Goal: Information Seeking & Learning: Learn about a topic

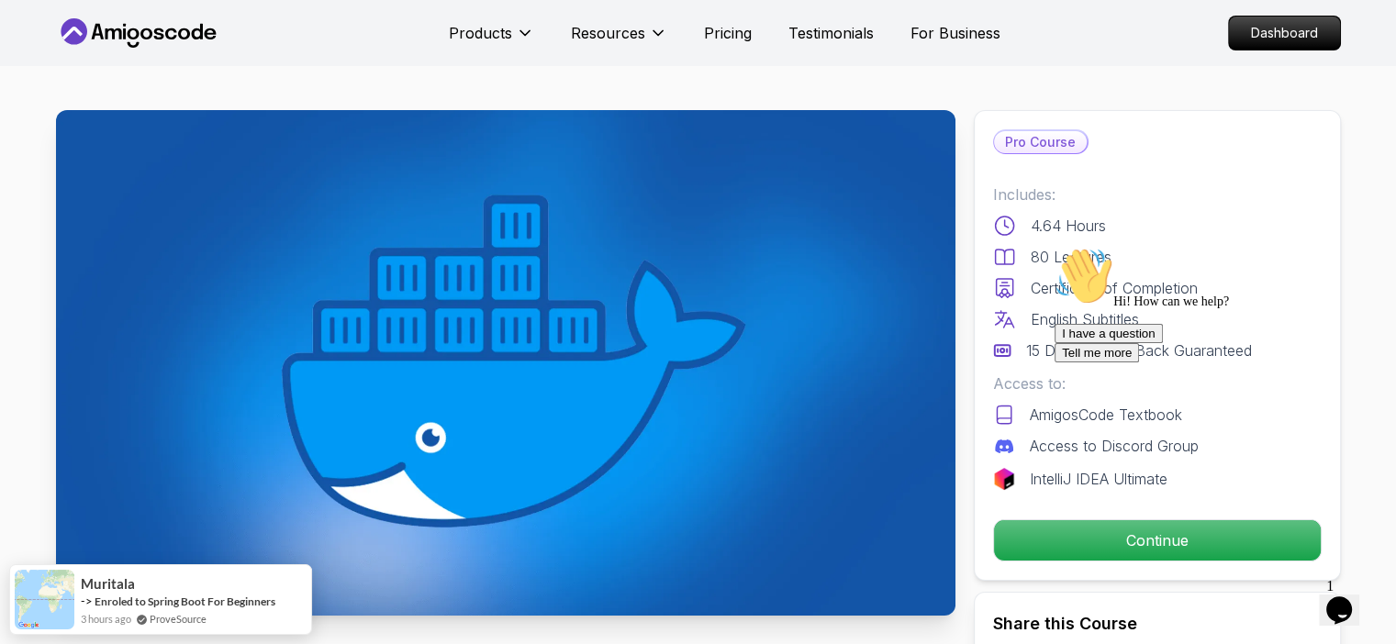
drag, startPoint x: 1047, startPoint y: 240, endPoint x: 1138, endPoint y: 536, distance: 310.1
click at [1138, 363] on div "I have a question Tell me more" at bounding box center [1220, 343] width 330 height 39
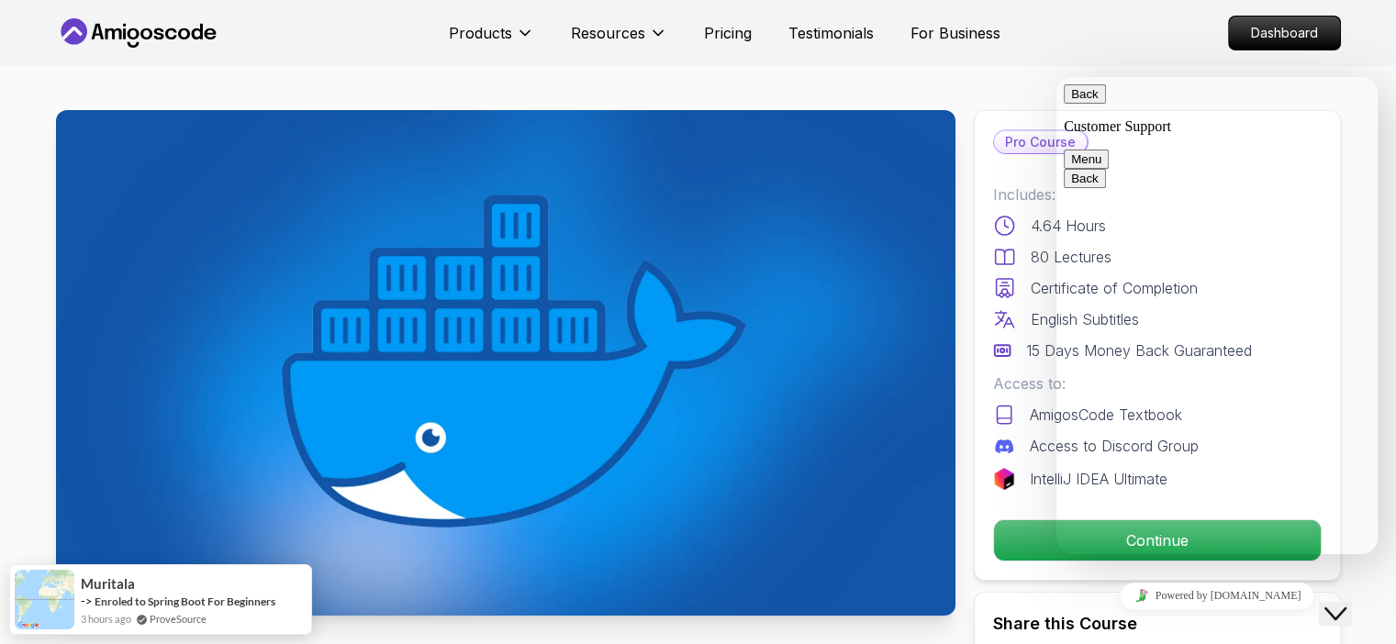
click at [1345, 603] on icon "Close Chat This icon closes the chat window." at bounding box center [1336, 614] width 22 height 22
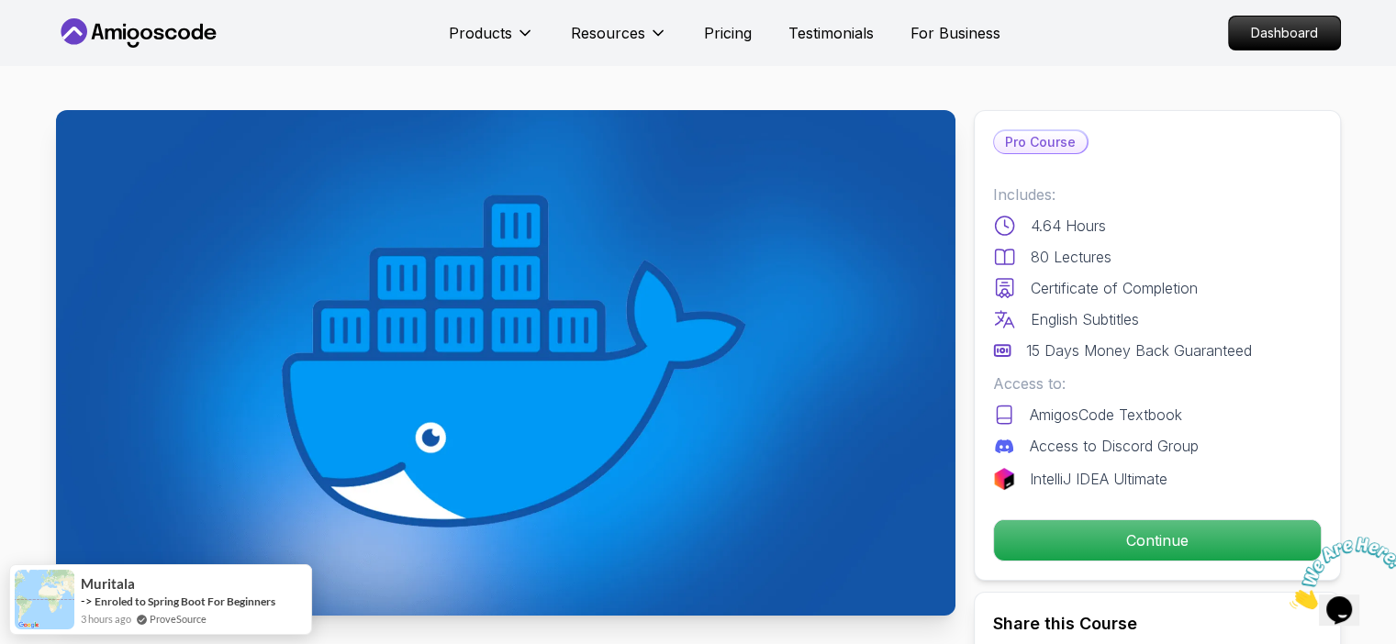
click at [1290, 597] on icon "Close" at bounding box center [1290, 605] width 0 height 16
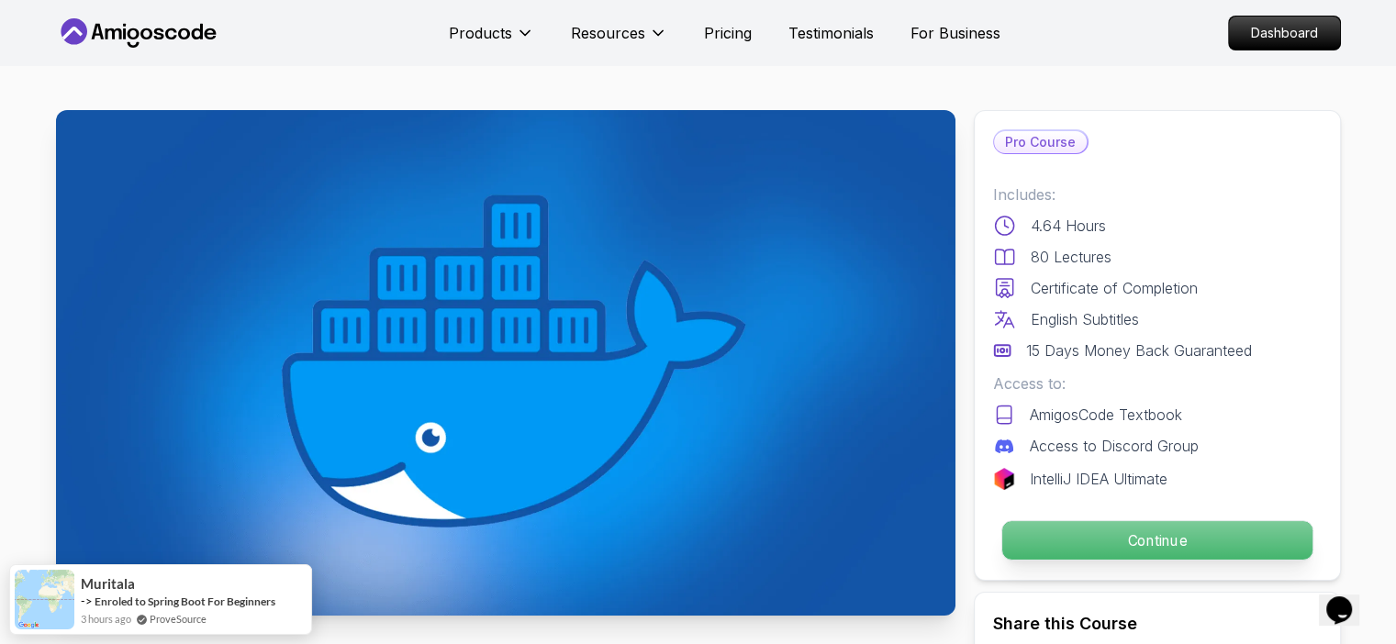
click at [1179, 554] on p "Continue" at bounding box center [1156, 540] width 310 height 39
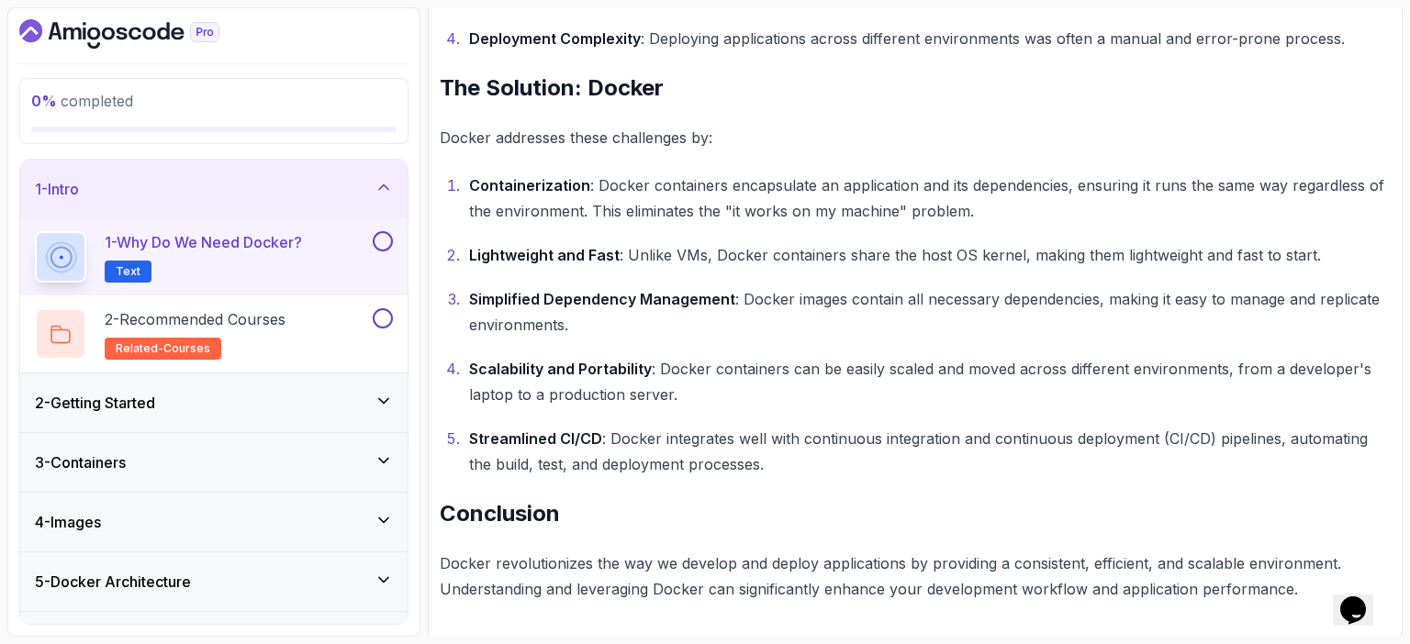
scroll to position [1081, 0]
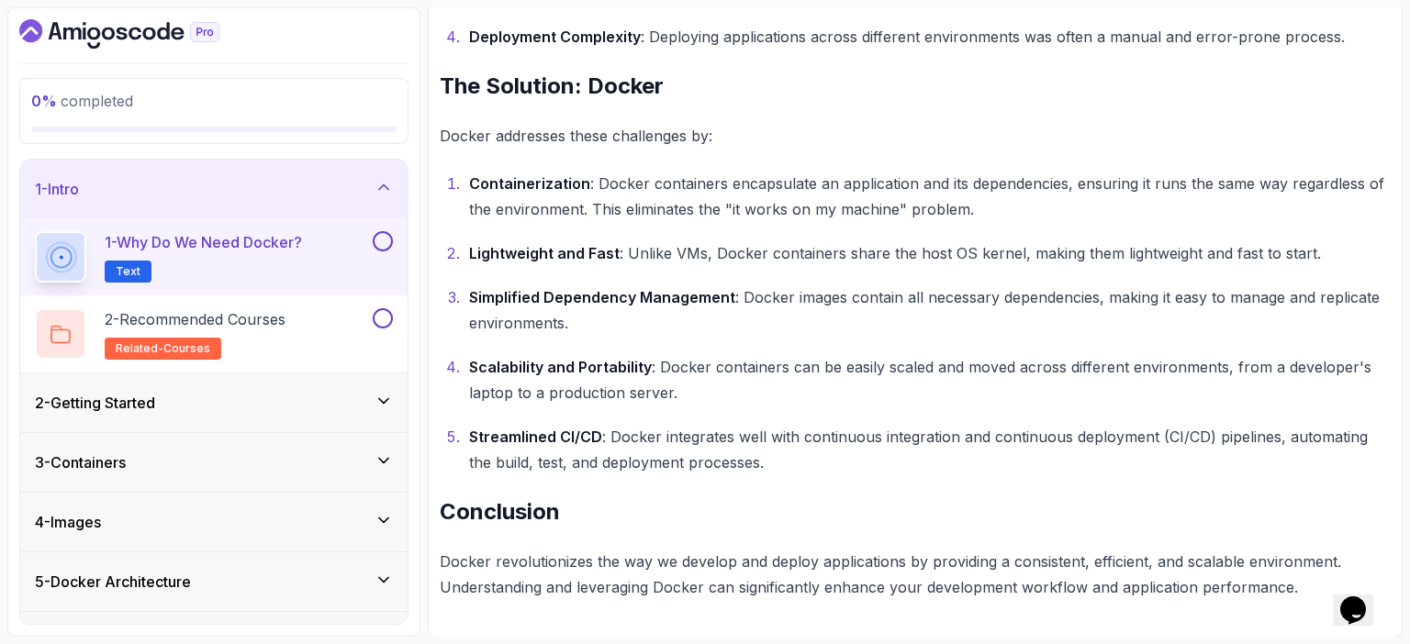
click at [856, 358] on p "Scalability and Portability : Docker containers can be easily scaled and moved …" at bounding box center [930, 379] width 922 height 51
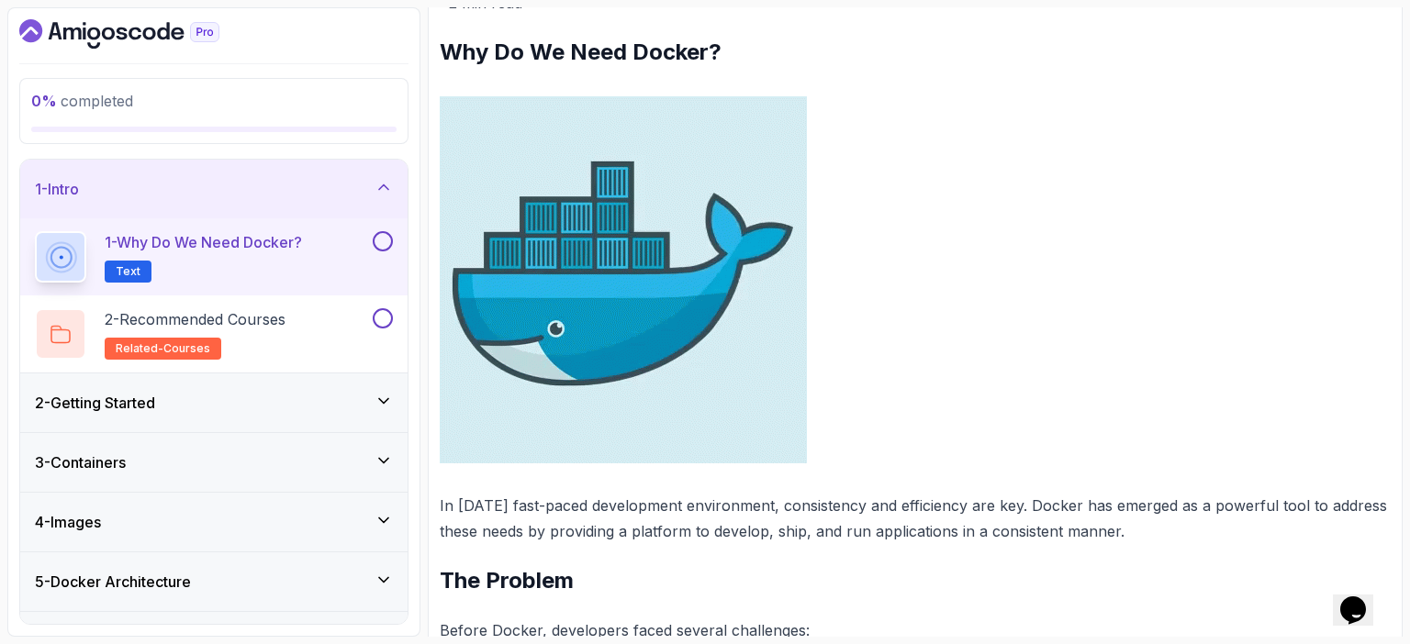
scroll to position [0, 0]
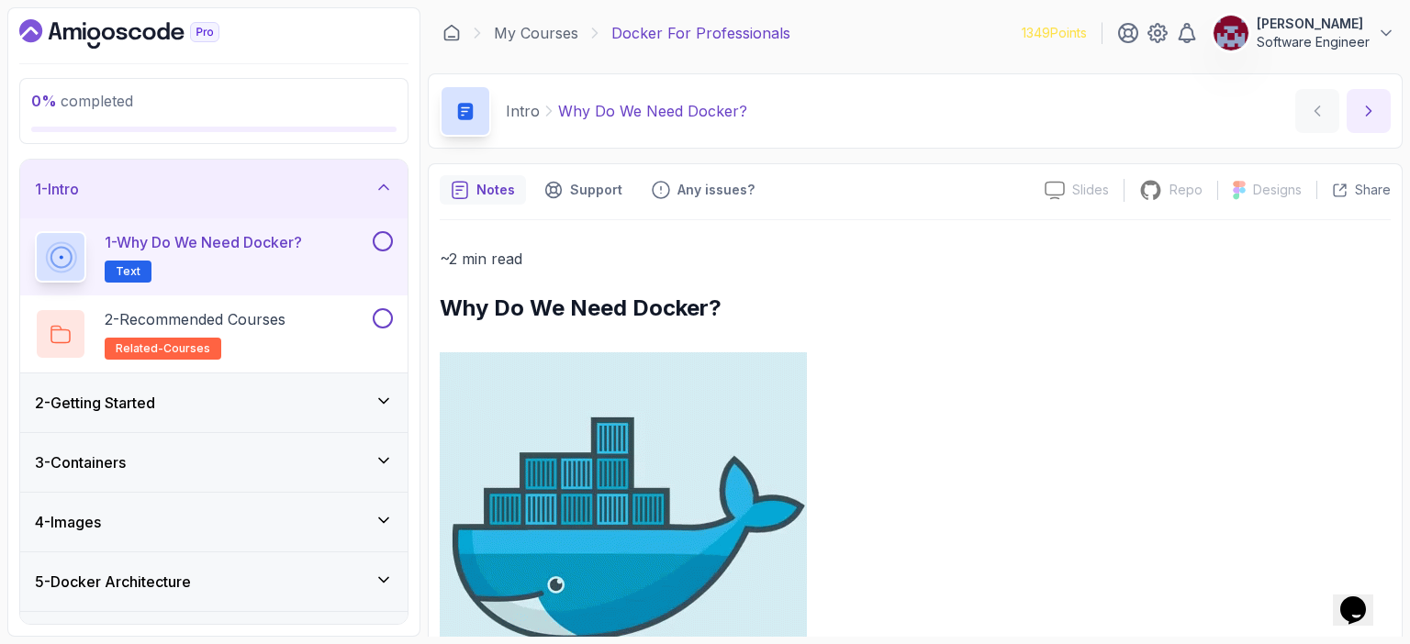
click at [1363, 115] on icon "next content" at bounding box center [1368, 111] width 18 height 18
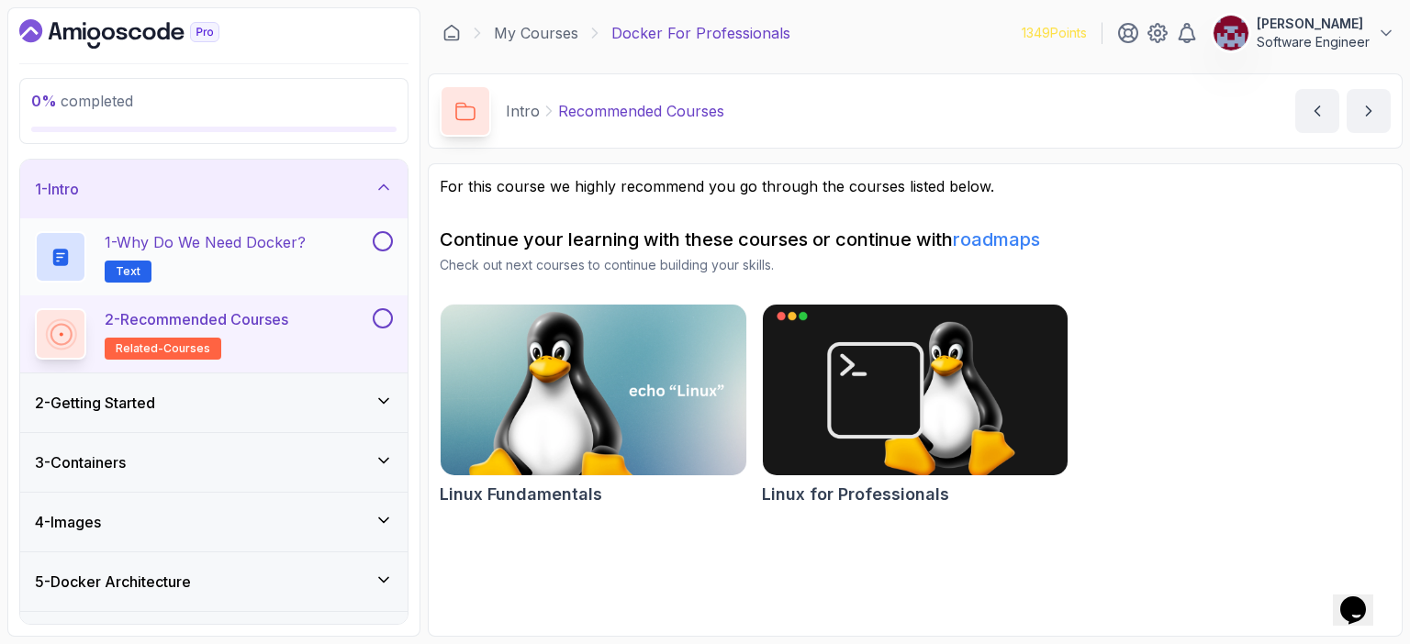
click at [389, 236] on button at bounding box center [383, 241] width 20 height 20
click at [382, 328] on button "2 - Recommended Courses related-courses" at bounding box center [214, 333] width 358 height 51
click at [384, 314] on button at bounding box center [383, 318] width 20 height 20
click at [1366, 113] on icon "next content" at bounding box center [1368, 111] width 18 height 18
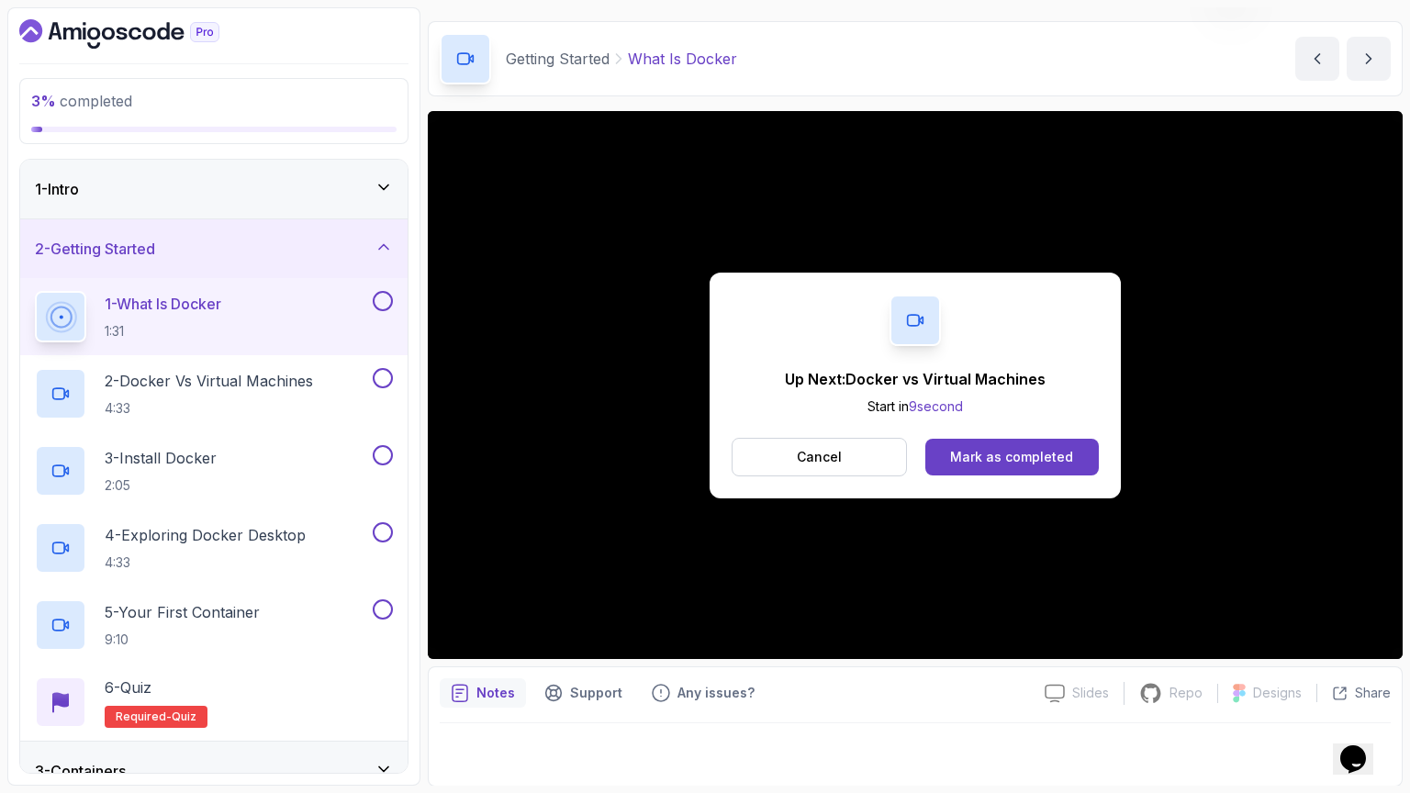
scroll to position [150, 0]
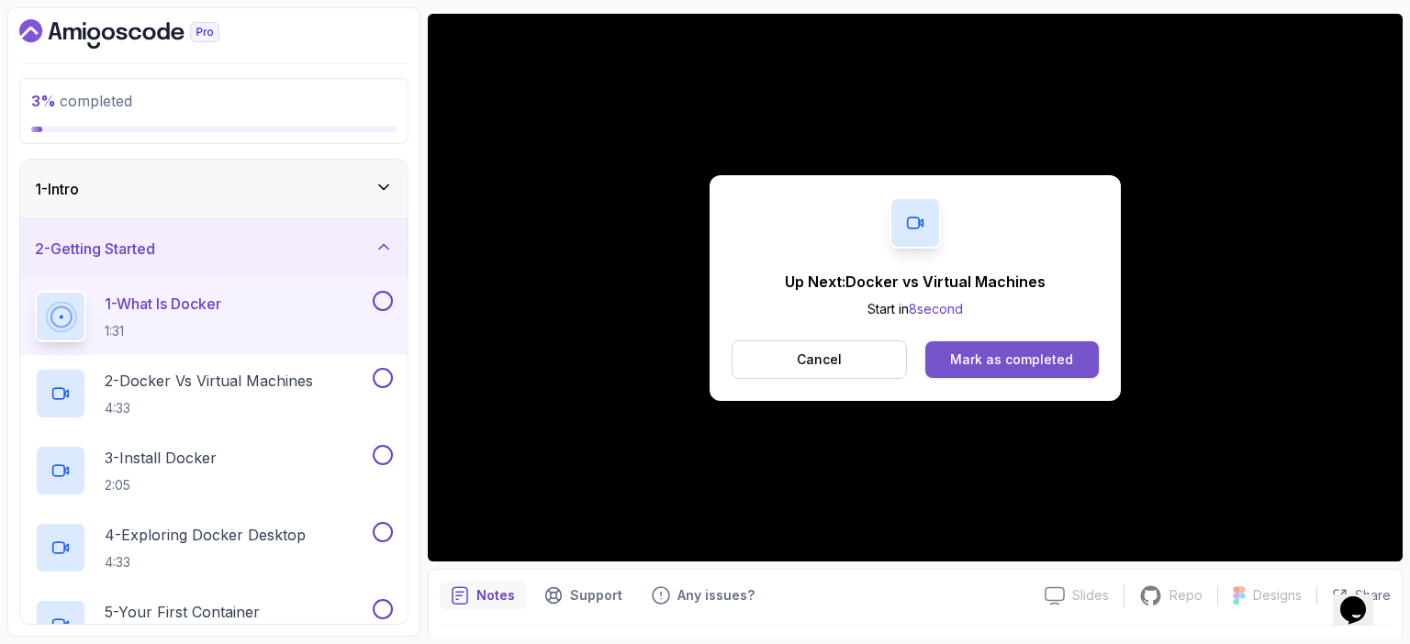
click at [1076, 360] on button "Mark as completed" at bounding box center [1011, 359] width 173 height 37
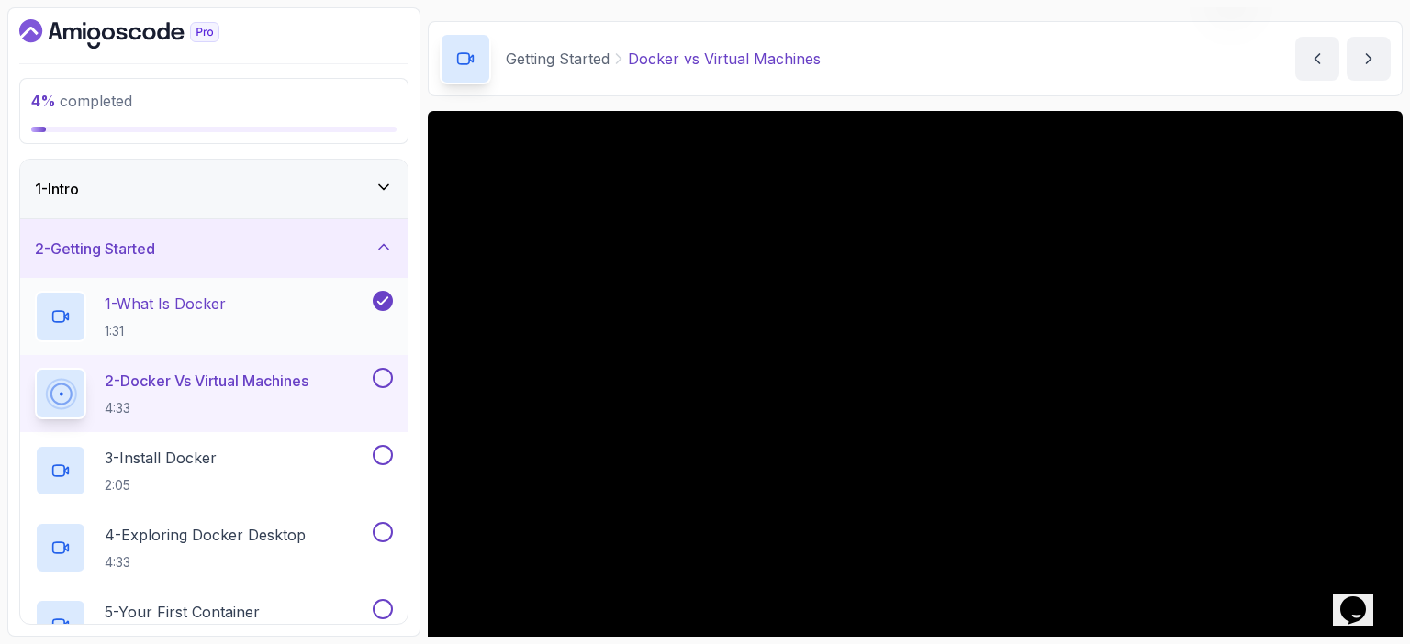
scroll to position [150, 0]
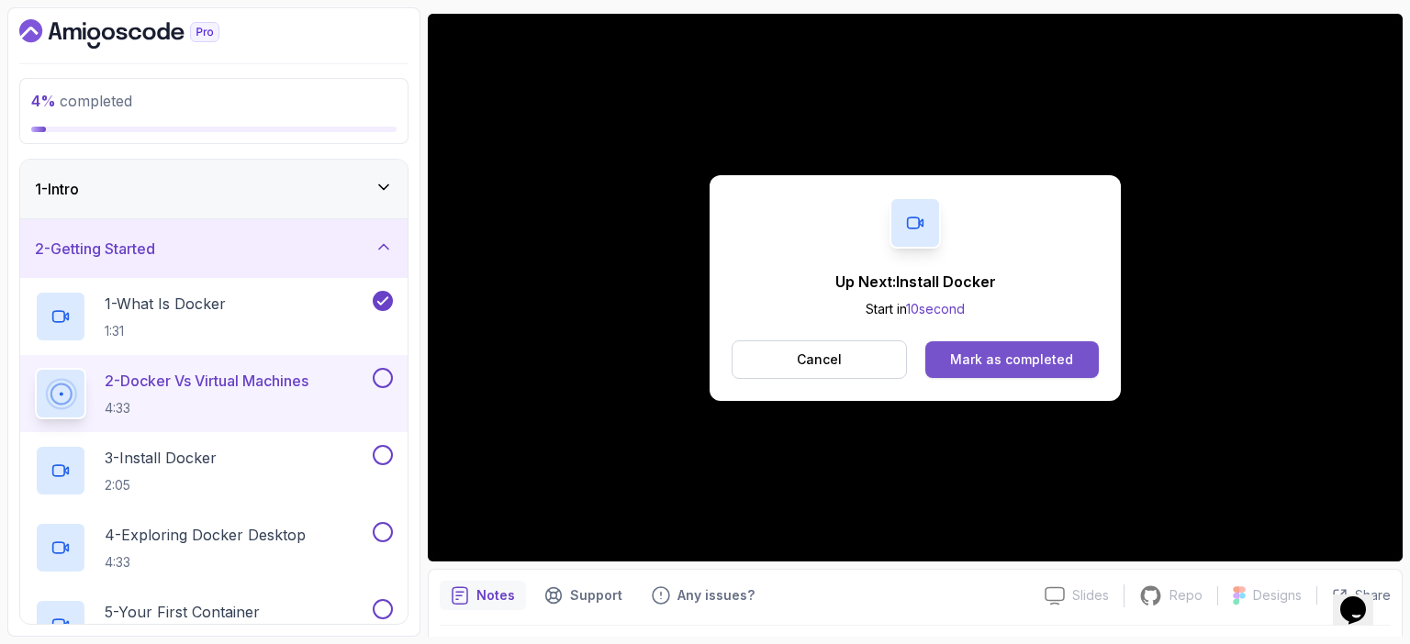
click at [1013, 362] on div "Mark as completed" at bounding box center [1011, 360] width 123 height 18
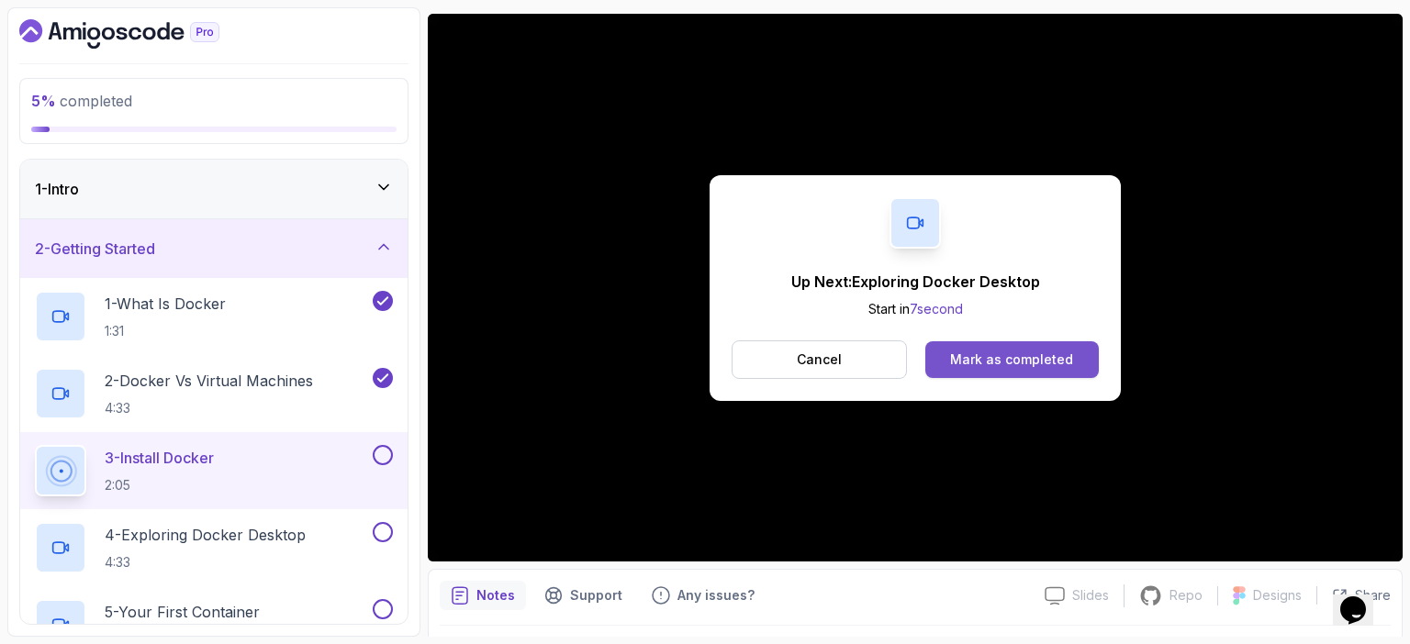
click at [1041, 359] on div "Mark as completed" at bounding box center [1011, 360] width 123 height 18
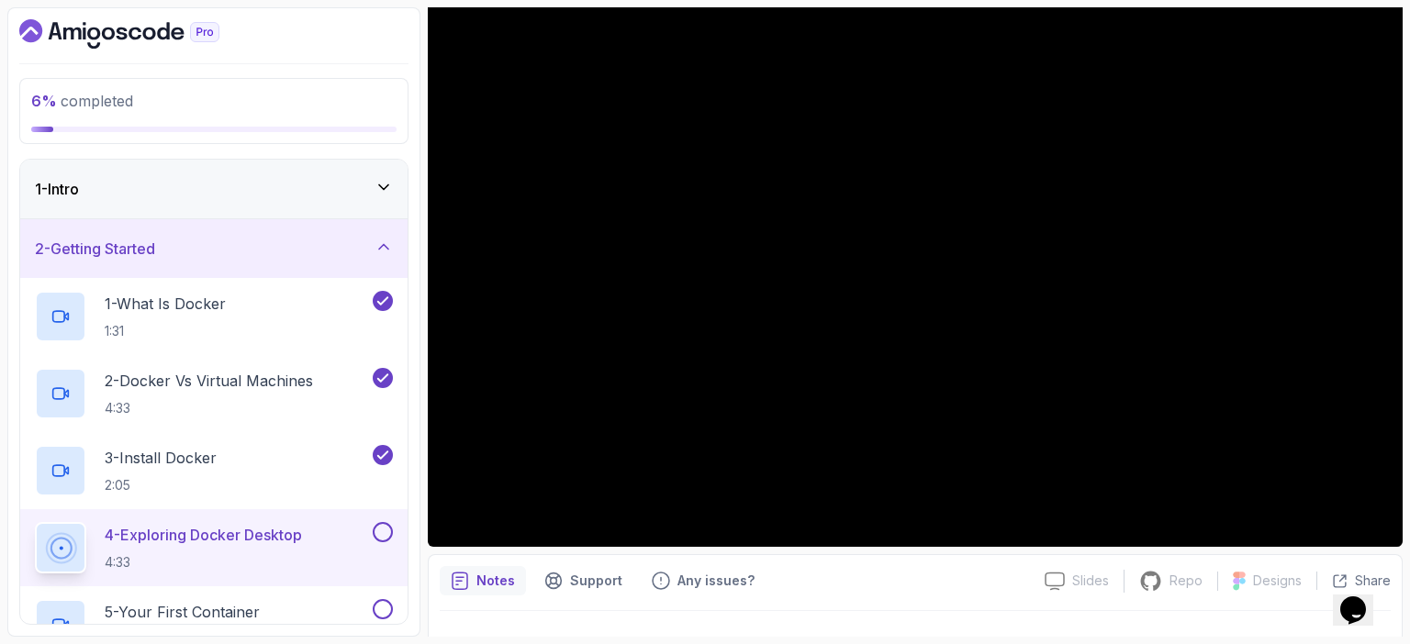
scroll to position [165, 0]
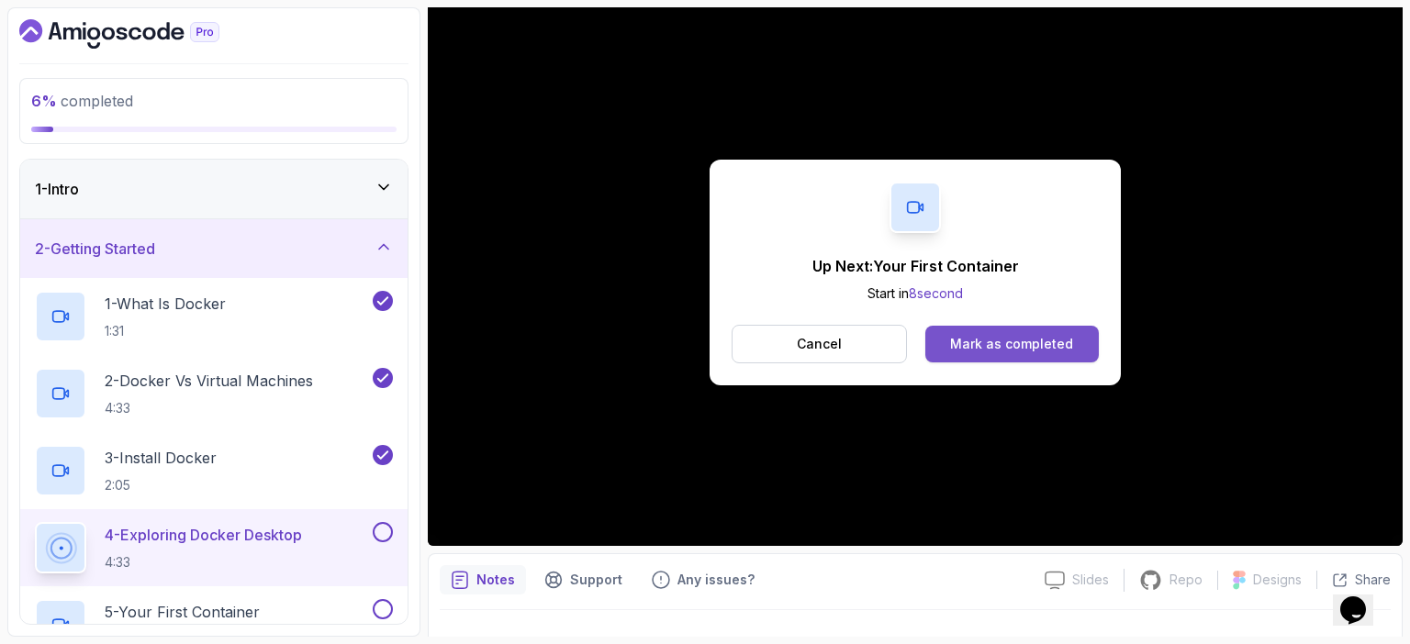
click at [999, 343] on div "Mark as completed" at bounding box center [1011, 344] width 123 height 18
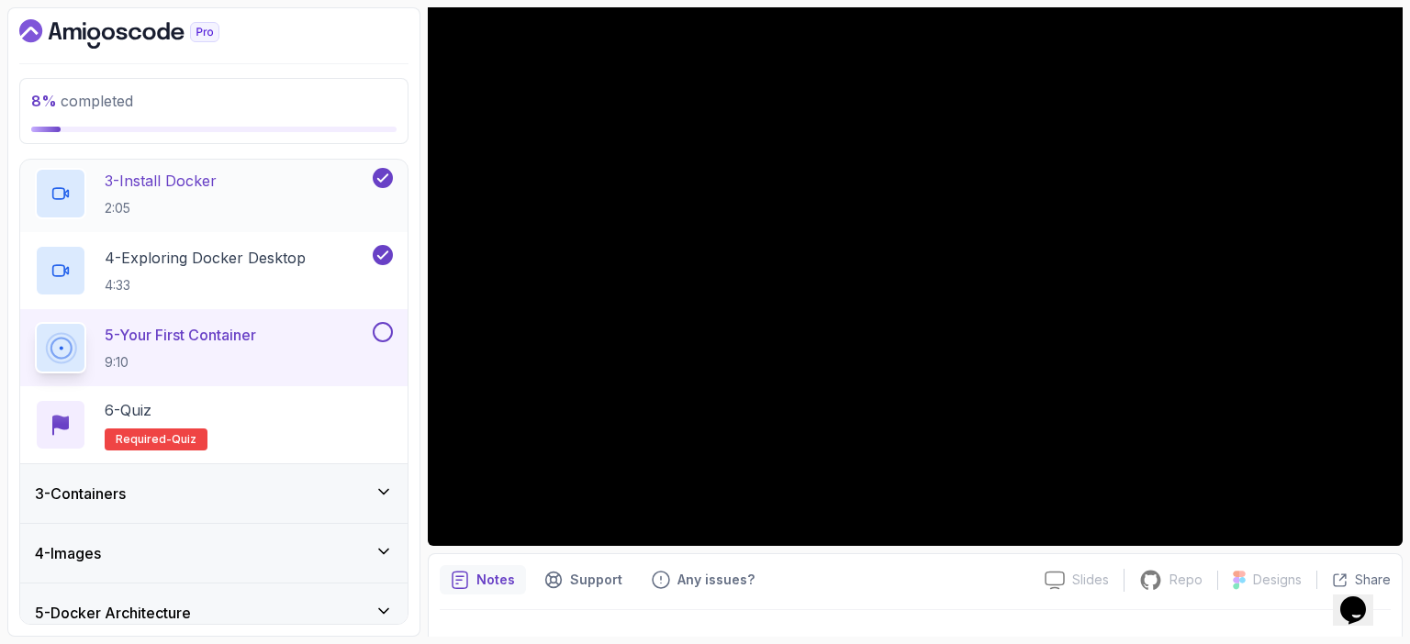
scroll to position [275, 0]
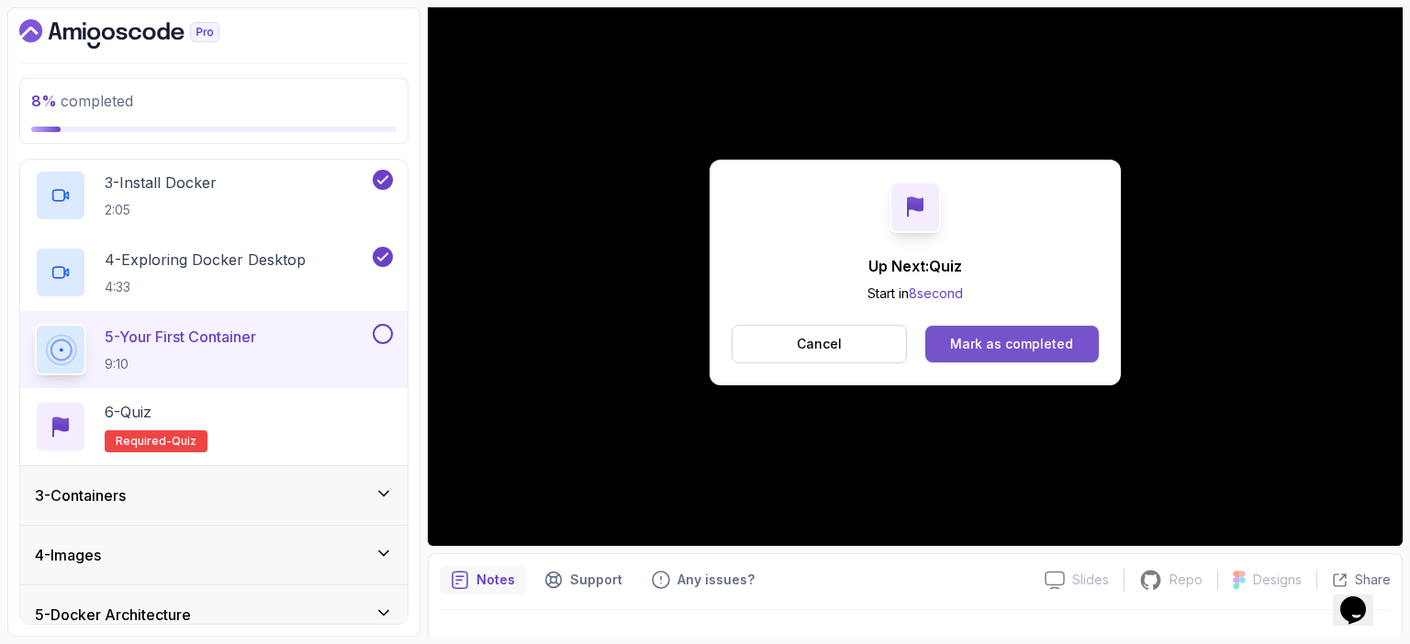
click at [1035, 347] on div "Mark as completed" at bounding box center [1011, 344] width 123 height 18
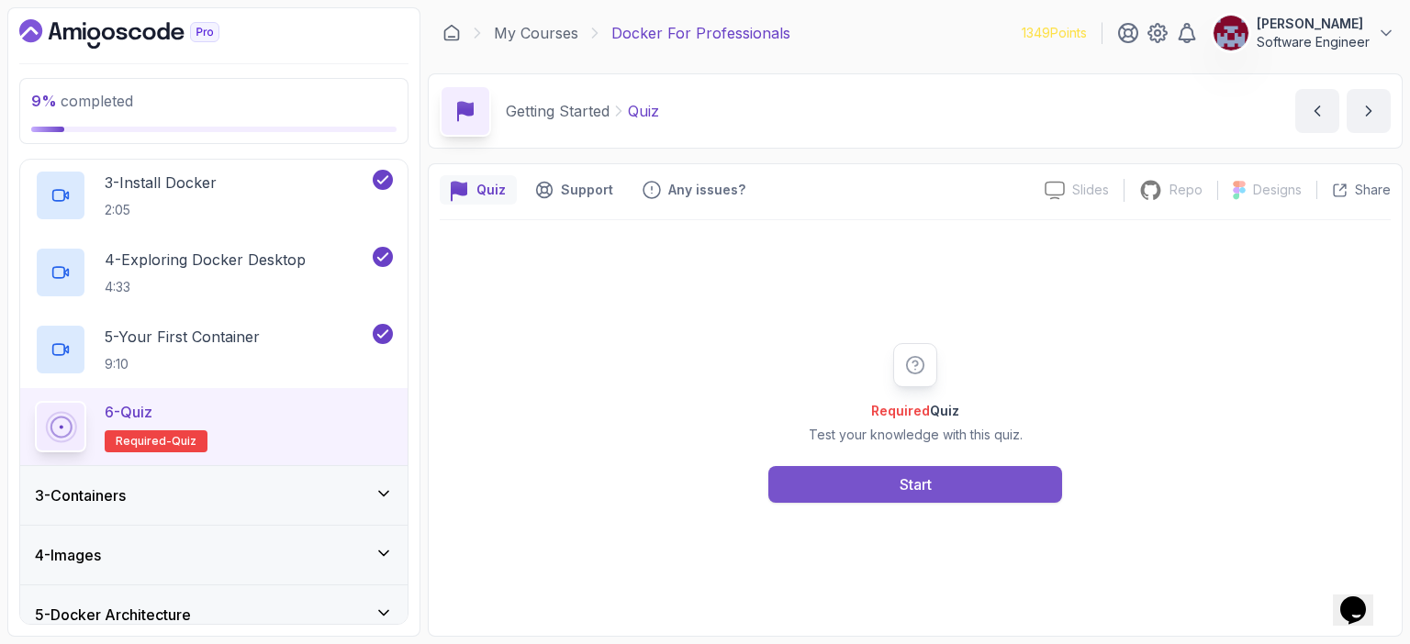
click at [949, 482] on button "Start" at bounding box center [915, 484] width 294 height 37
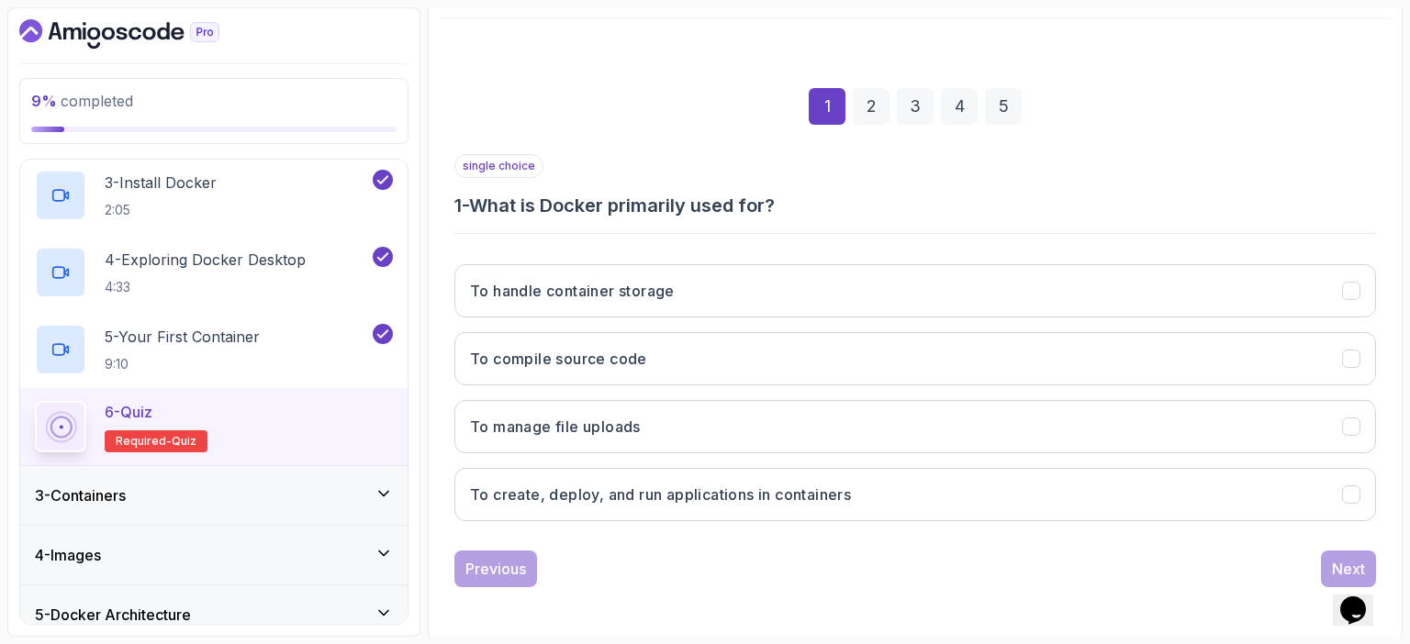
scroll to position [201, 0]
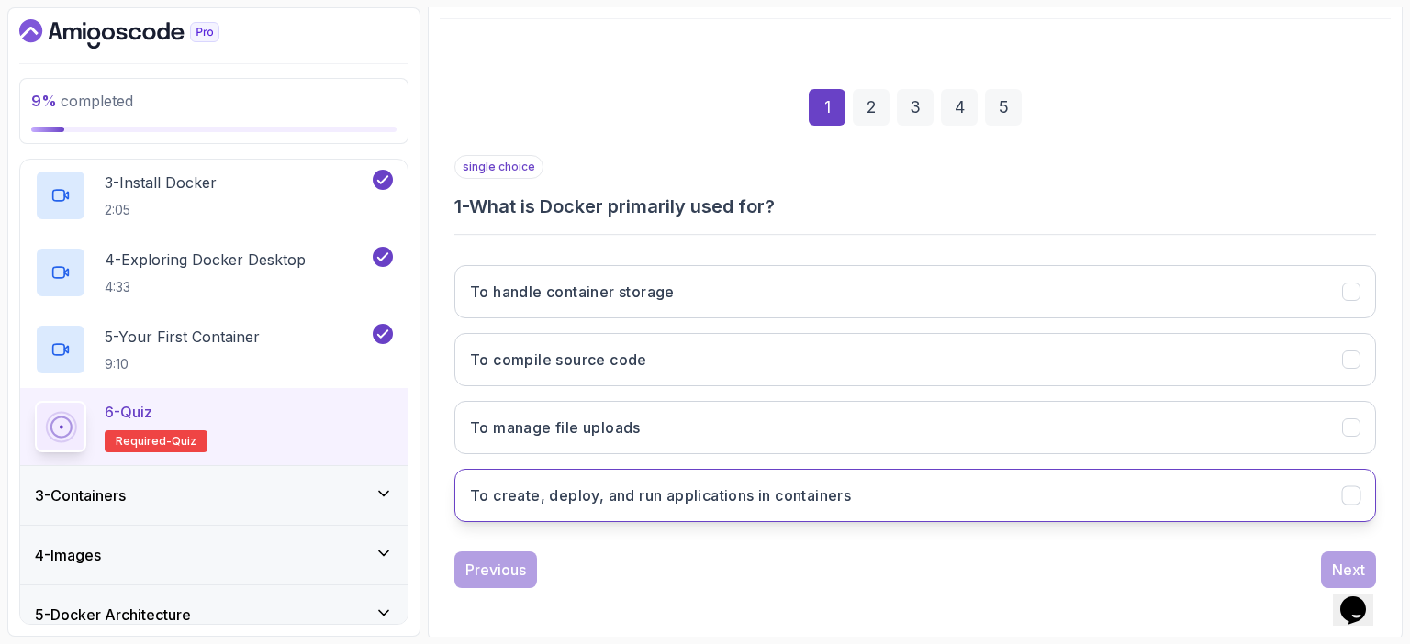
click at [637, 492] on h3 "To create, deploy, and run applications in containers" at bounding box center [660, 496] width 381 height 22
click at [1337, 563] on div "Next" at bounding box center [1348, 570] width 33 height 22
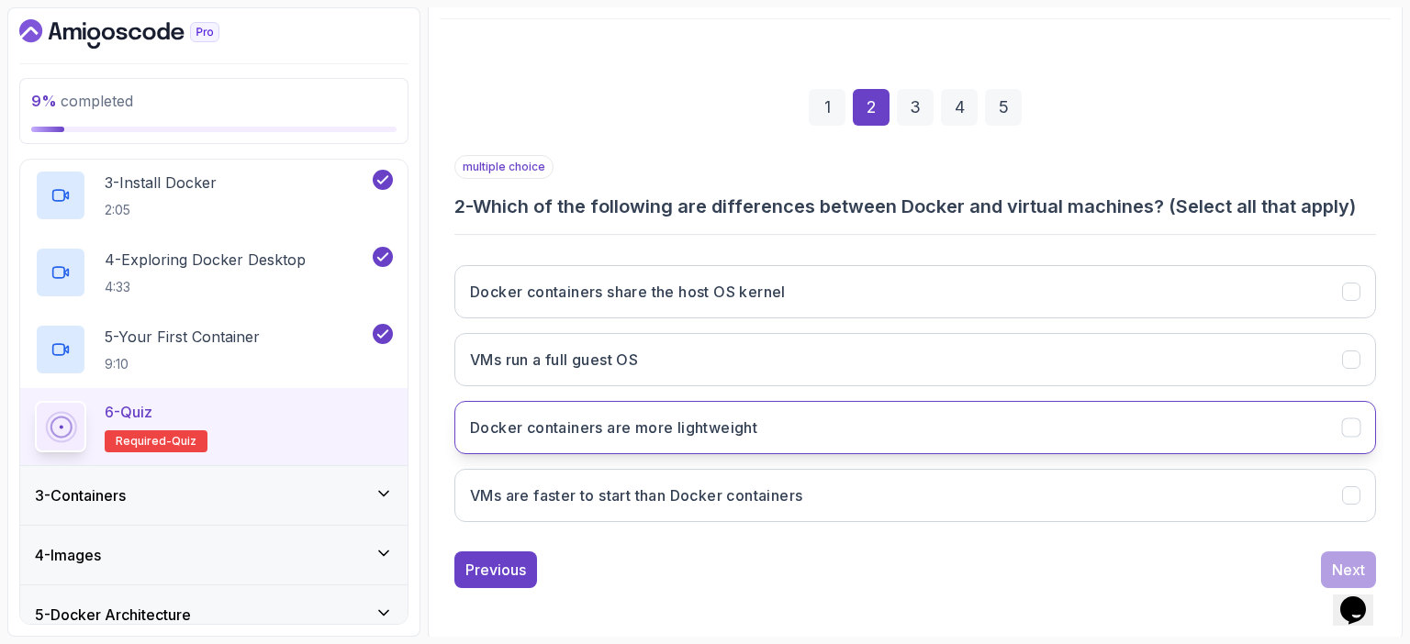
scroll to position [202, 0]
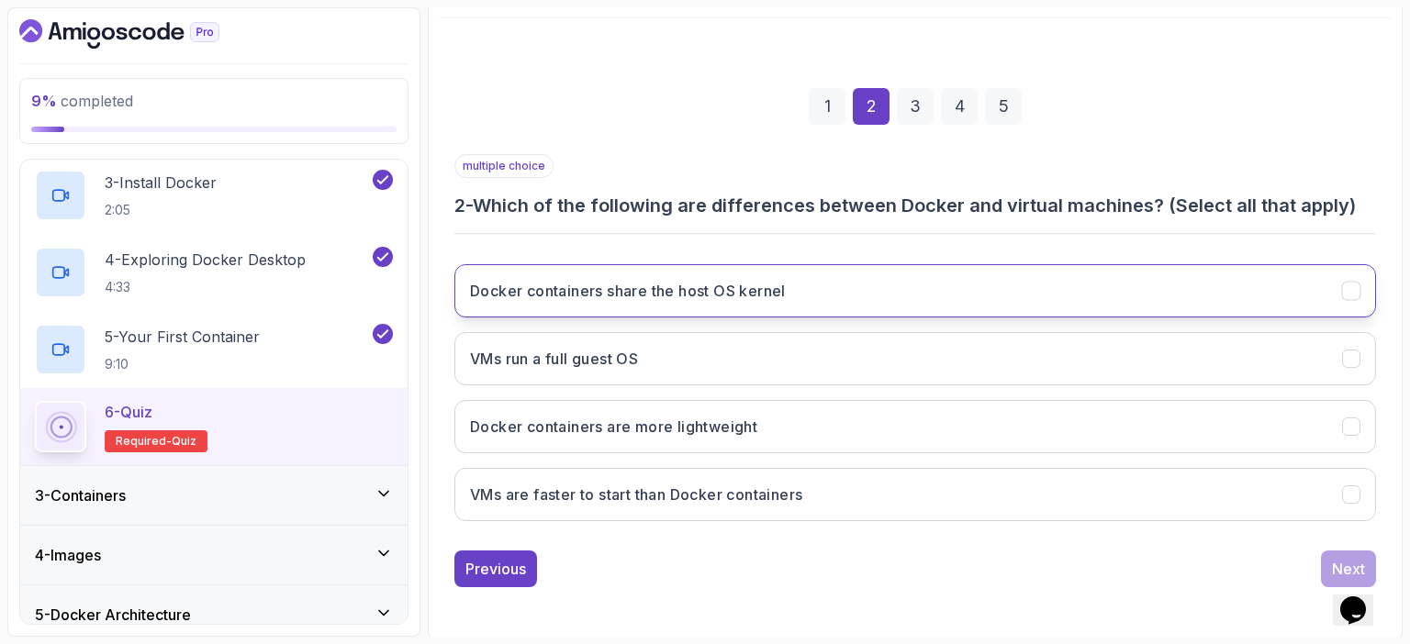
click at [718, 296] on h3 "Docker containers share the host OS kernel" at bounding box center [628, 291] width 316 height 22
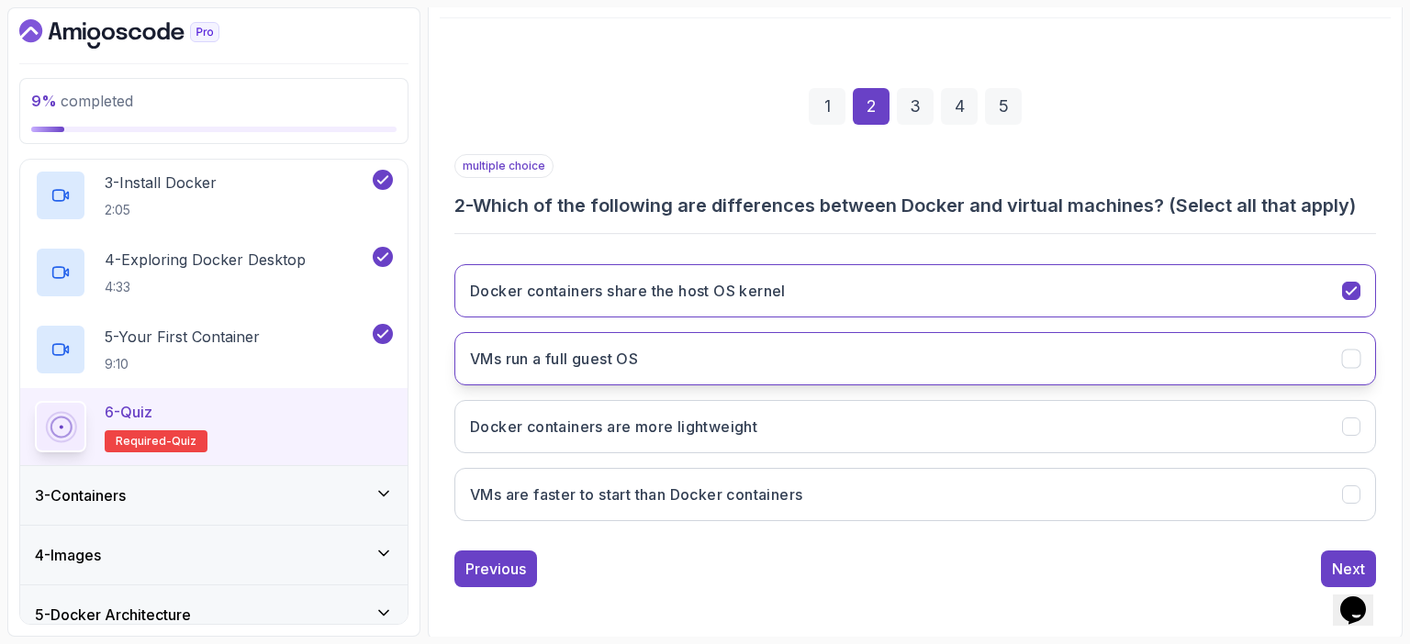
click at [711, 350] on button "VMs run a full guest OS" at bounding box center [915, 358] width 922 height 53
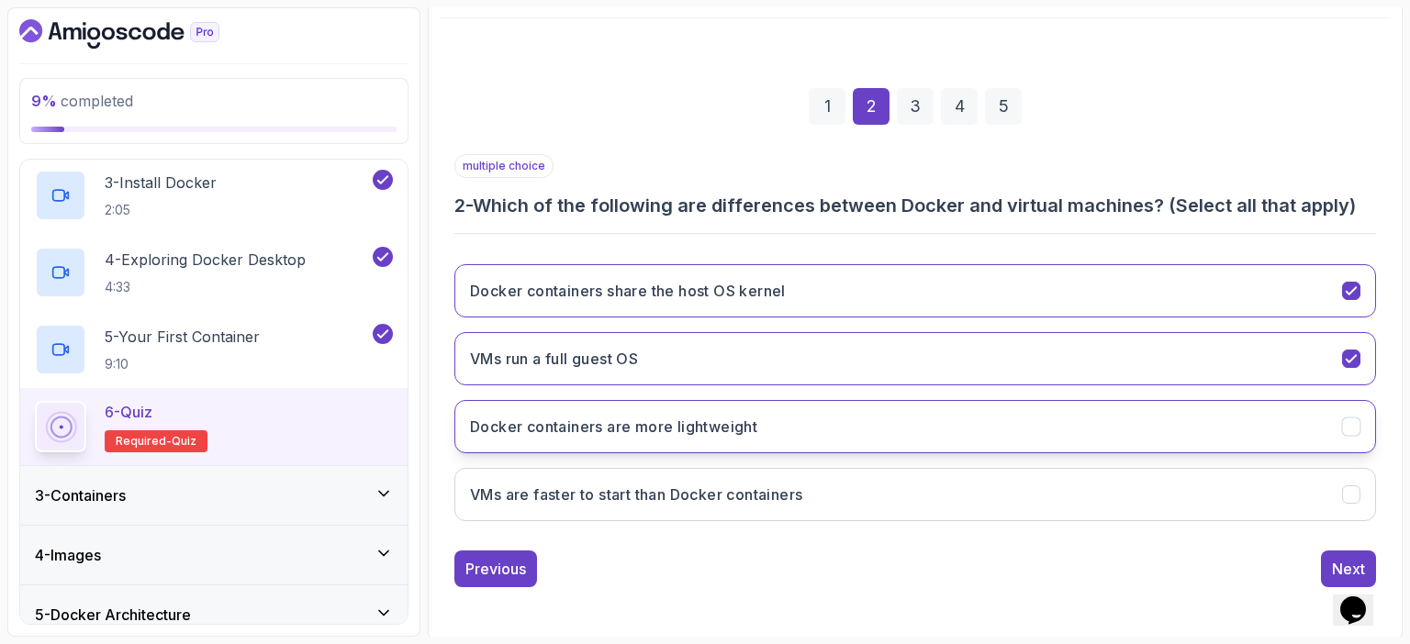
click at [713, 428] on h3 "Docker containers are more lightweight" at bounding box center [613, 427] width 287 height 22
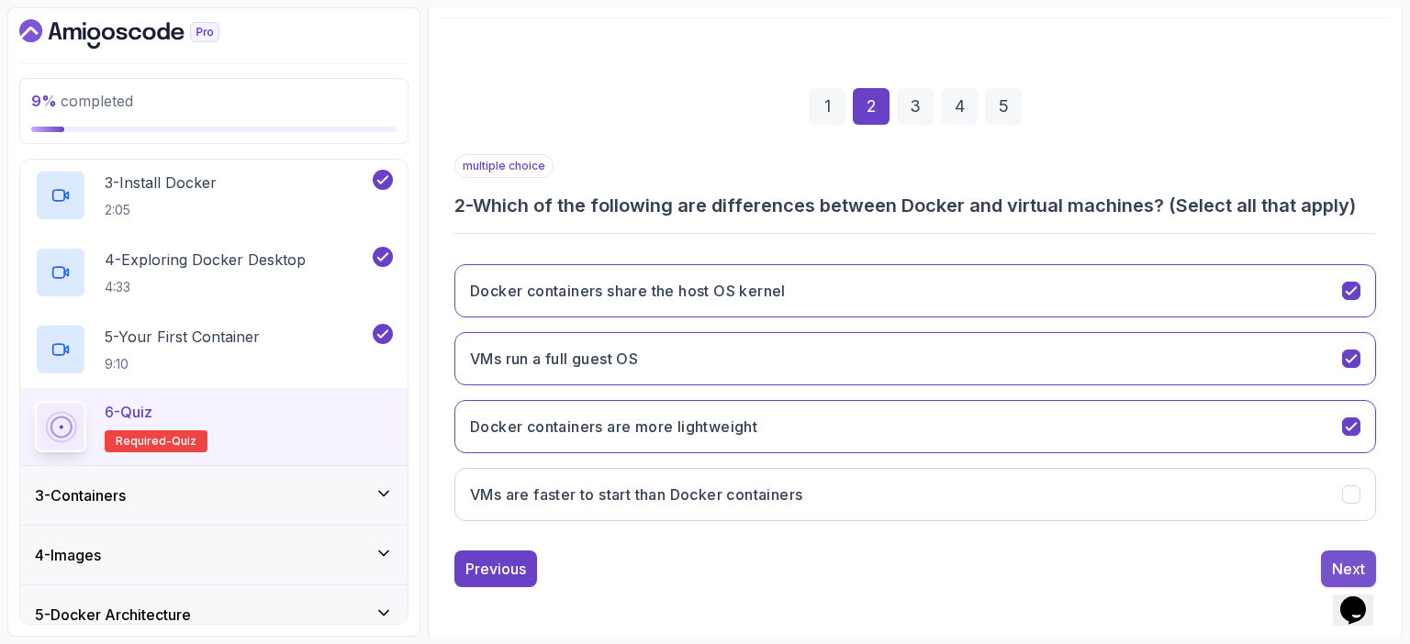
click at [1355, 552] on button "Next" at bounding box center [1348, 569] width 55 height 37
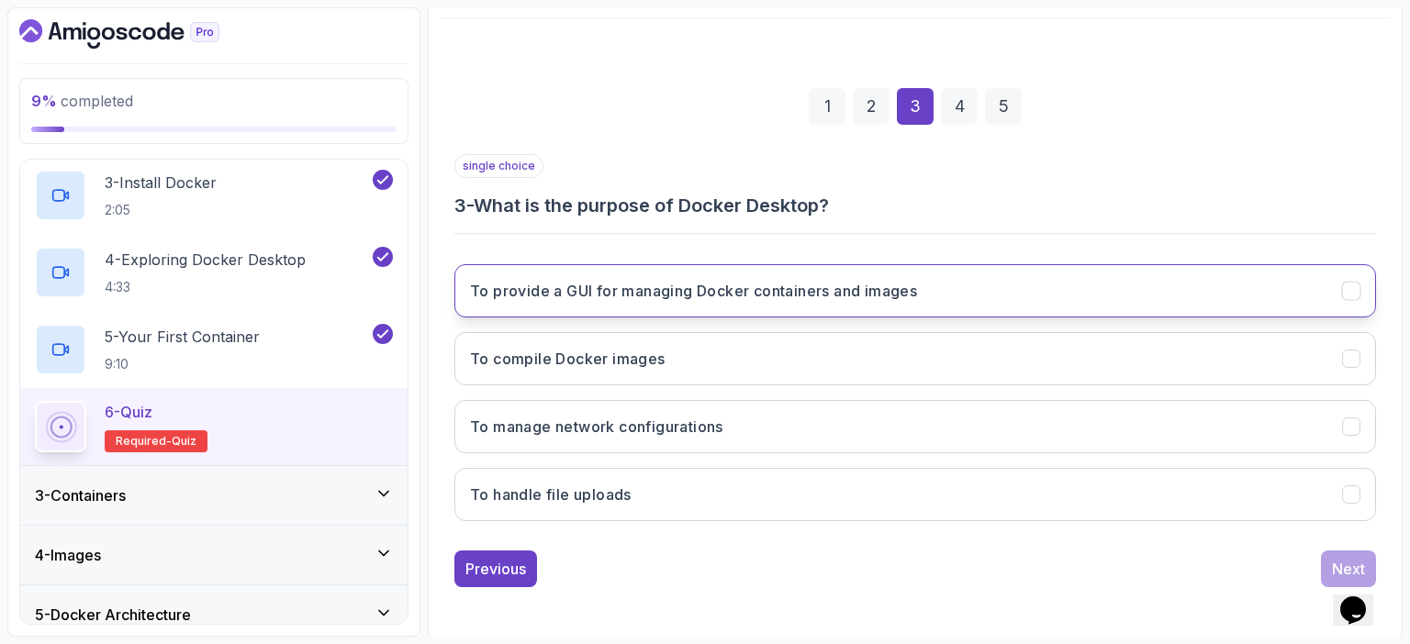
click at [781, 296] on h3 "To provide a GUI for managing Docker containers and images" at bounding box center [693, 291] width 447 height 22
click at [1340, 559] on div "Next" at bounding box center [1348, 569] width 33 height 22
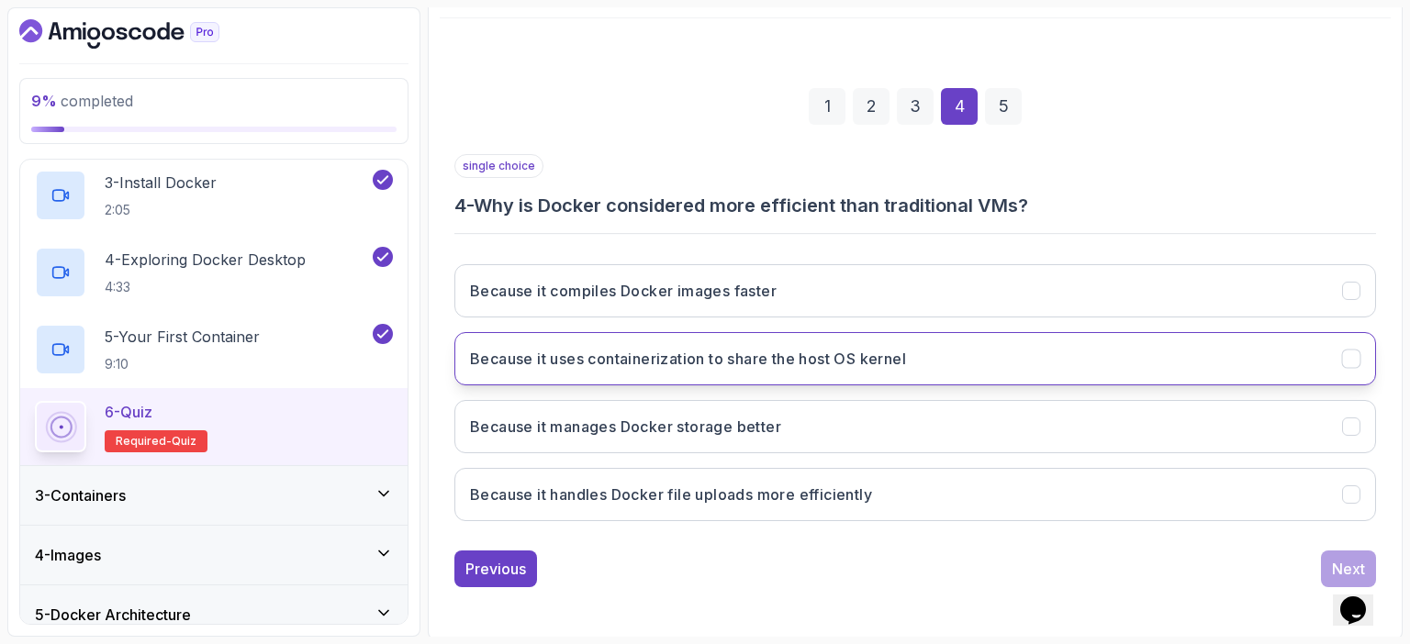
click at [782, 356] on h3 "Because it uses containerization to share the host OS kernel" at bounding box center [688, 359] width 436 height 22
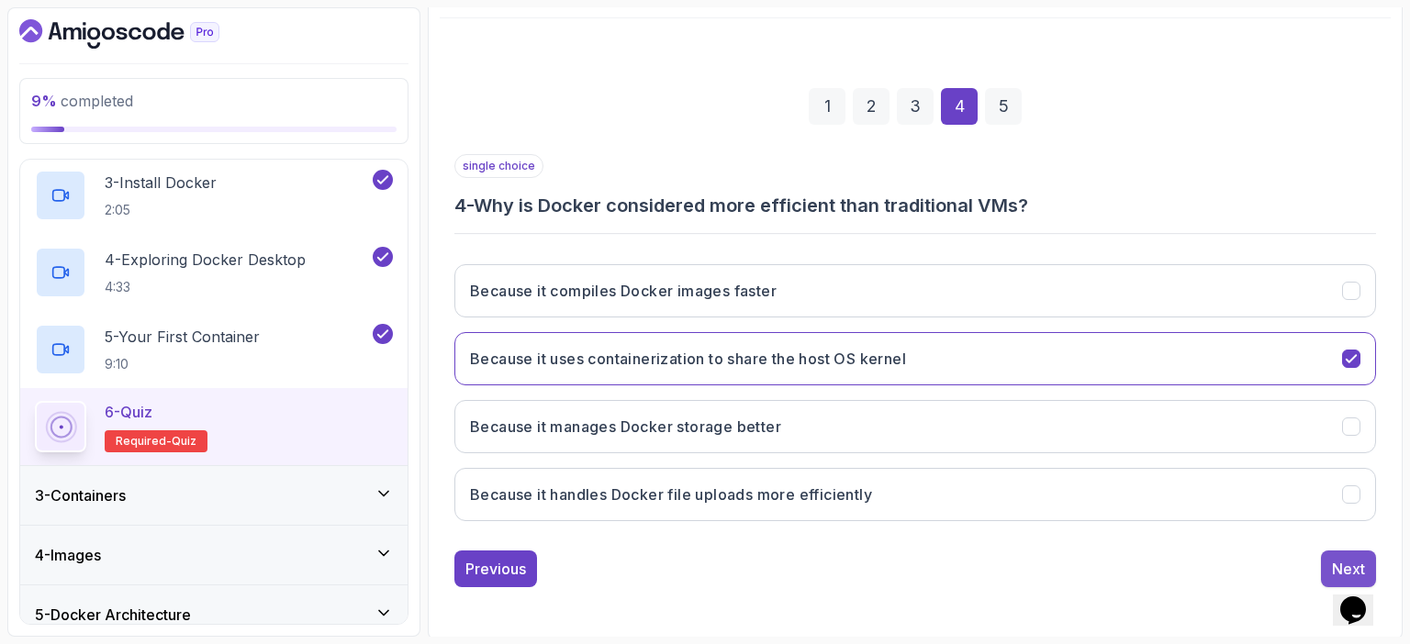
click at [1351, 558] on div "Next" at bounding box center [1348, 569] width 33 height 22
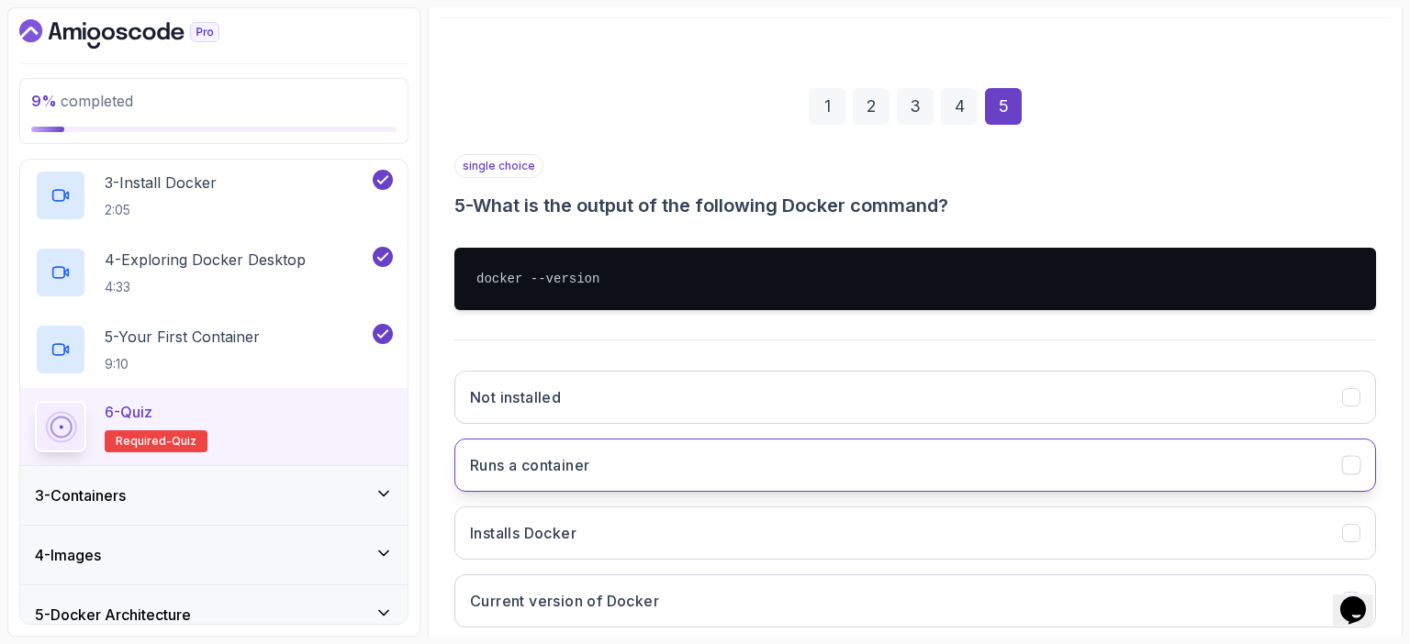
scroll to position [308, 0]
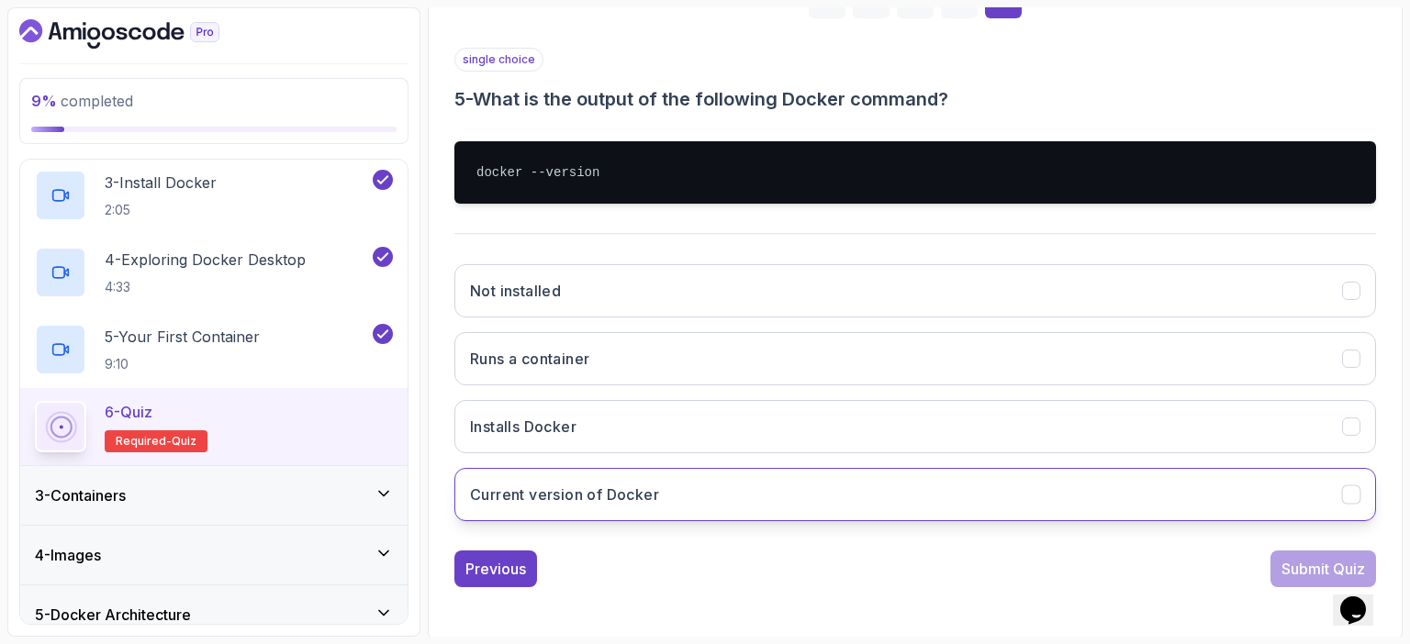
click at [572, 501] on h3 "Current version of Docker" at bounding box center [564, 495] width 189 height 22
click at [1293, 563] on div "Submit Quiz" at bounding box center [1323, 569] width 84 height 22
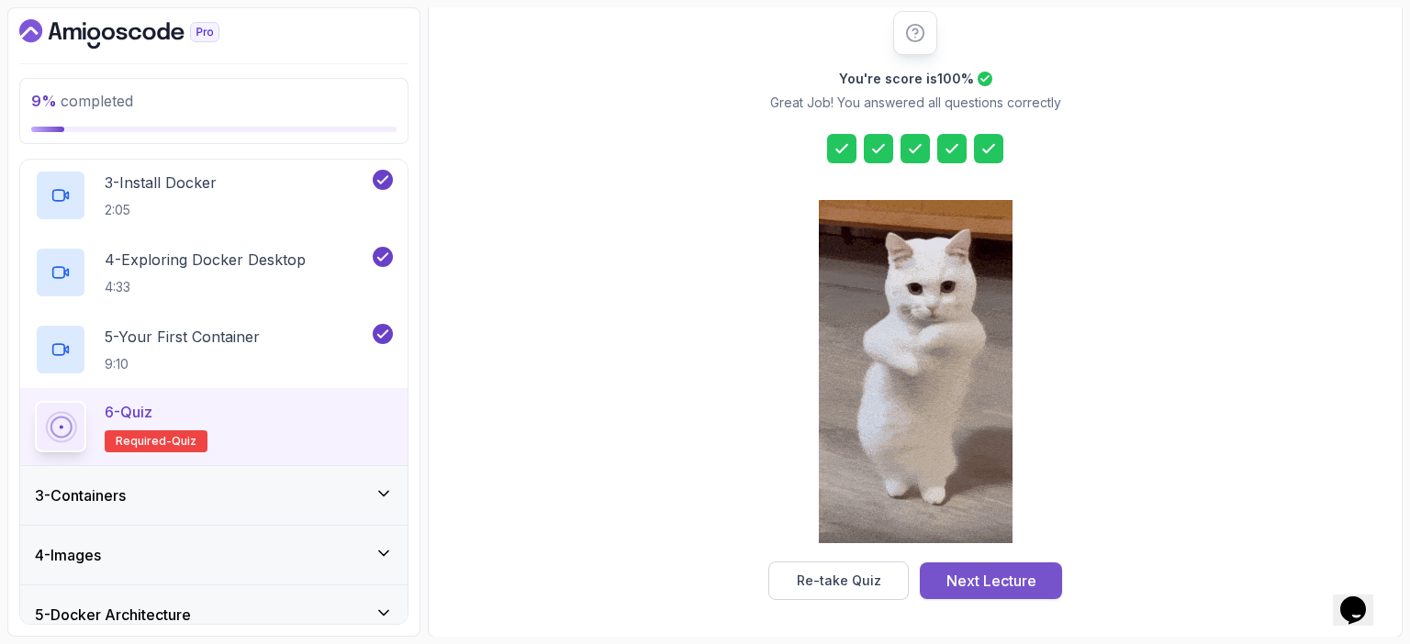
click at [988, 577] on div "Next Lecture" at bounding box center [991, 581] width 90 height 22
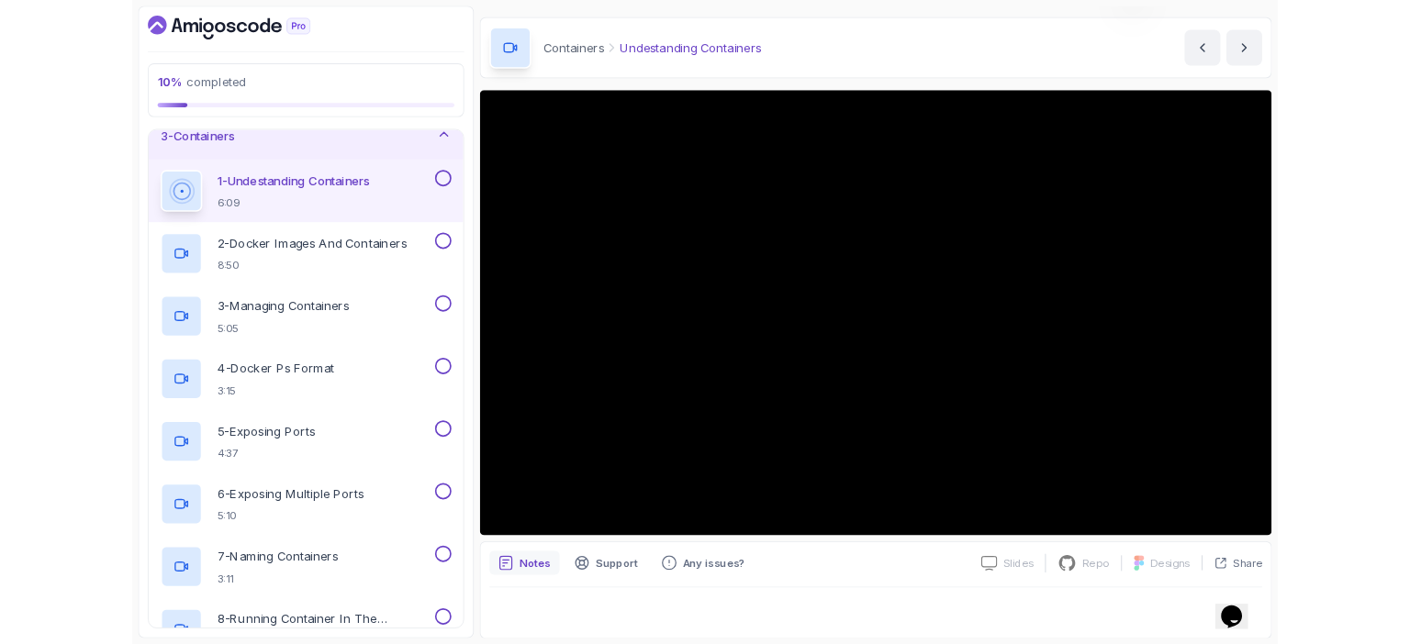
scroll to position [162, 0]
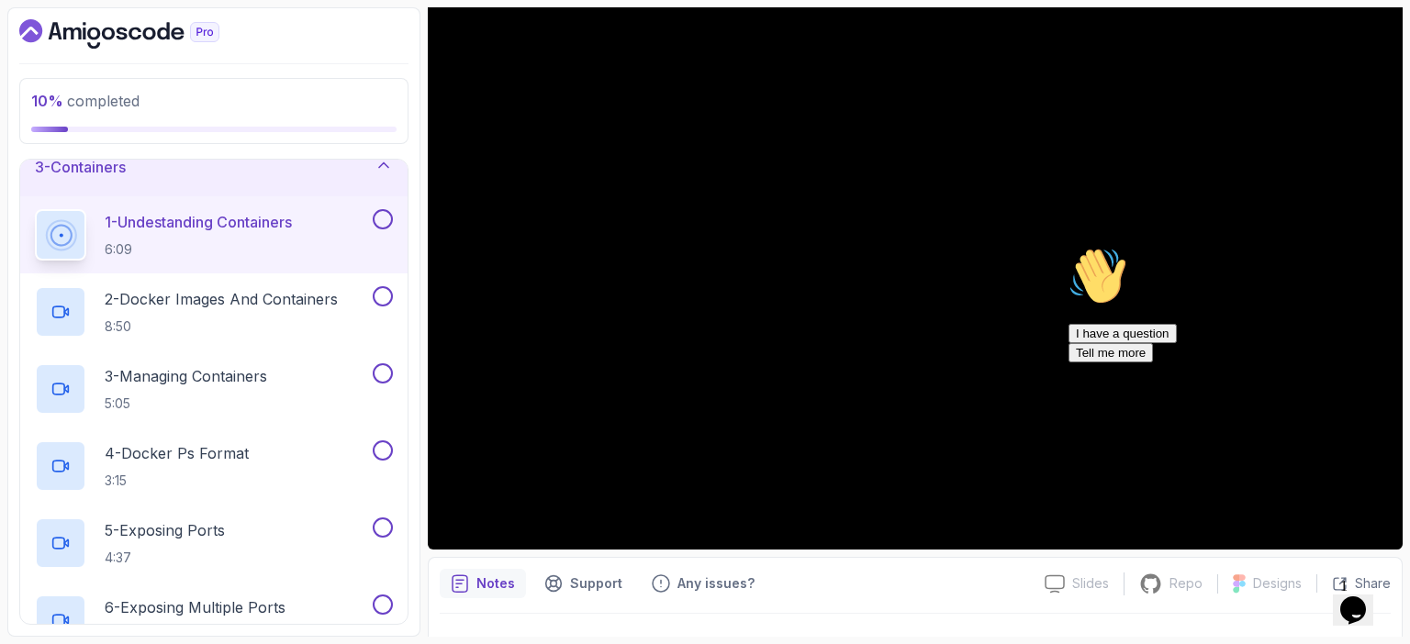
click at [1069, 247] on icon "Chat attention grabber" at bounding box center [1069, 247] width 0 height 0
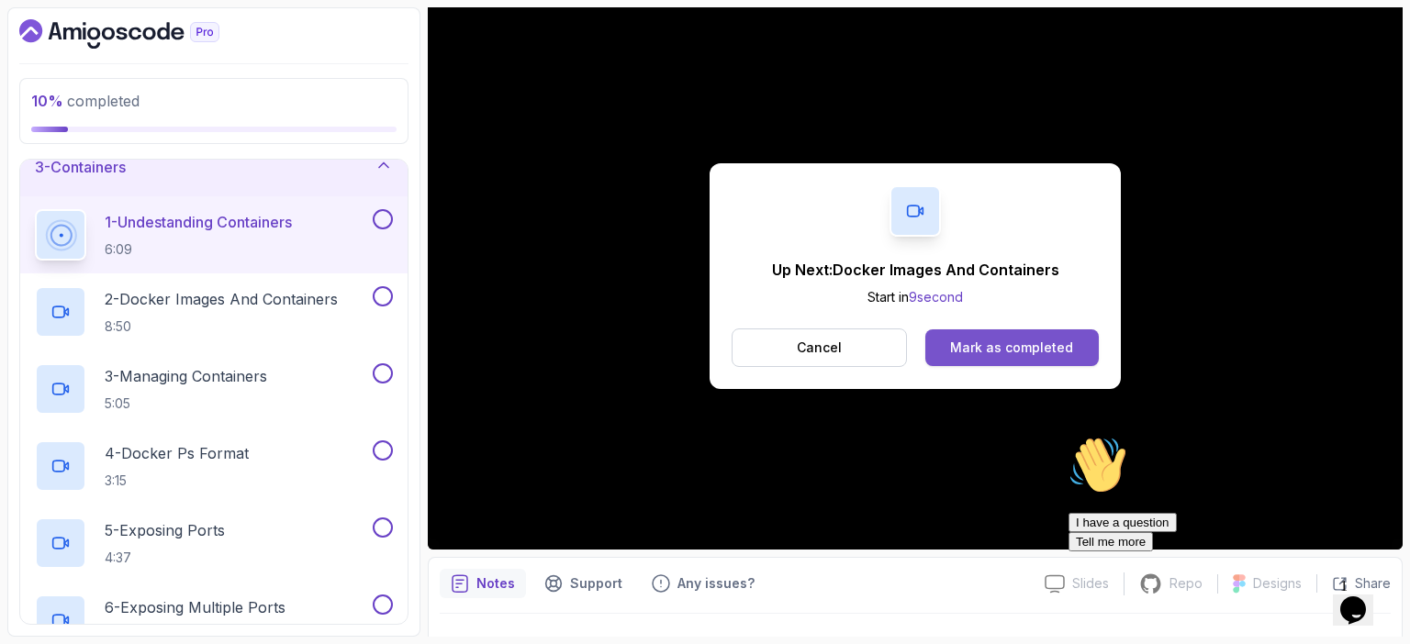
click at [1057, 346] on div "Mark as completed" at bounding box center [1011, 348] width 123 height 18
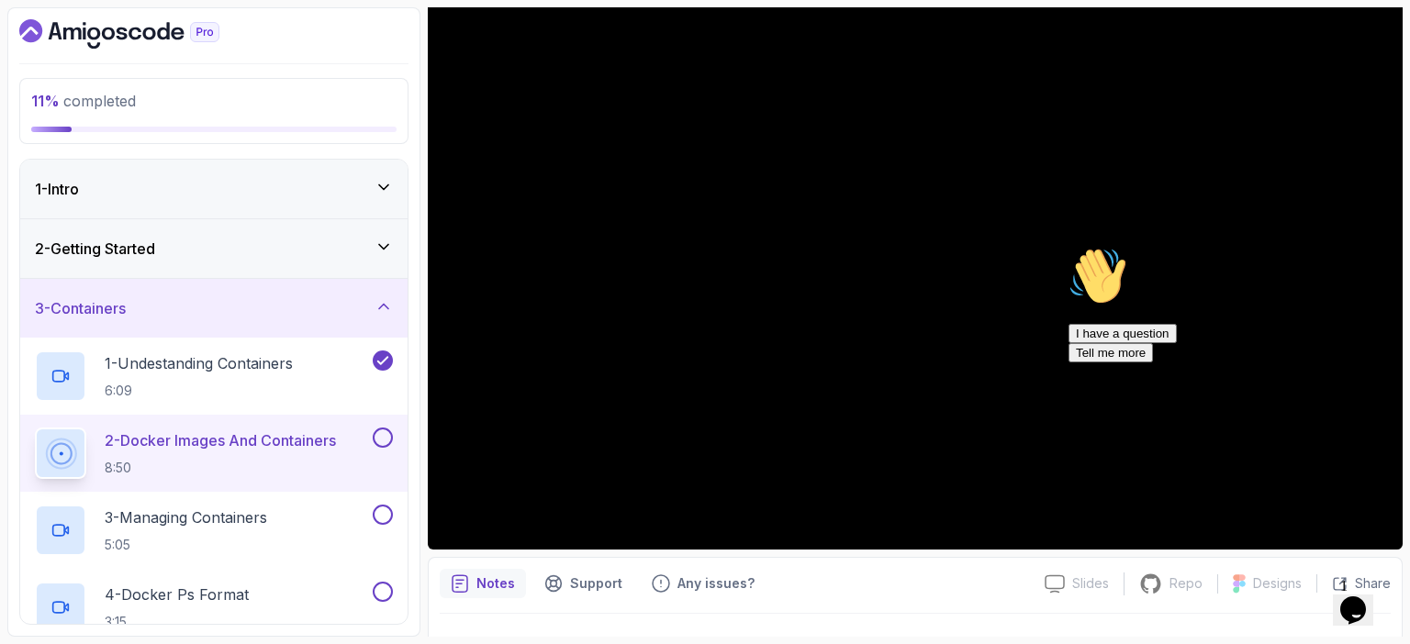
click at [379, 249] on icon at bounding box center [384, 247] width 18 height 18
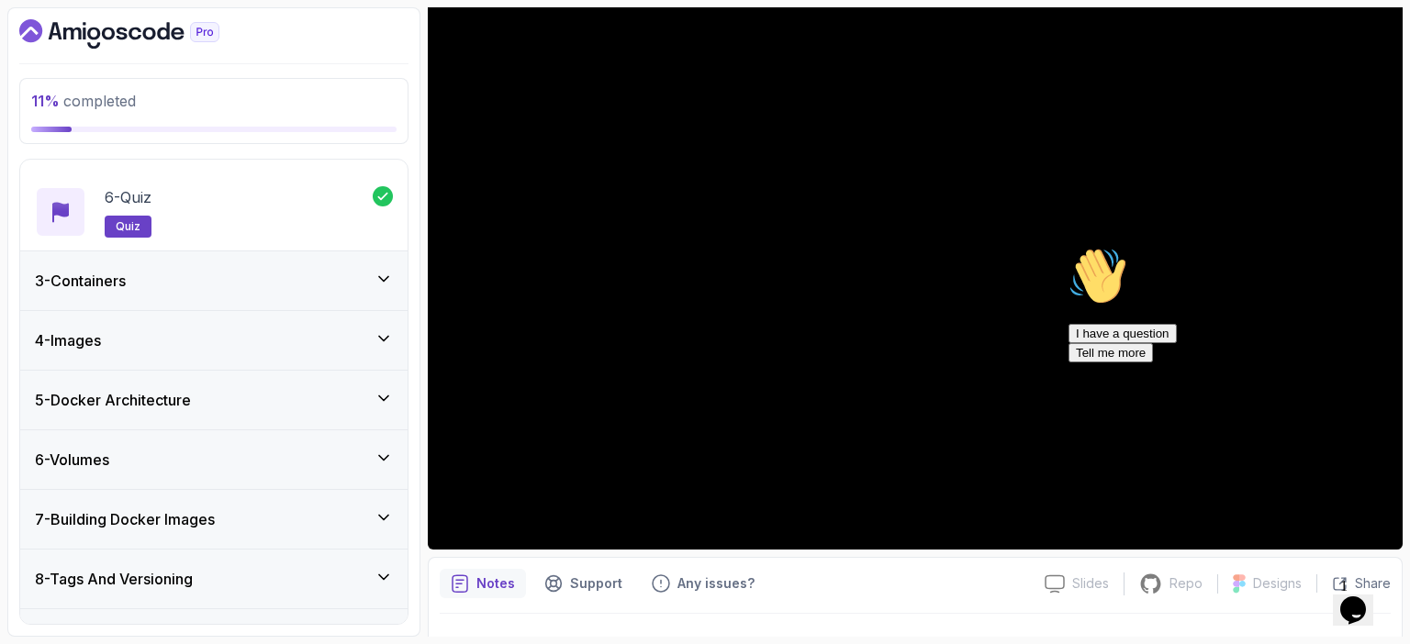
click at [395, 278] on div "3 - Containers" at bounding box center [213, 281] width 387 height 59
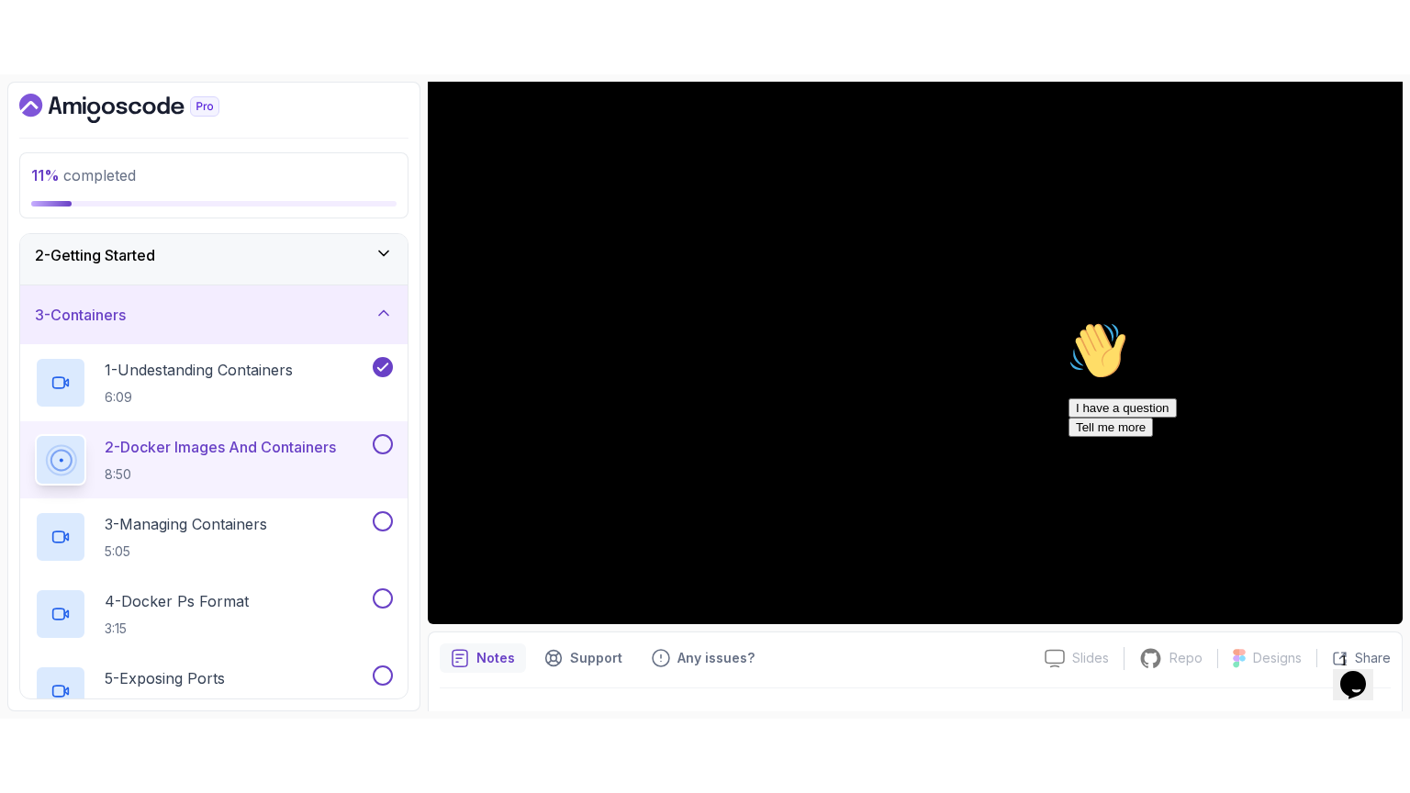
scroll to position [70, 0]
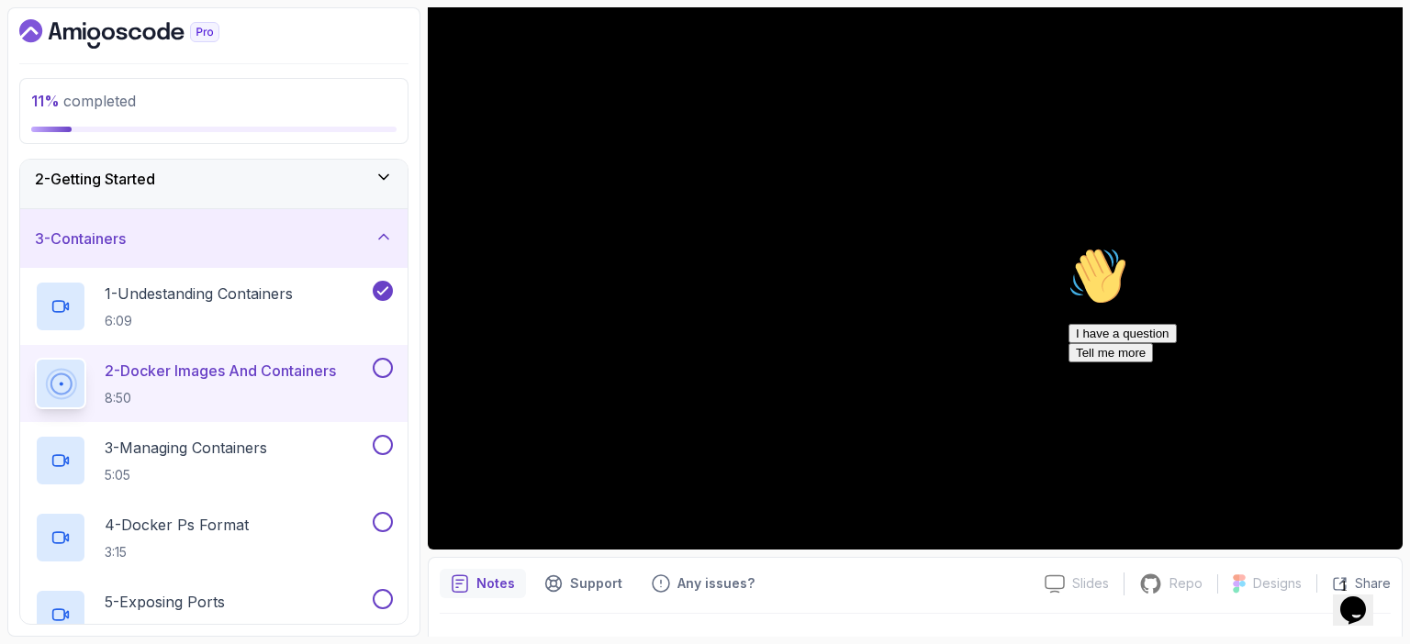
drag, startPoint x: 1371, startPoint y: 378, endPoint x: 2432, endPoint y: 618, distance: 1087.0
click at [1069, 247] on icon "Chat attention grabber" at bounding box center [1069, 247] width 0 height 0
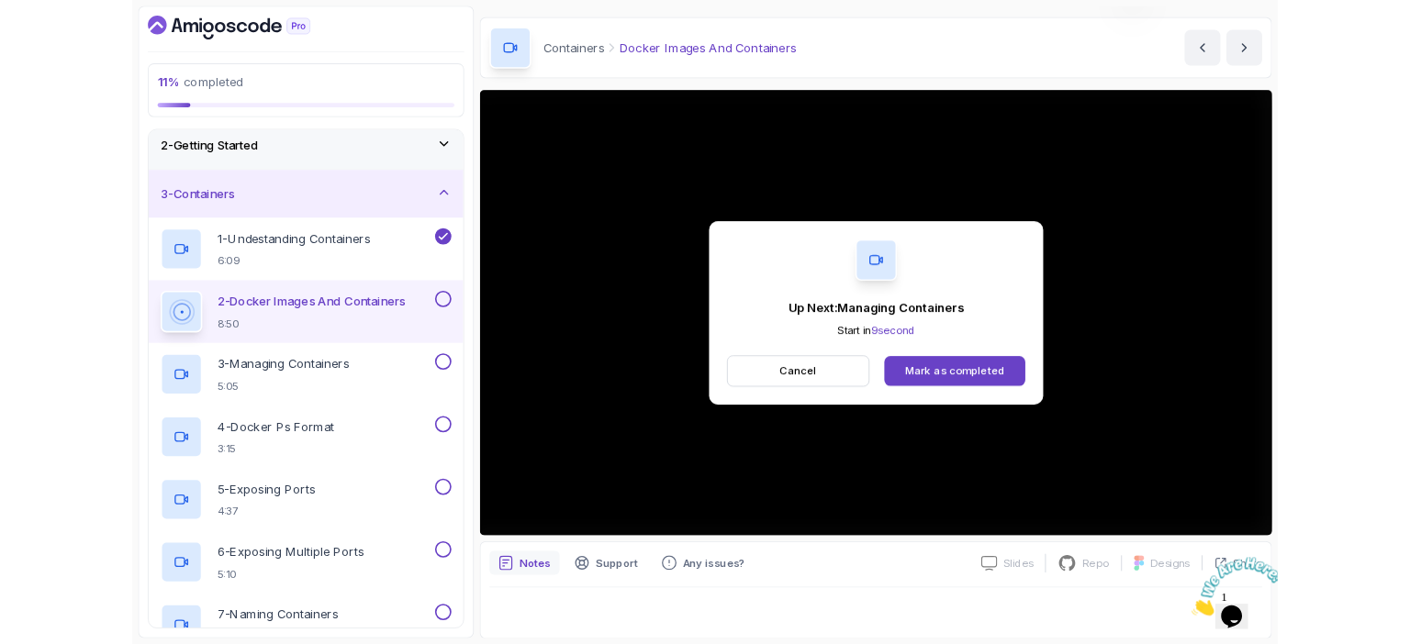
scroll to position [162, 0]
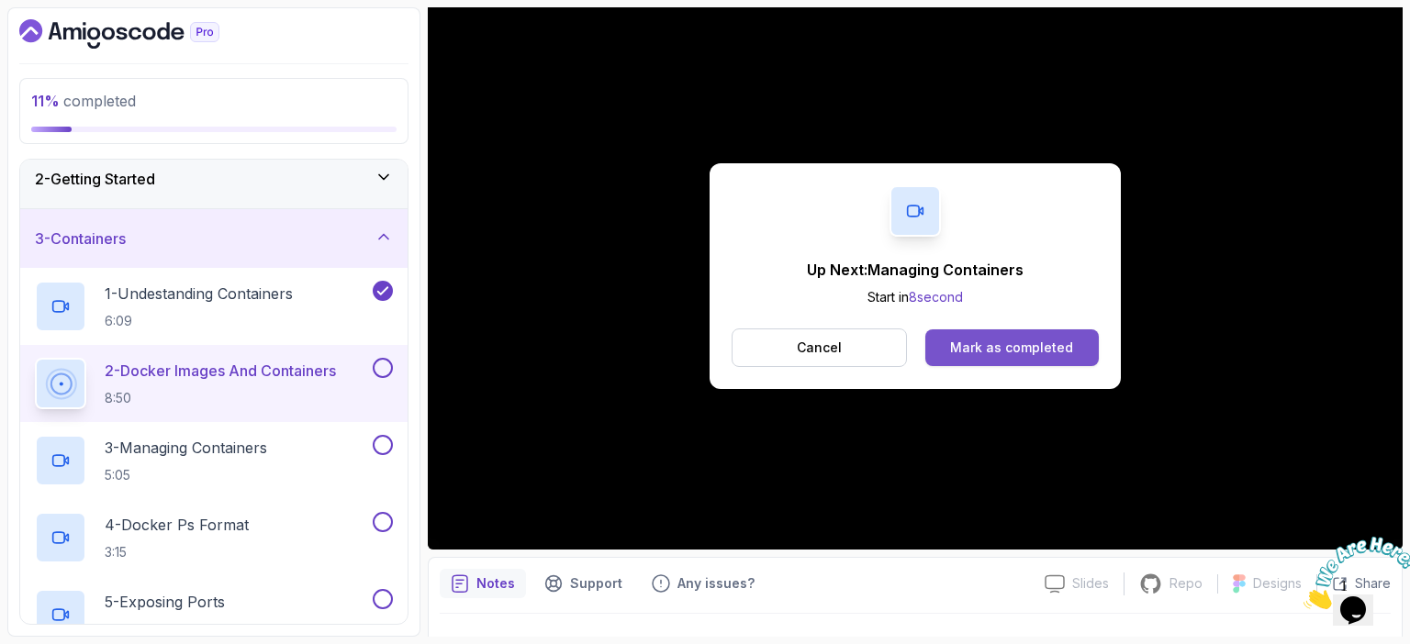
click at [1033, 350] on div "Mark as completed" at bounding box center [1011, 348] width 123 height 18
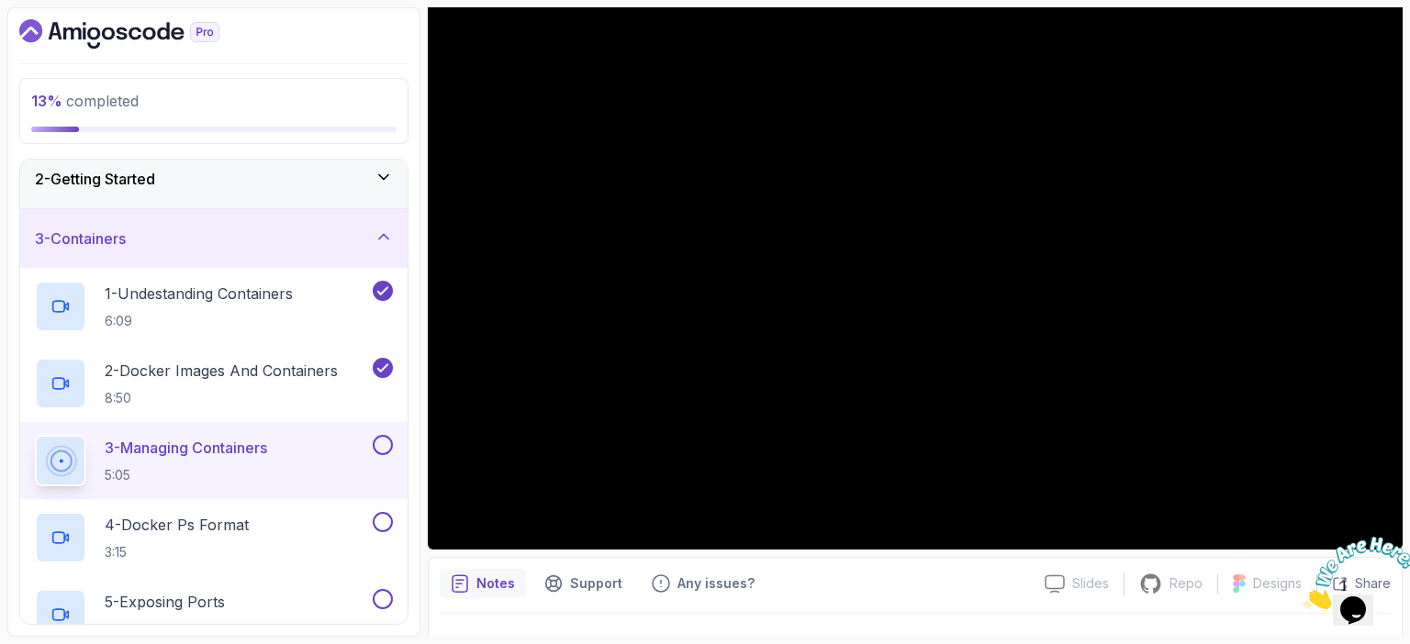
click at [1378, 537] on div at bounding box center [1352, 573] width 99 height 73
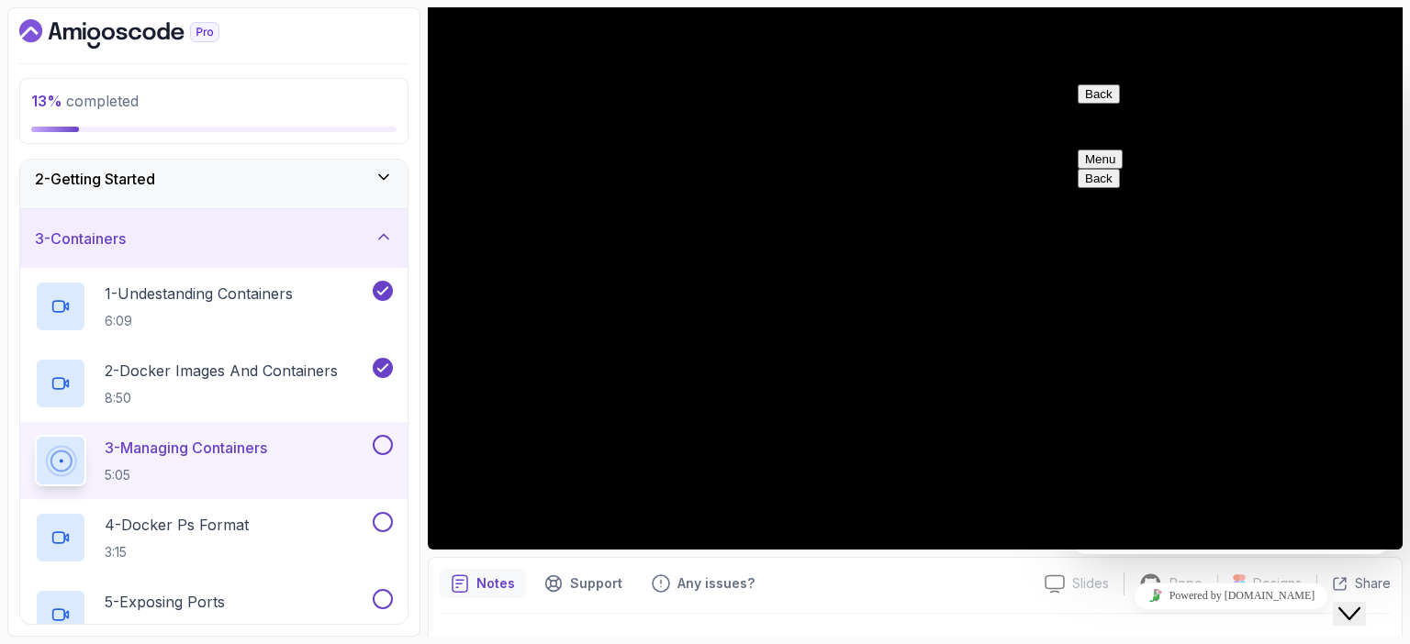
click at [1348, 603] on div "Close Chat This icon closes the chat window." at bounding box center [1349, 614] width 22 height 22
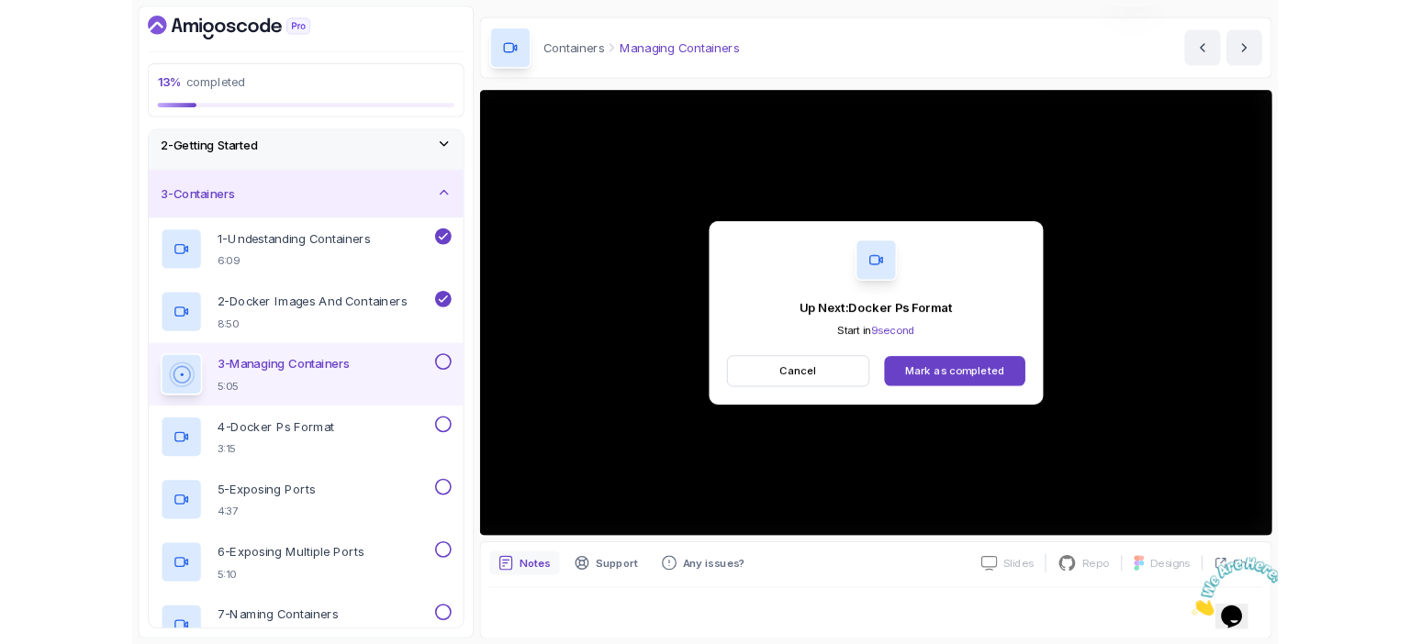
scroll to position [202, 0]
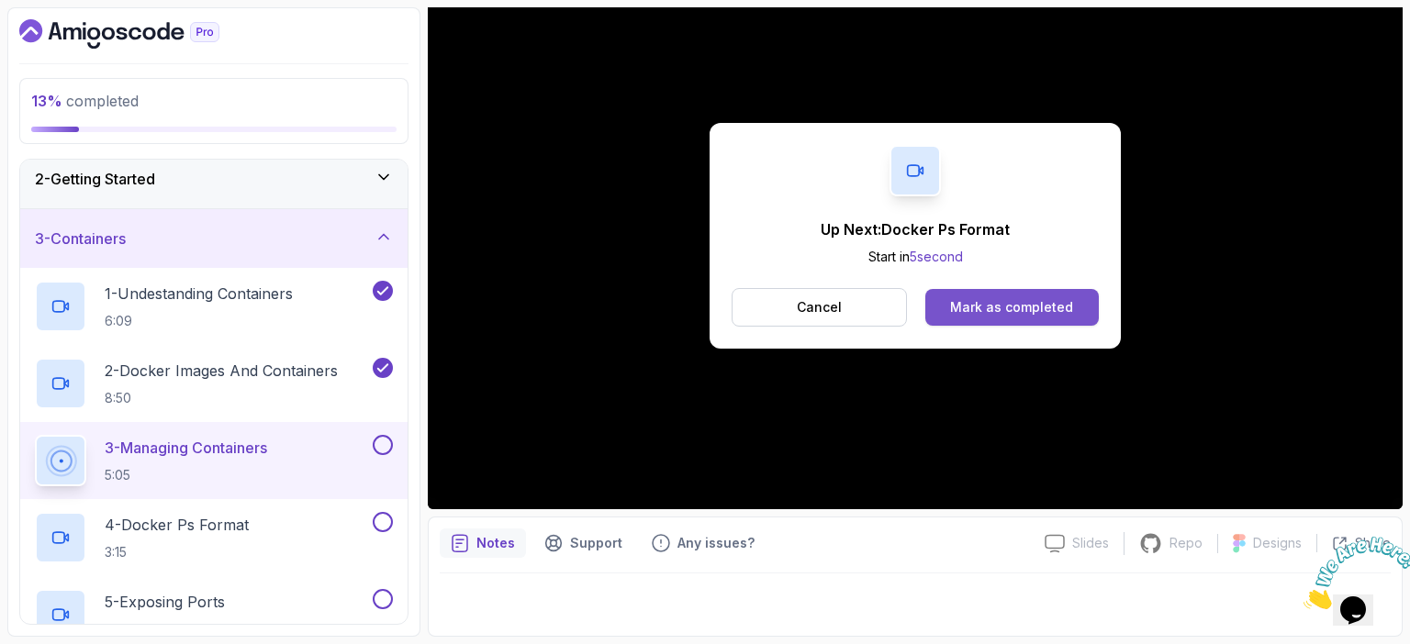
click at [1006, 309] on div "Mark as completed" at bounding box center [1011, 307] width 123 height 18
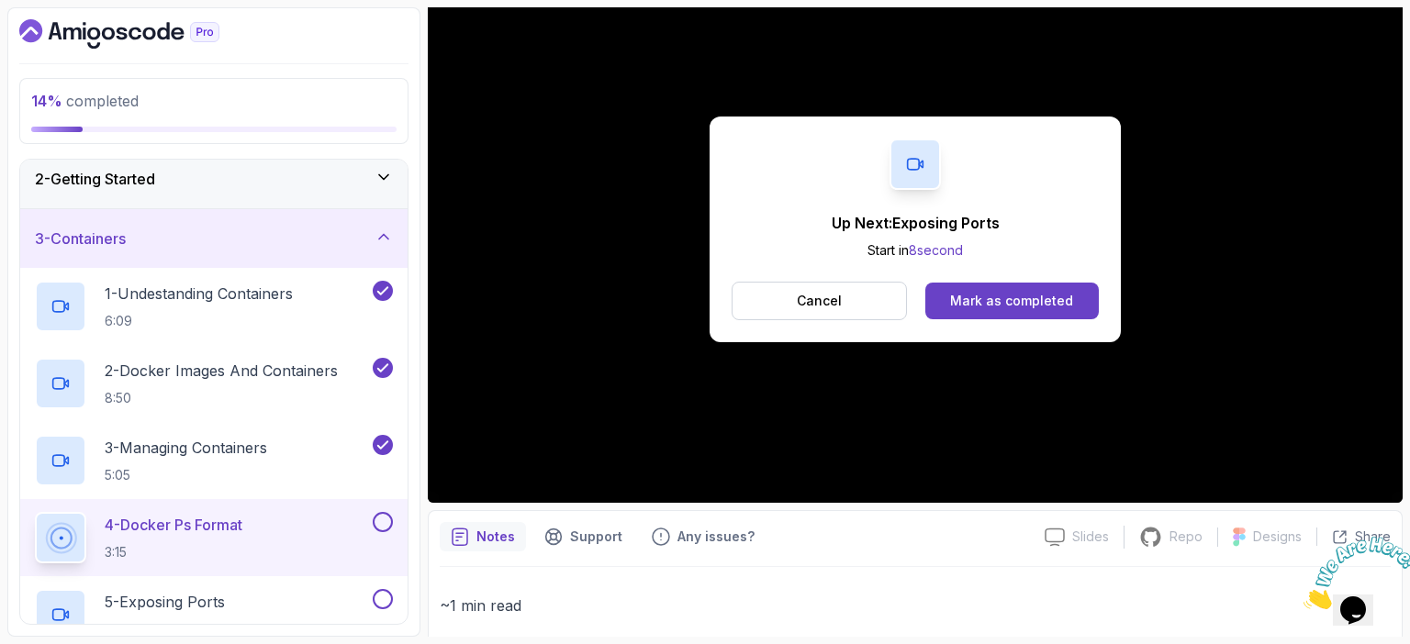
scroll to position [209, 0]
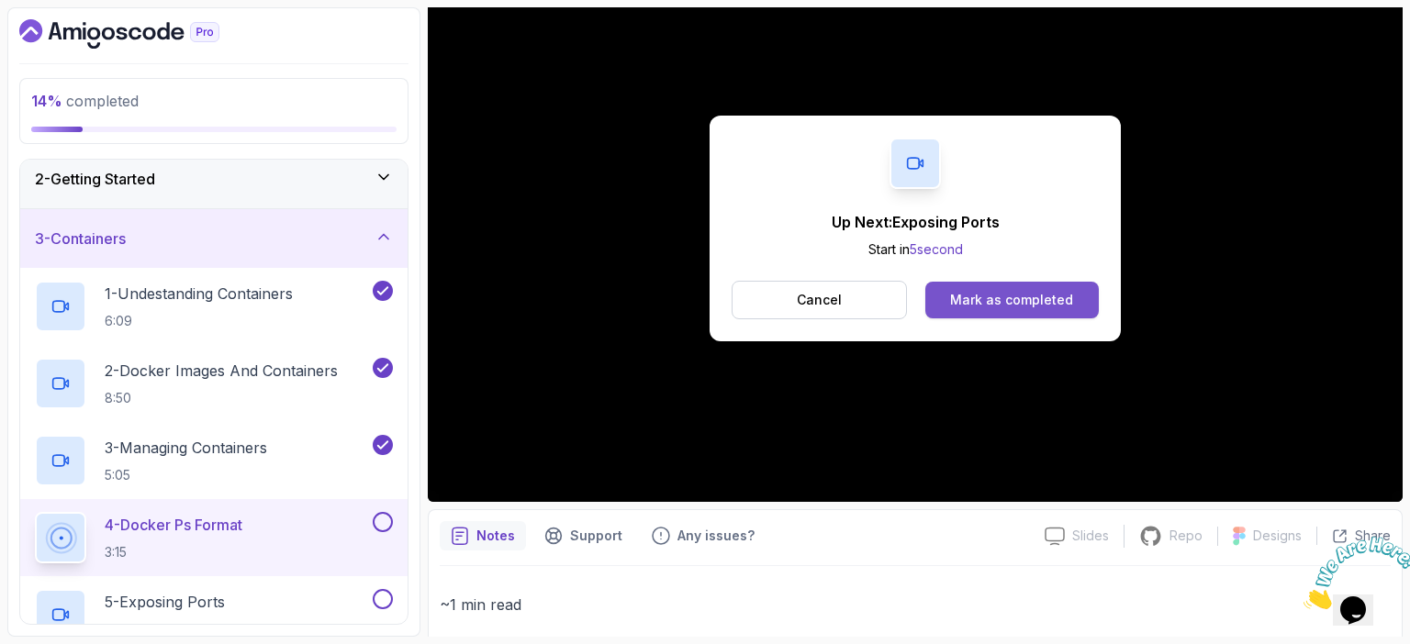
click at [1052, 300] on div "Mark as completed" at bounding box center [1011, 300] width 123 height 18
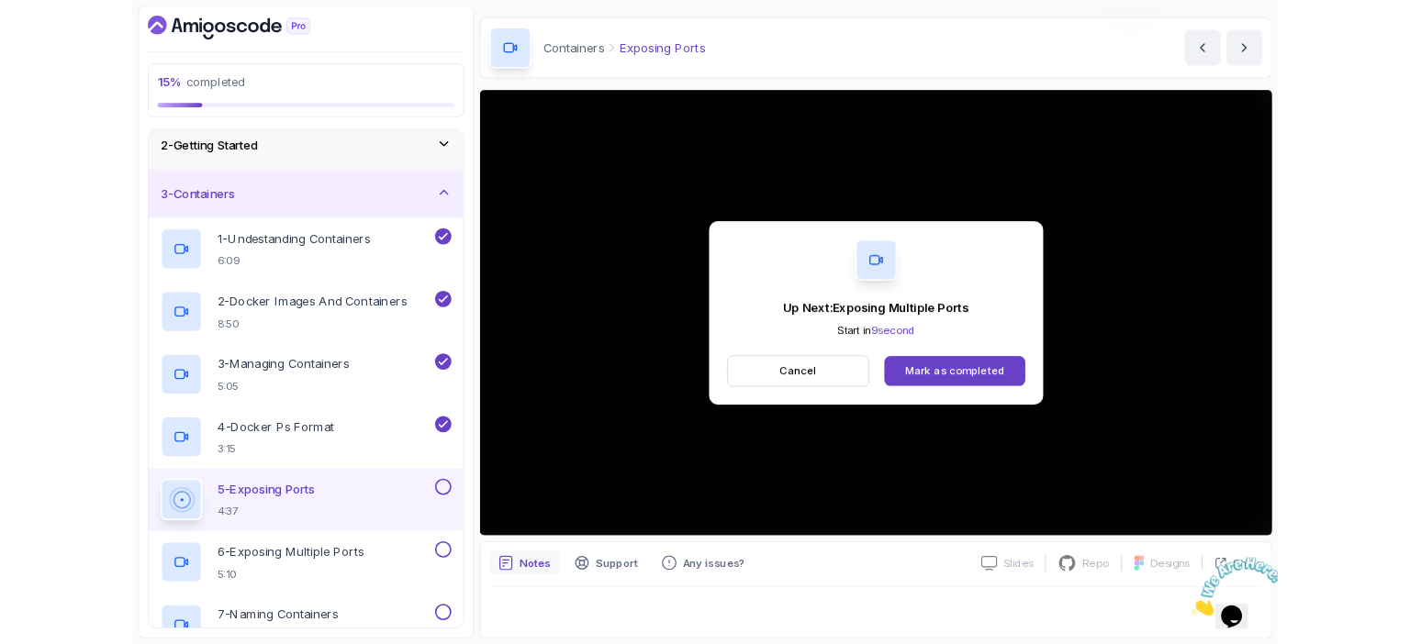
scroll to position [202, 0]
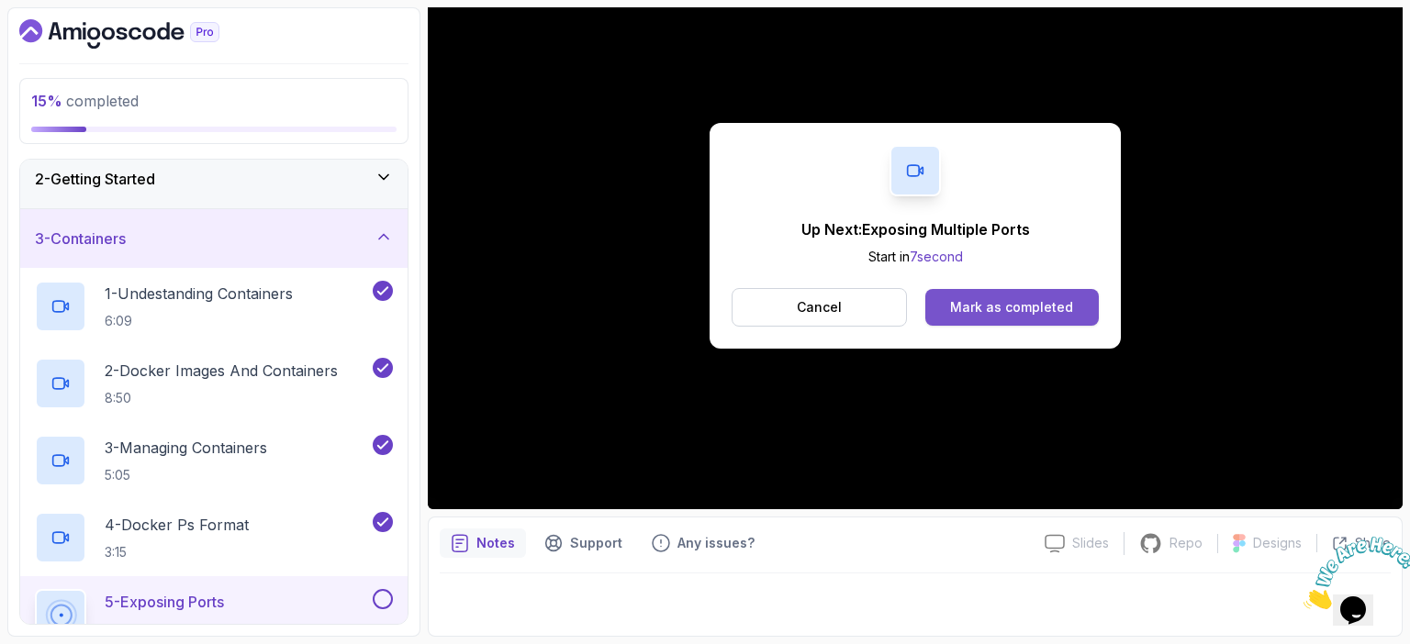
click at [1069, 306] on div "Mark as completed" at bounding box center [1011, 307] width 123 height 18
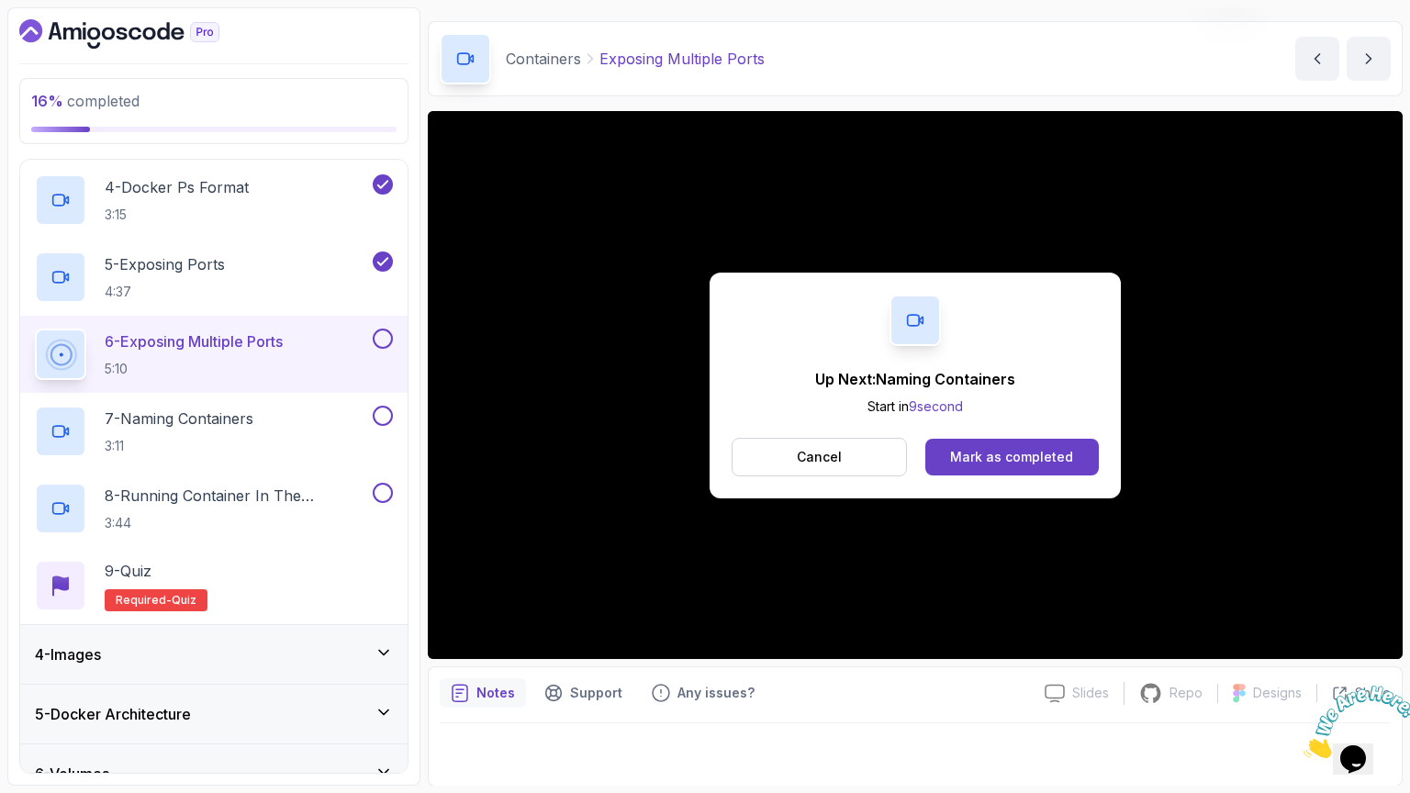
scroll to position [202, 0]
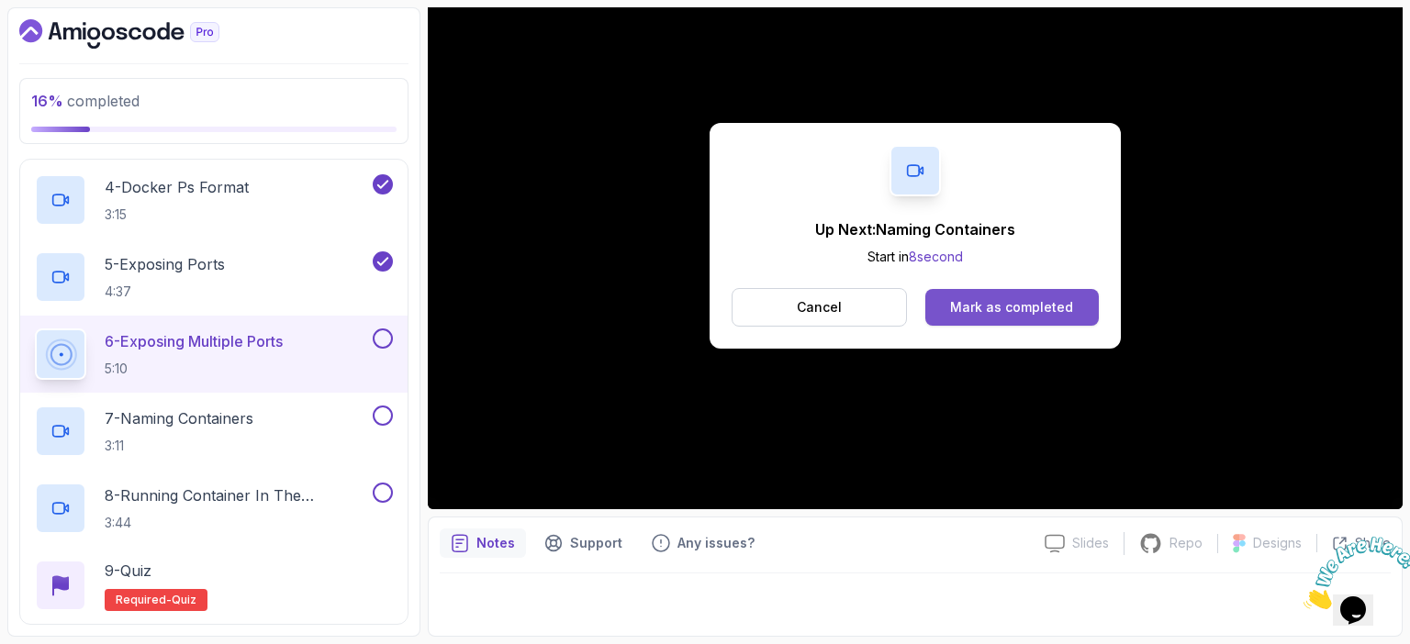
click at [1034, 303] on div "Mark as completed" at bounding box center [1011, 307] width 123 height 18
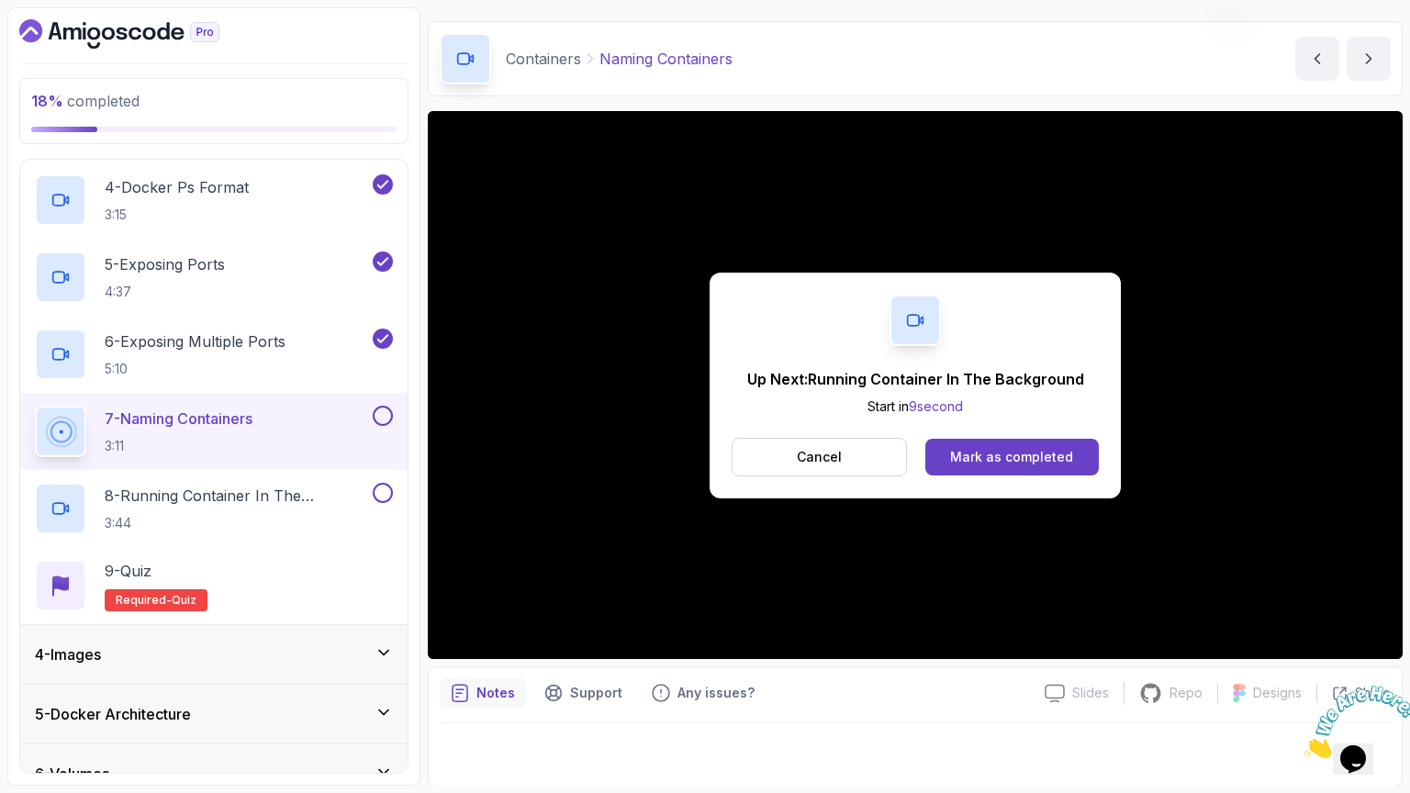
scroll to position [202, 0]
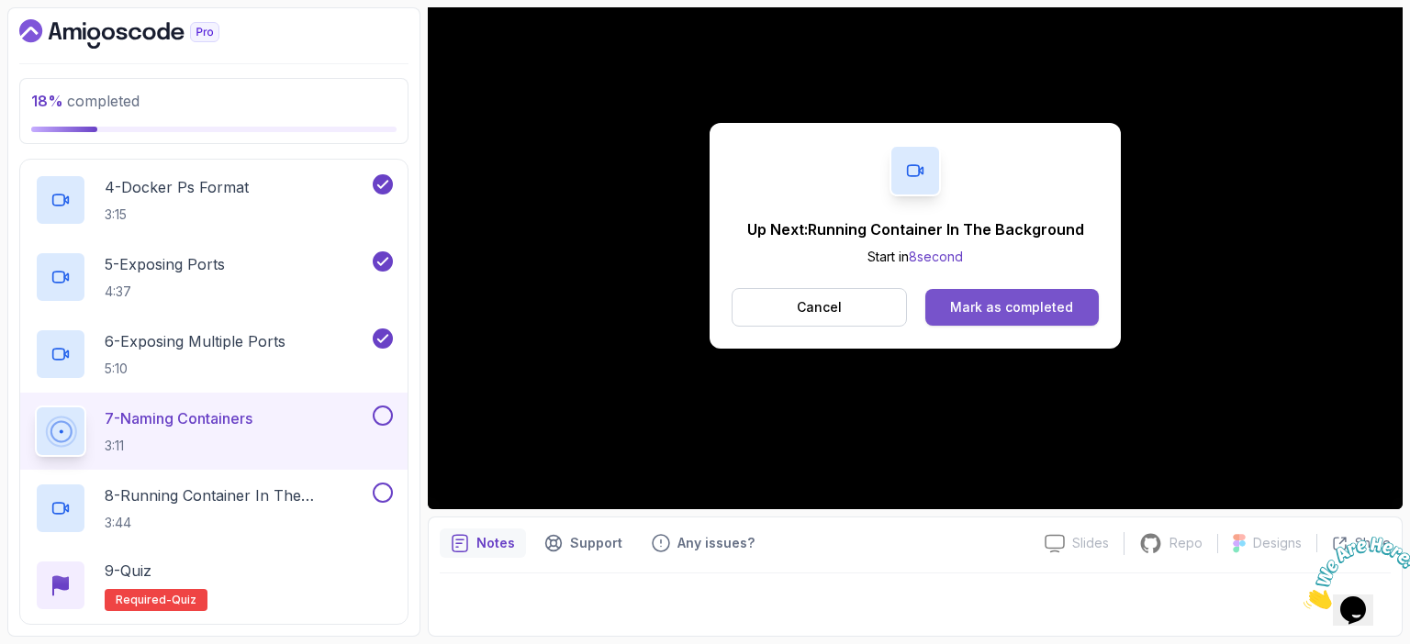
click at [1062, 306] on div "Mark as completed" at bounding box center [1011, 307] width 123 height 18
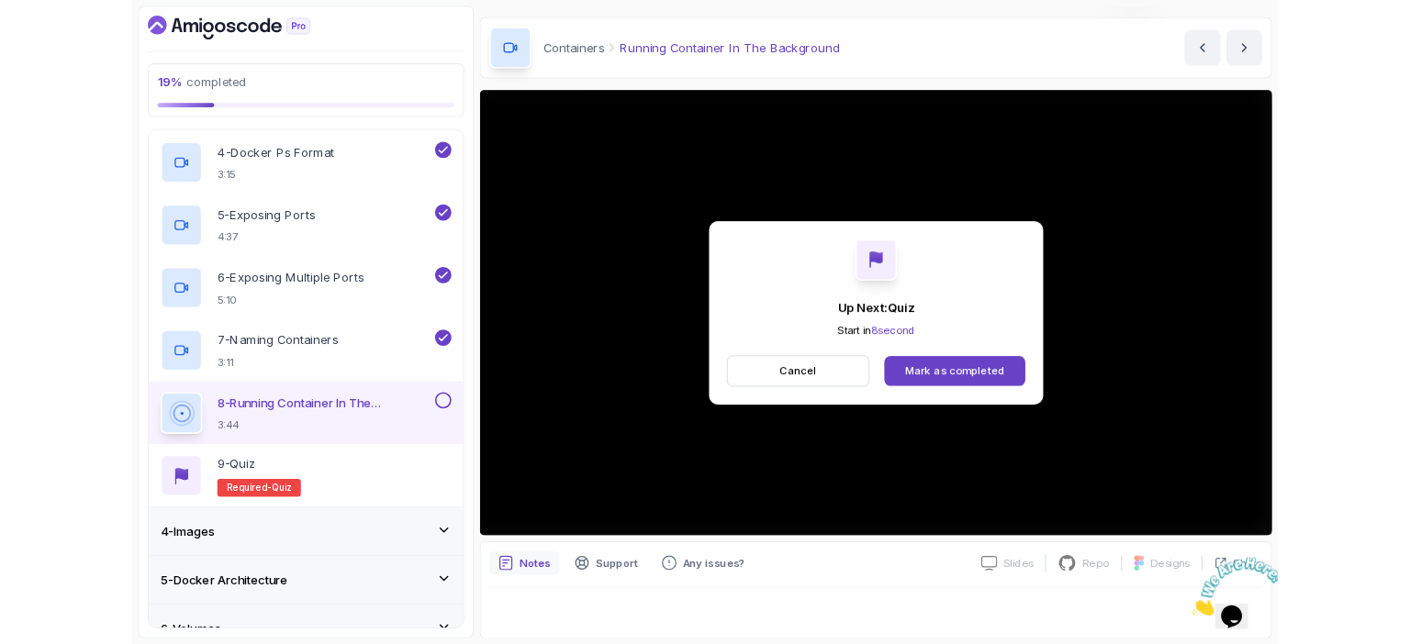
scroll to position [202, 0]
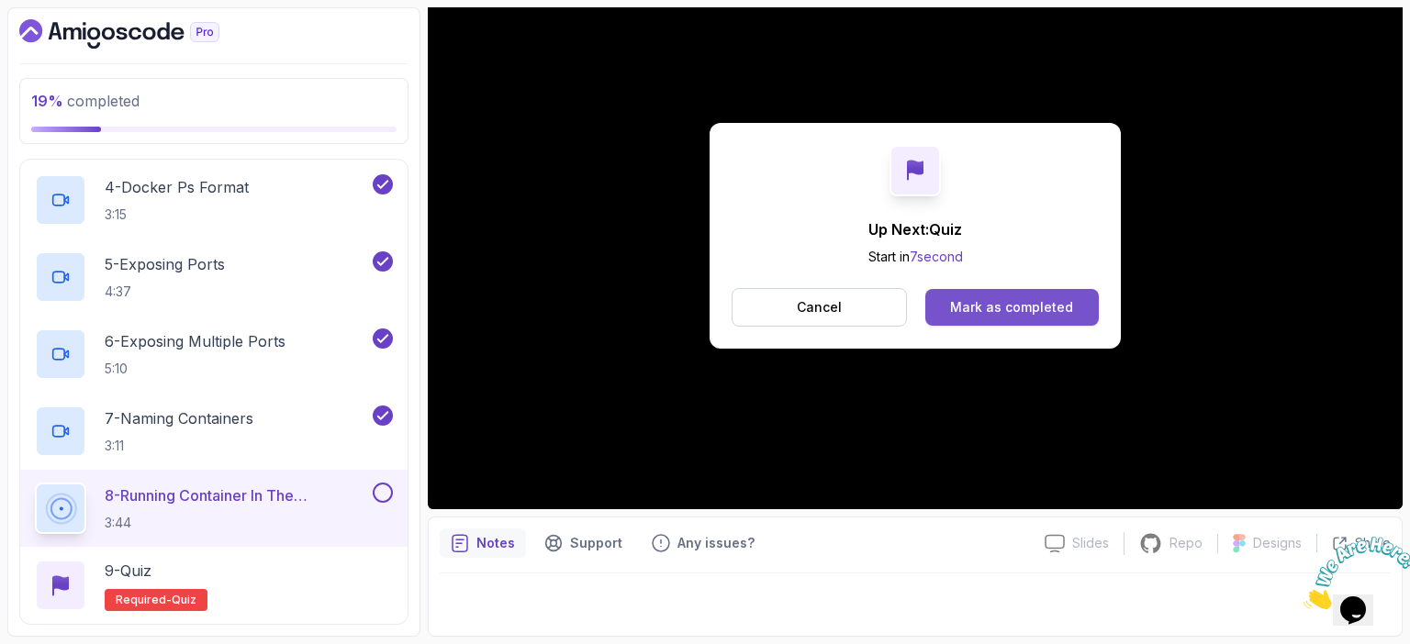
click at [998, 303] on div "Mark as completed" at bounding box center [1011, 307] width 123 height 18
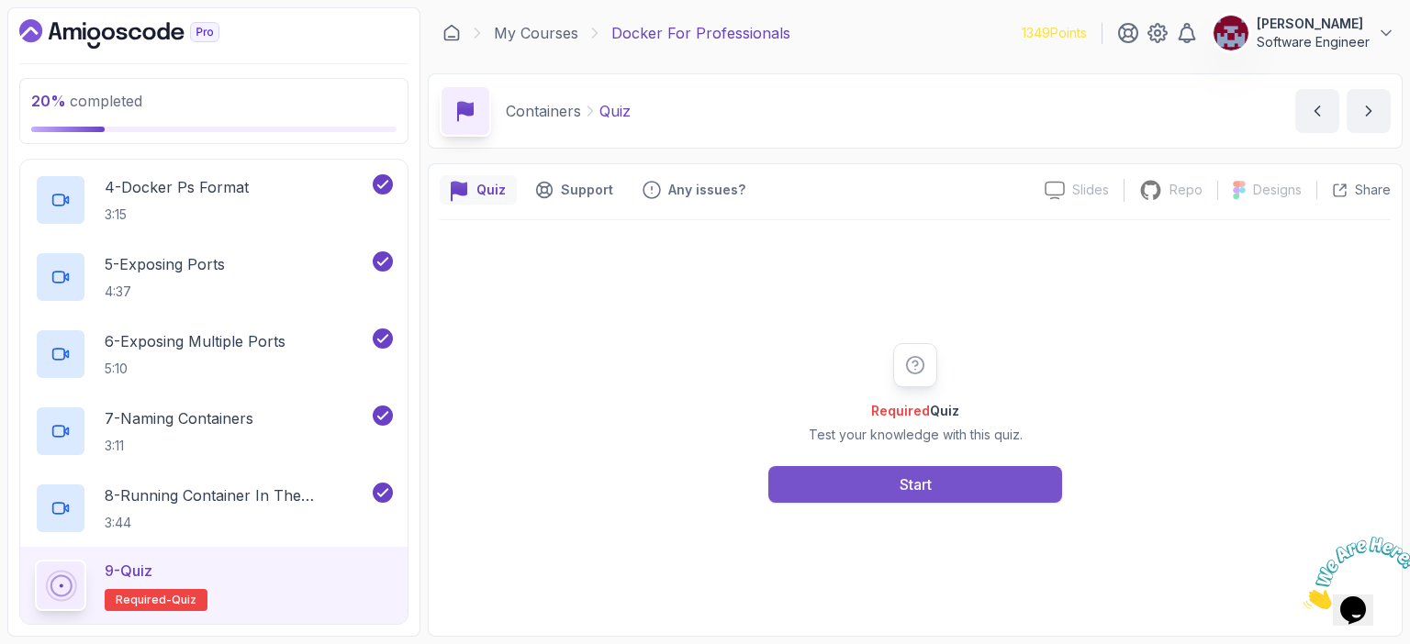
click at [822, 487] on button "Start" at bounding box center [915, 484] width 294 height 37
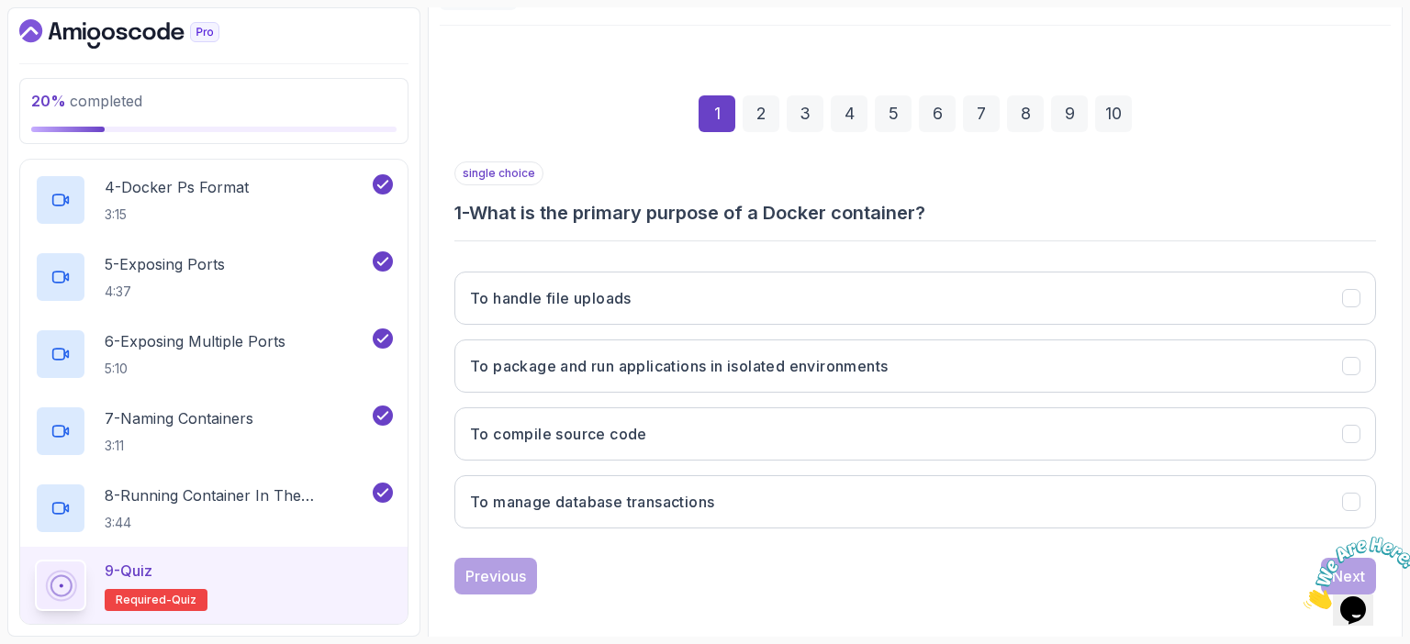
scroll to position [202, 0]
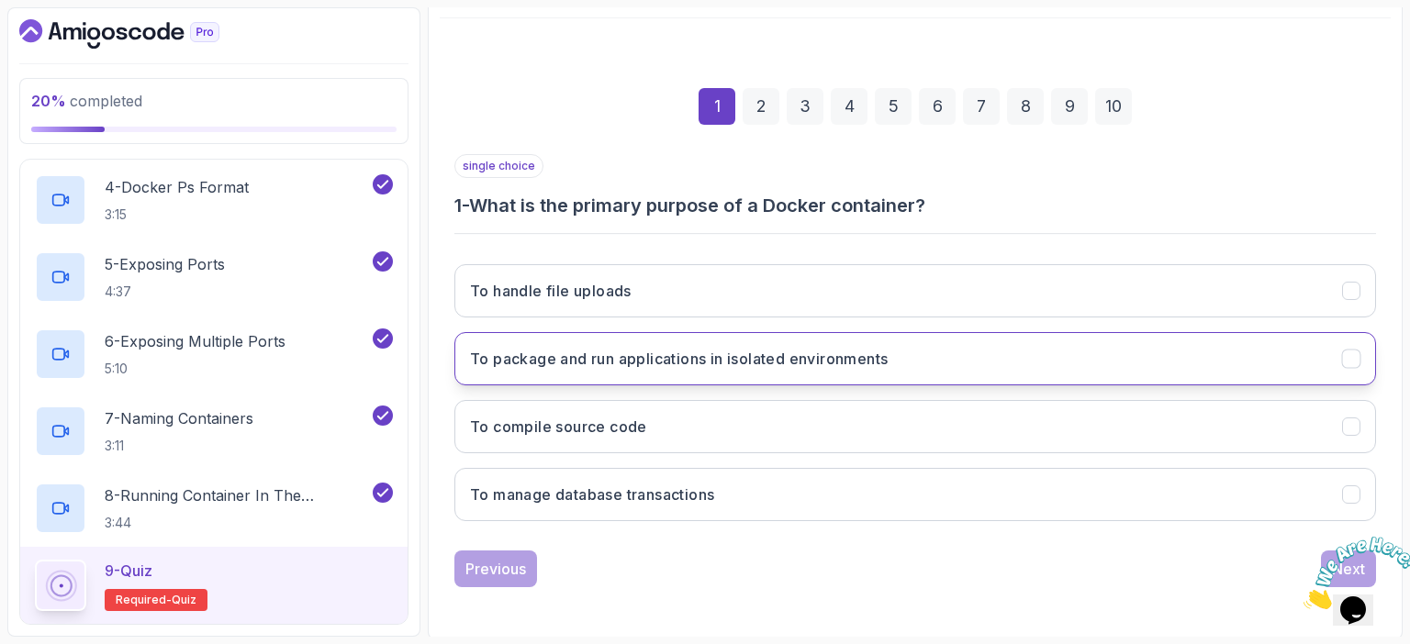
click at [686, 350] on h3 "To package and run applications in isolated environments" at bounding box center [679, 359] width 418 height 22
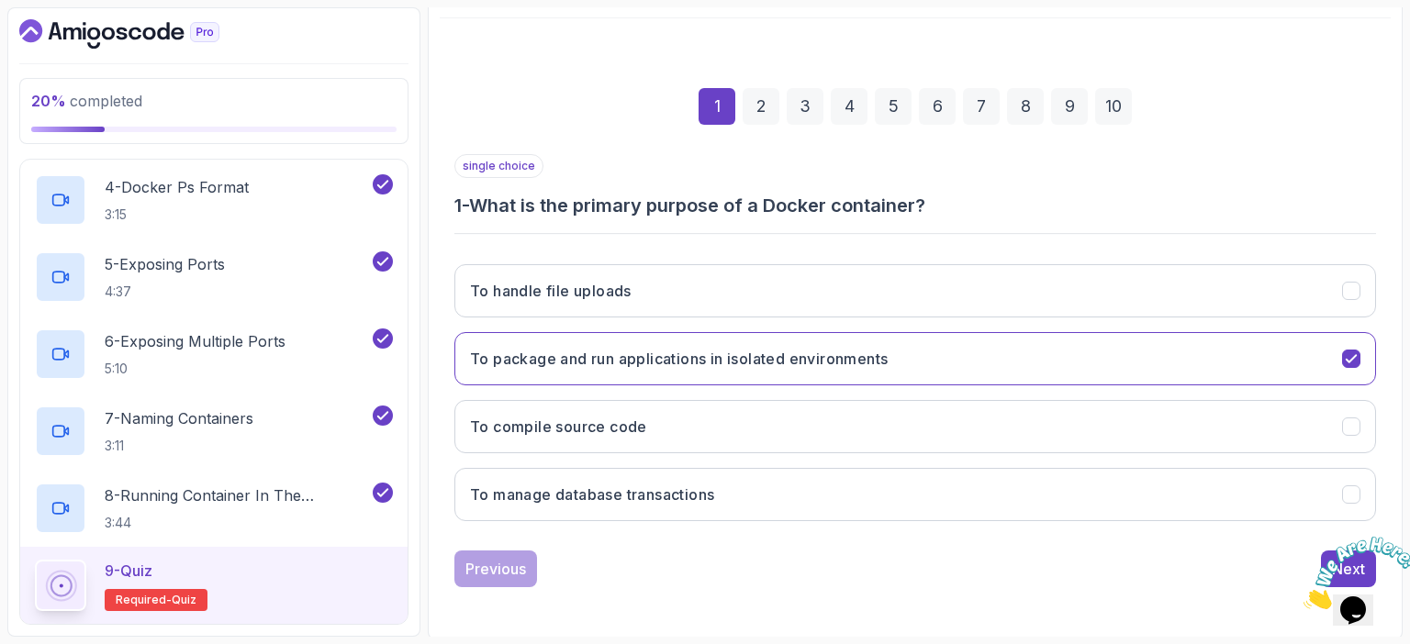
click at [1303, 597] on icon "Close" at bounding box center [1303, 605] width 0 height 16
click at [1334, 558] on div "Next" at bounding box center [1348, 569] width 33 height 22
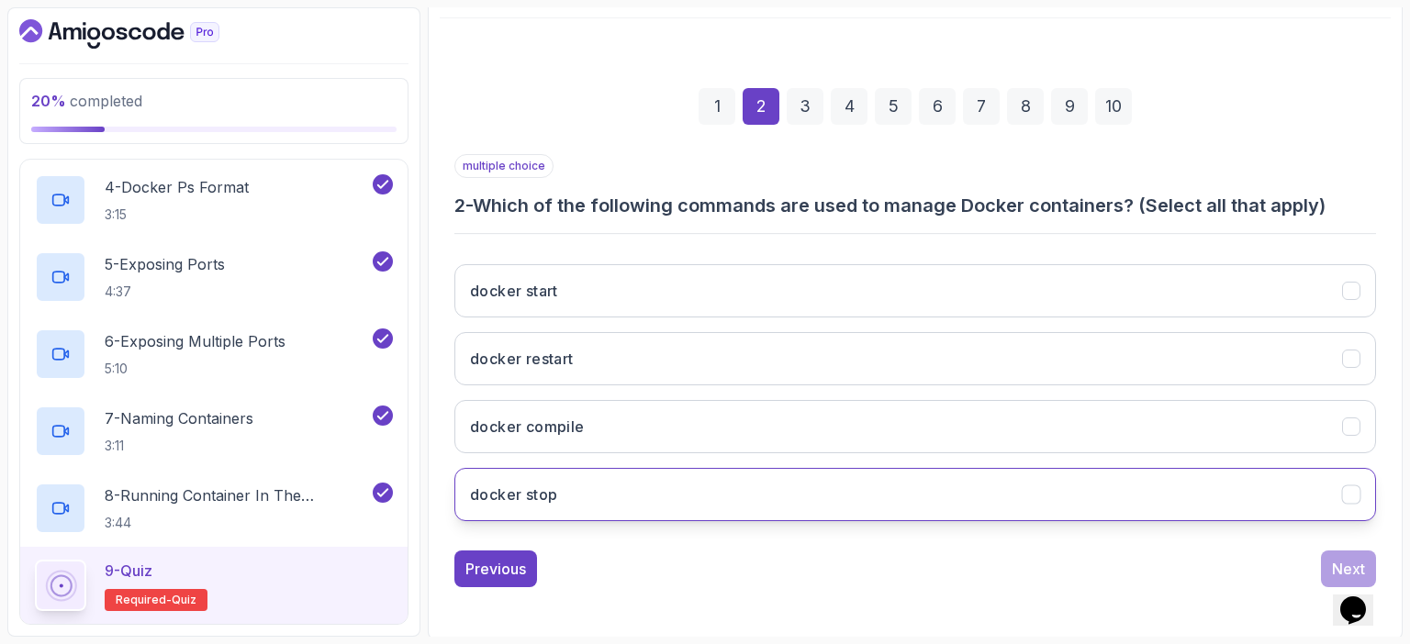
click at [520, 488] on h3 "docker stop" at bounding box center [513, 495] width 87 height 22
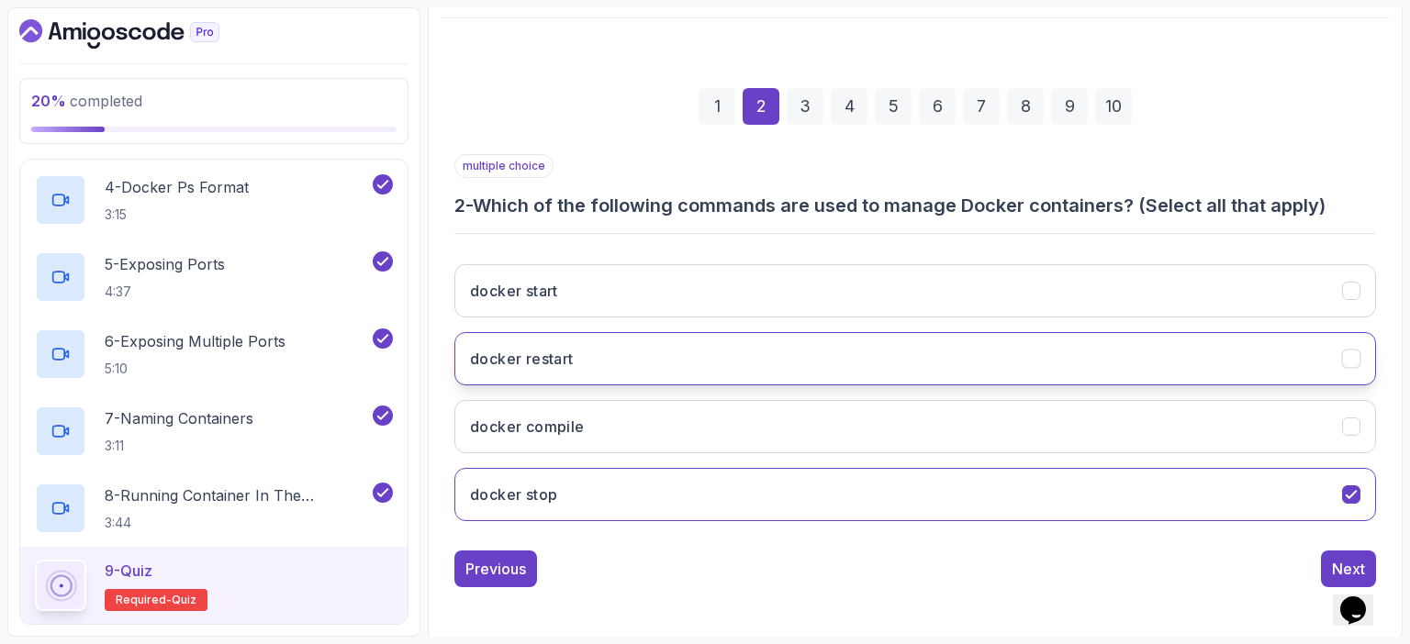
click at [610, 364] on button "docker restart" at bounding box center [915, 358] width 922 height 53
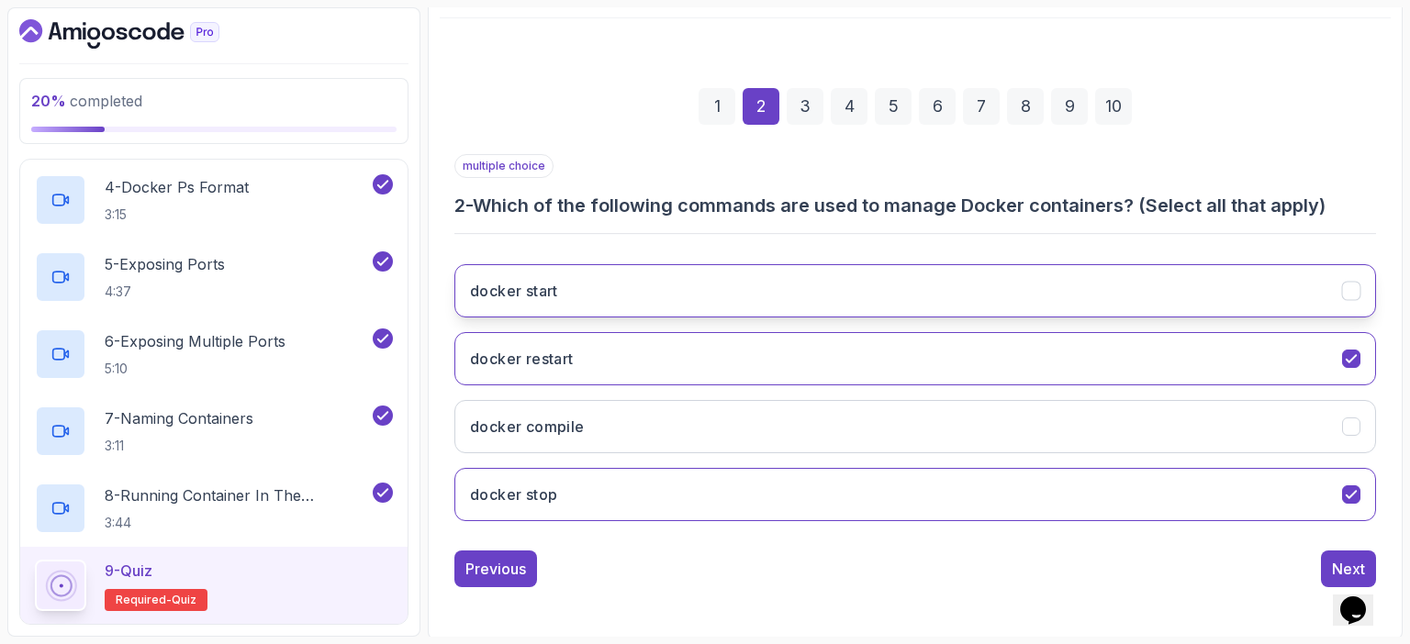
click at [579, 307] on button "docker start" at bounding box center [915, 290] width 922 height 53
click at [1330, 559] on button "Next" at bounding box center [1348, 569] width 55 height 37
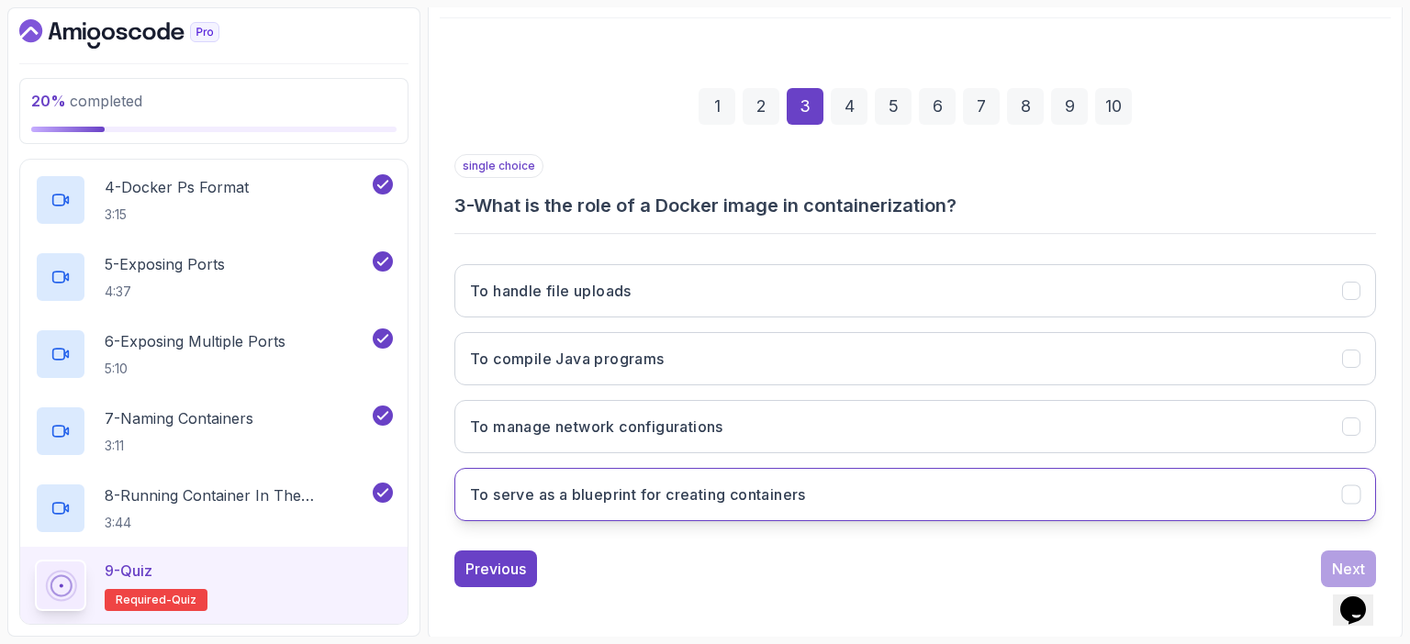
click at [608, 500] on h3 "To serve as a blueprint for creating containers" at bounding box center [638, 495] width 336 height 22
click at [1348, 554] on button "Next" at bounding box center [1348, 569] width 55 height 37
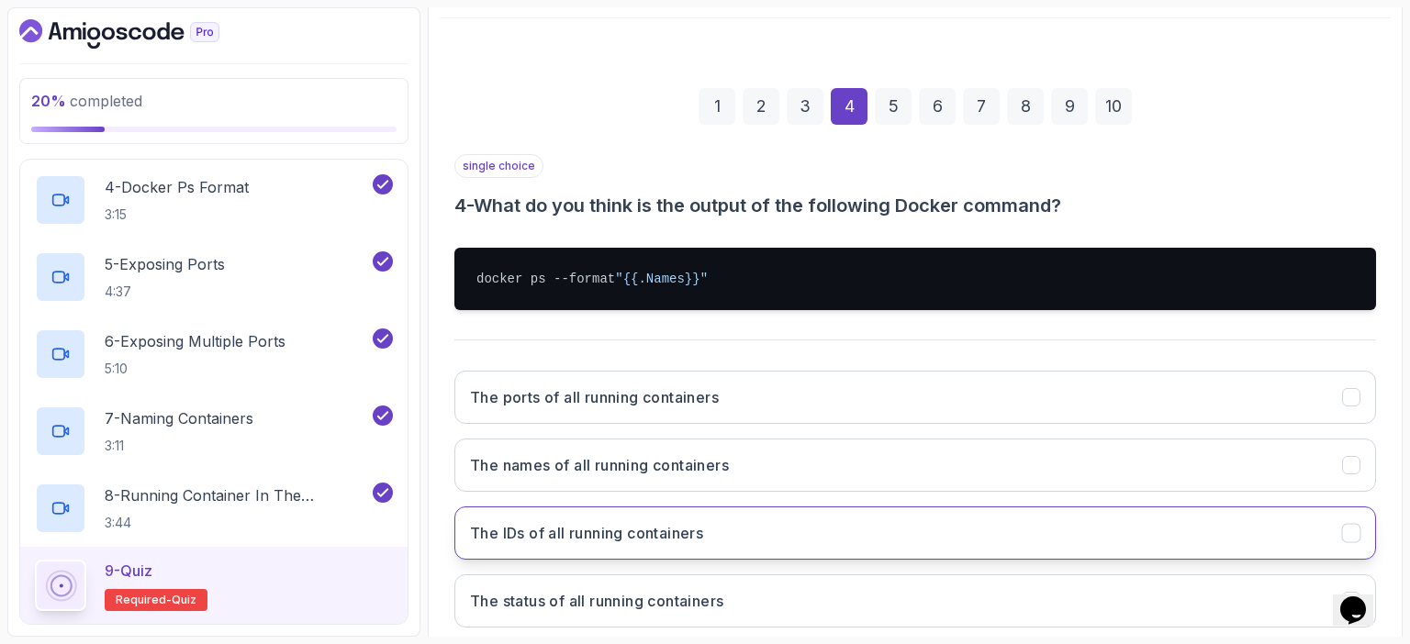
scroll to position [308, 0]
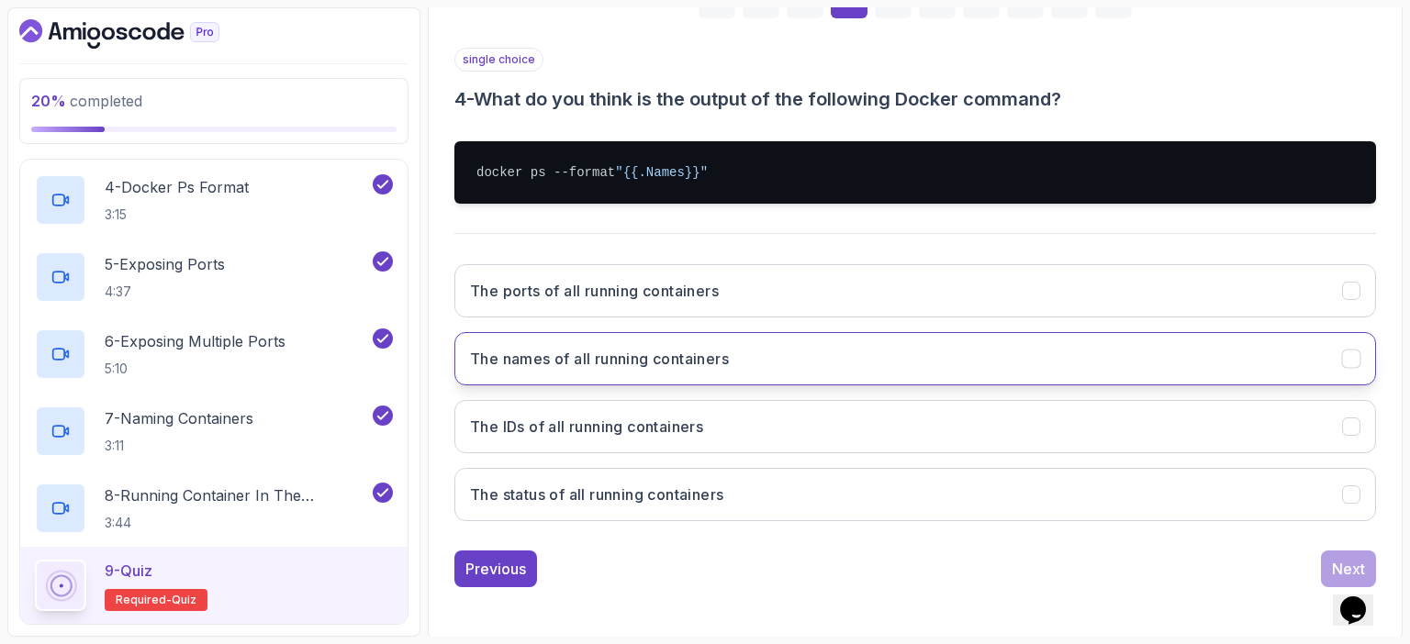
click at [680, 364] on h3 "The names of all running containers" at bounding box center [599, 359] width 259 height 22
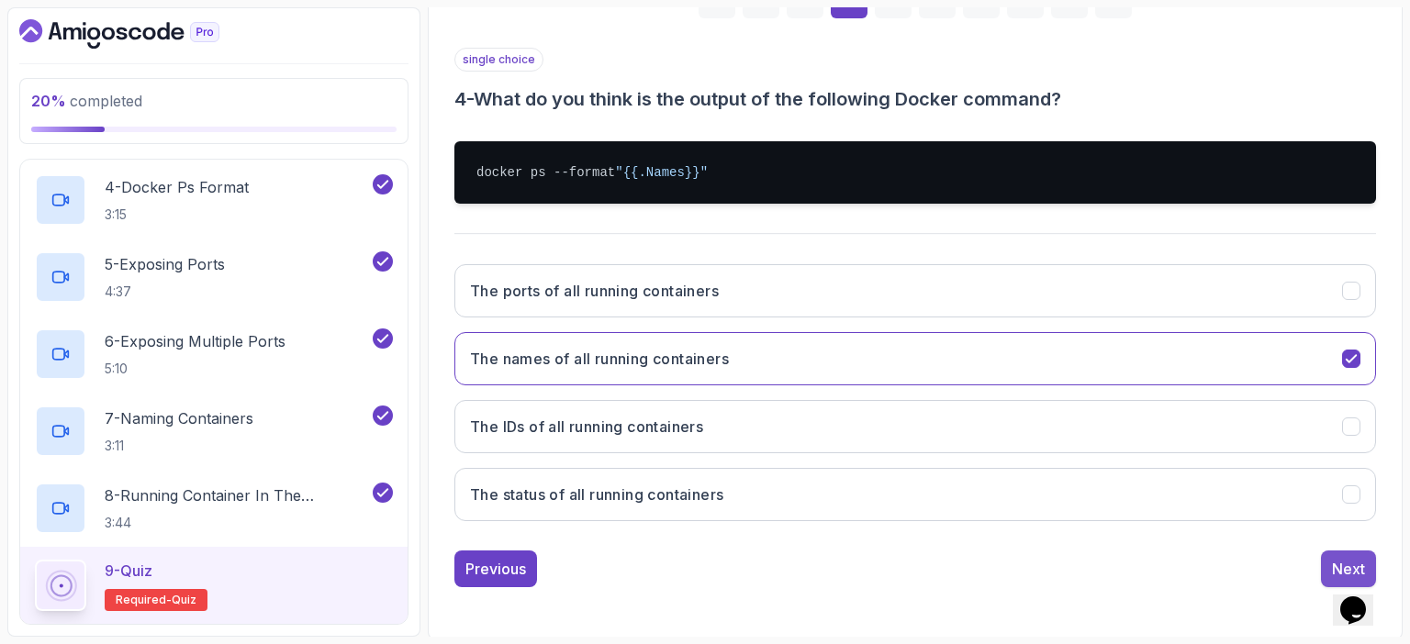
click at [1335, 558] on div "Next" at bounding box center [1348, 569] width 33 height 22
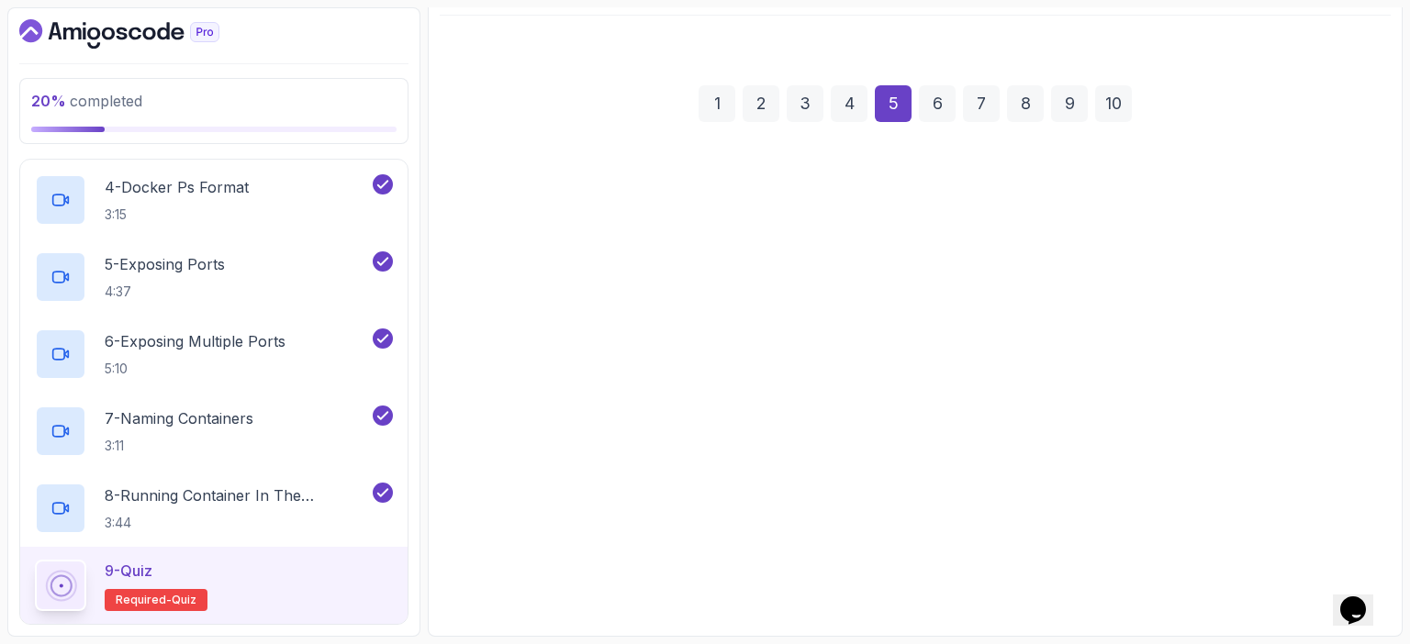
scroll to position [202, 0]
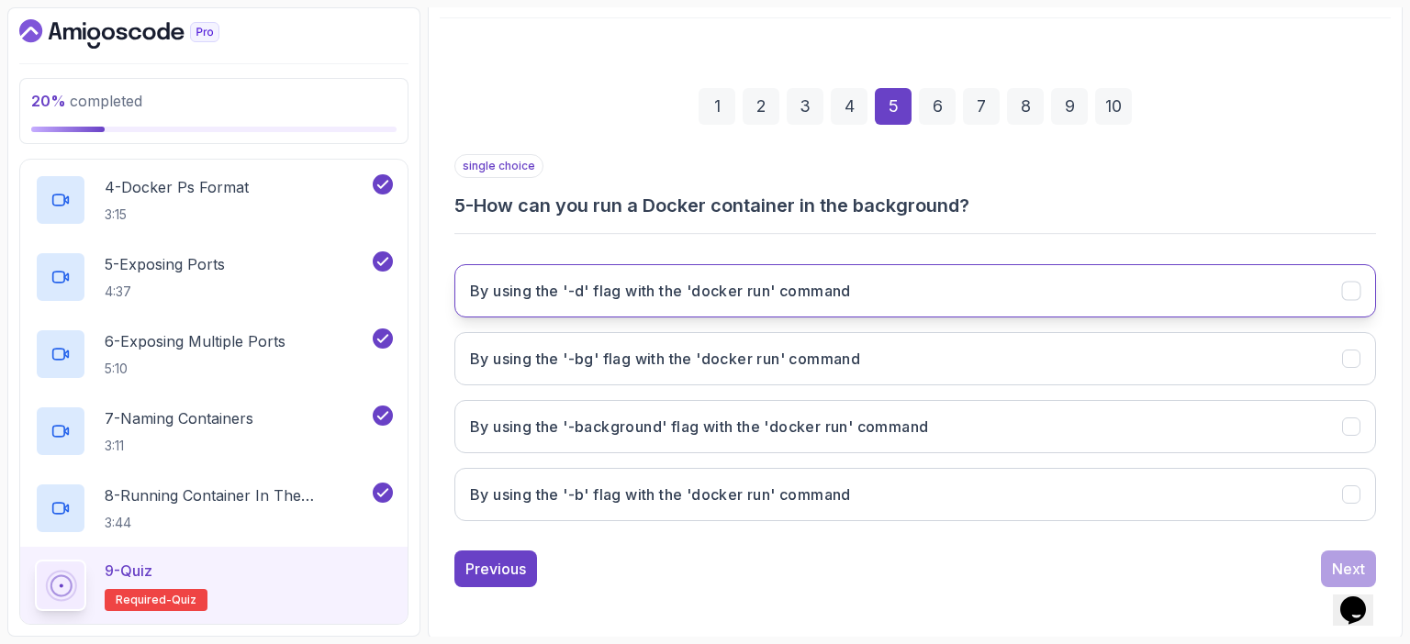
click at [642, 295] on h3 "By using the '-d' flag with the 'docker run' command" at bounding box center [660, 291] width 381 height 22
click at [1338, 563] on div "Next" at bounding box center [1348, 569] width 33 height 22
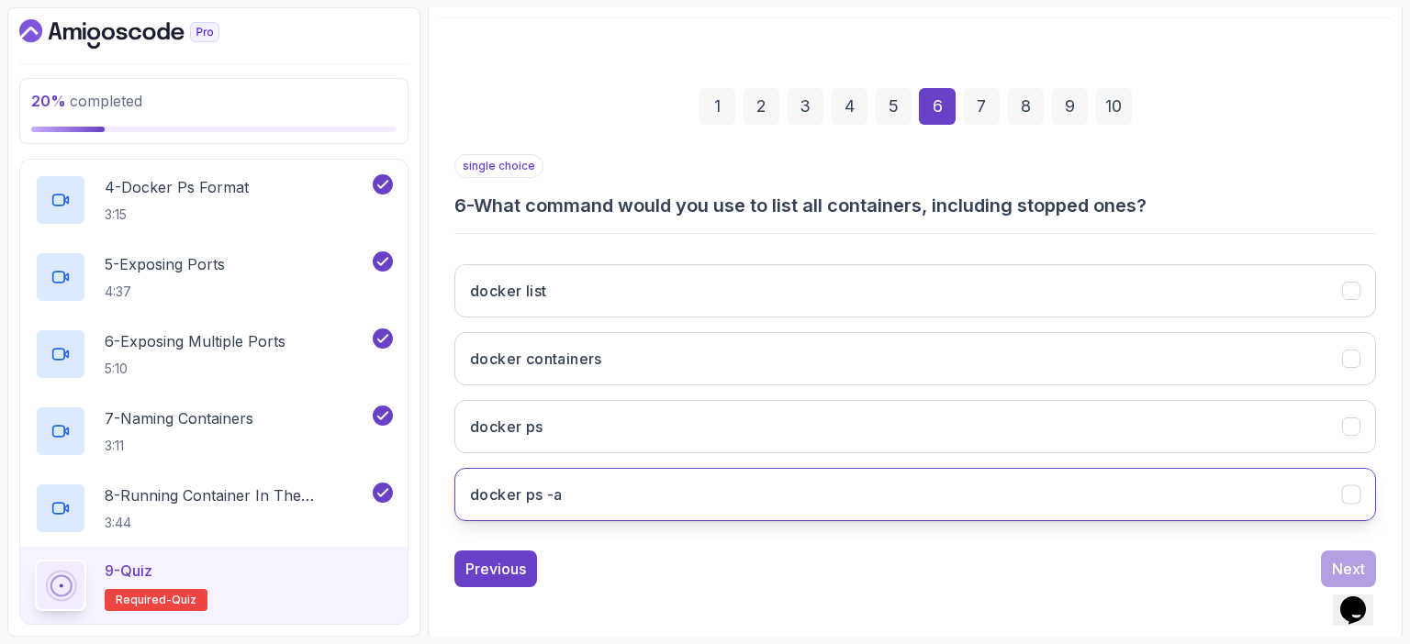
click at [573, 493] on button "docker ps -a" at bounding box center [915, 494] width 922 height 53
click at [1337, 559] on div "Next" at bounding box center [1348, 569] width 33 height 22
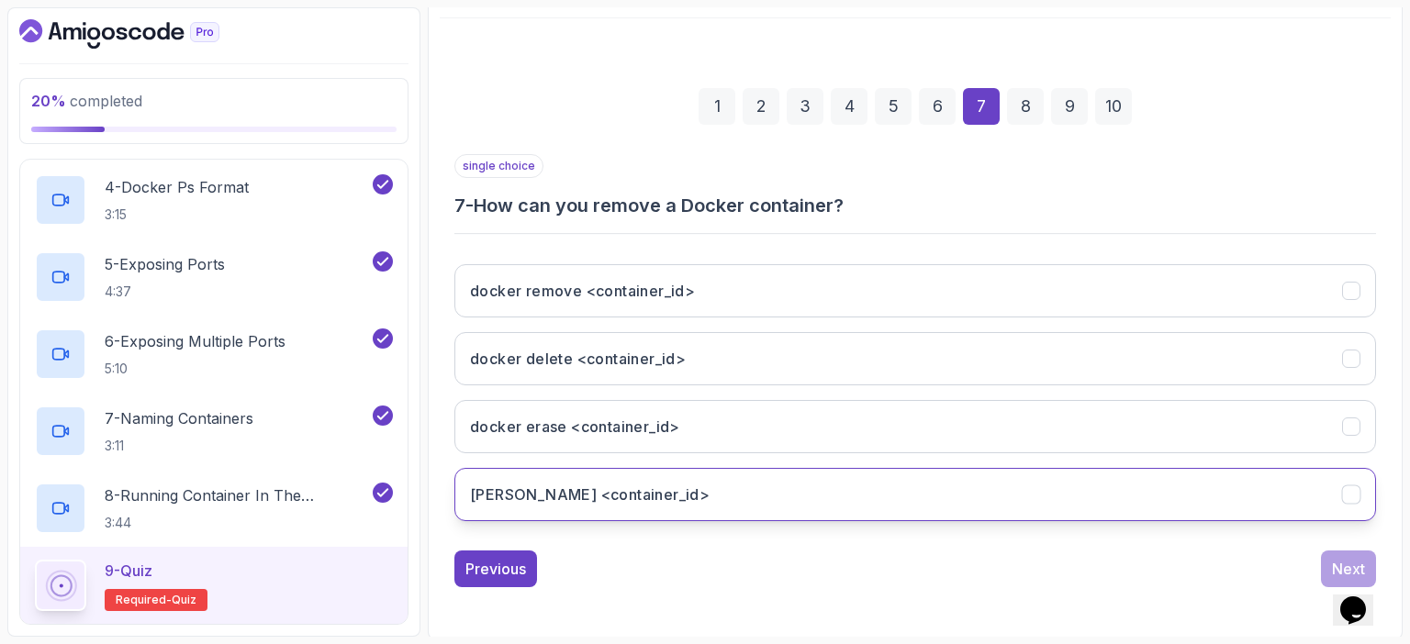
click at [699, 502] on button "[PERSON_NAME] <container_id>" at bounding box center [915, 494] width 922 height 53
click at [1337, 559] on div "Next" at bounding box center [1348, 569] width 33 height 22
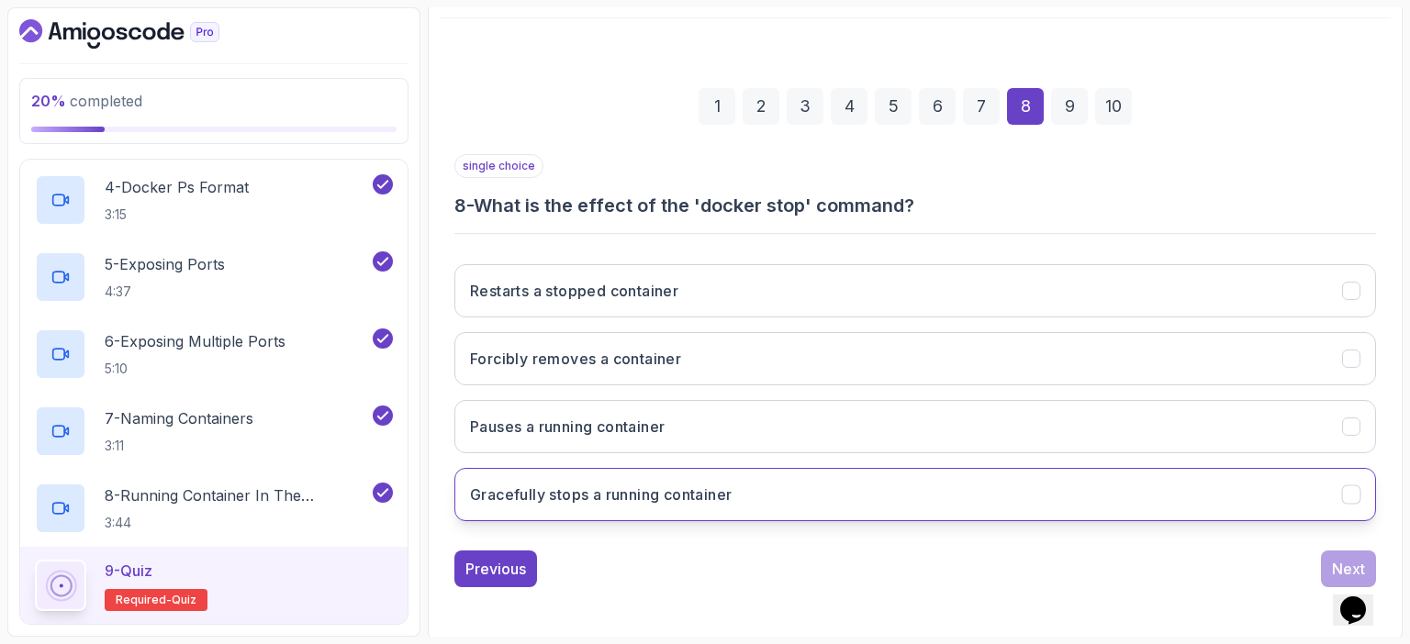
click at [621, 492] on h3 "Gracefully stops a running container" at bounding box center [601, 495] width 262 height 22
click at [1341, 559] on div "Next" at bounding box center [1348, 569] width 33 height 22
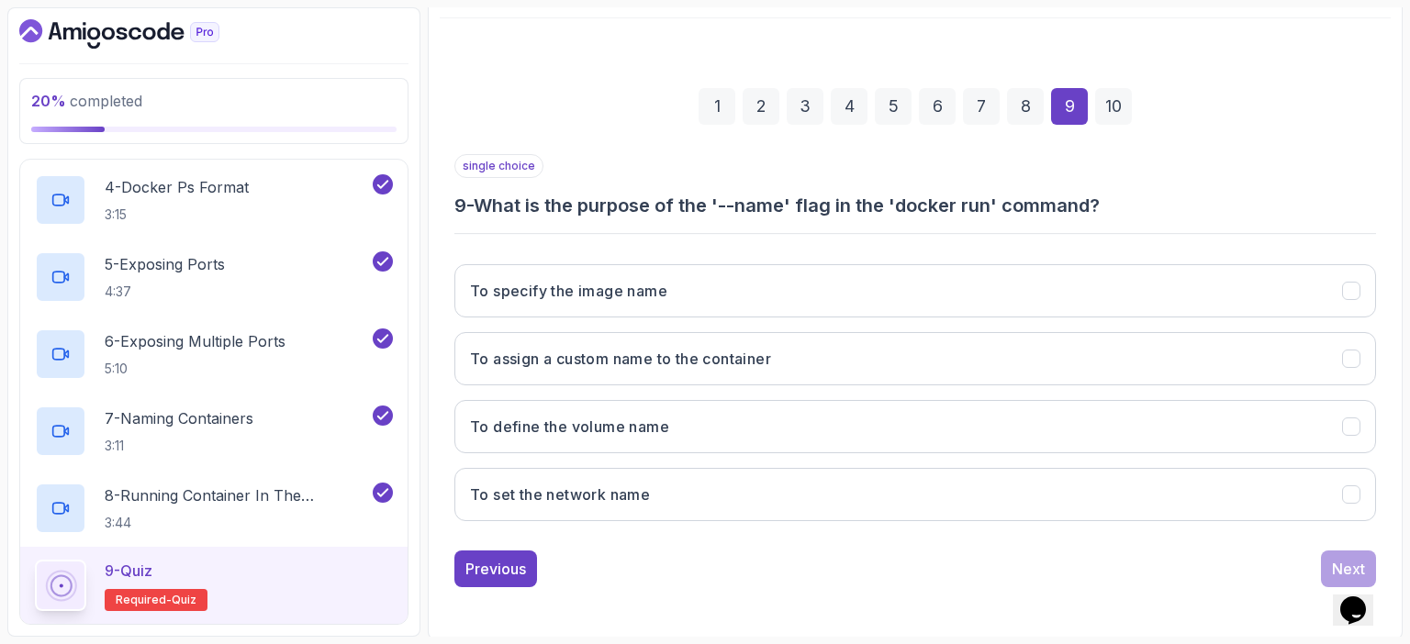
click at [952, 566] on div "Previous Next" at bounding box center [915, 569] width 922 height 37
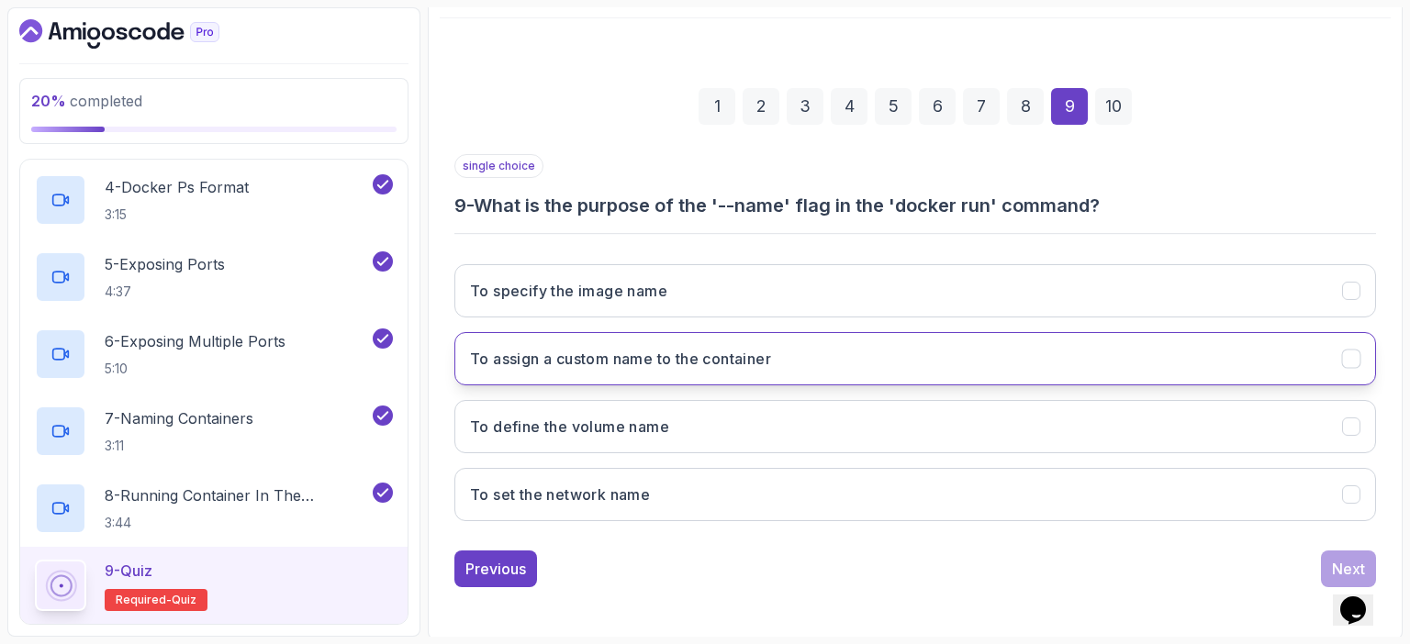
click at [761, 352] on h3 "To assign a custom name to the container" at bounding box center [620, 359] width 301 height 22
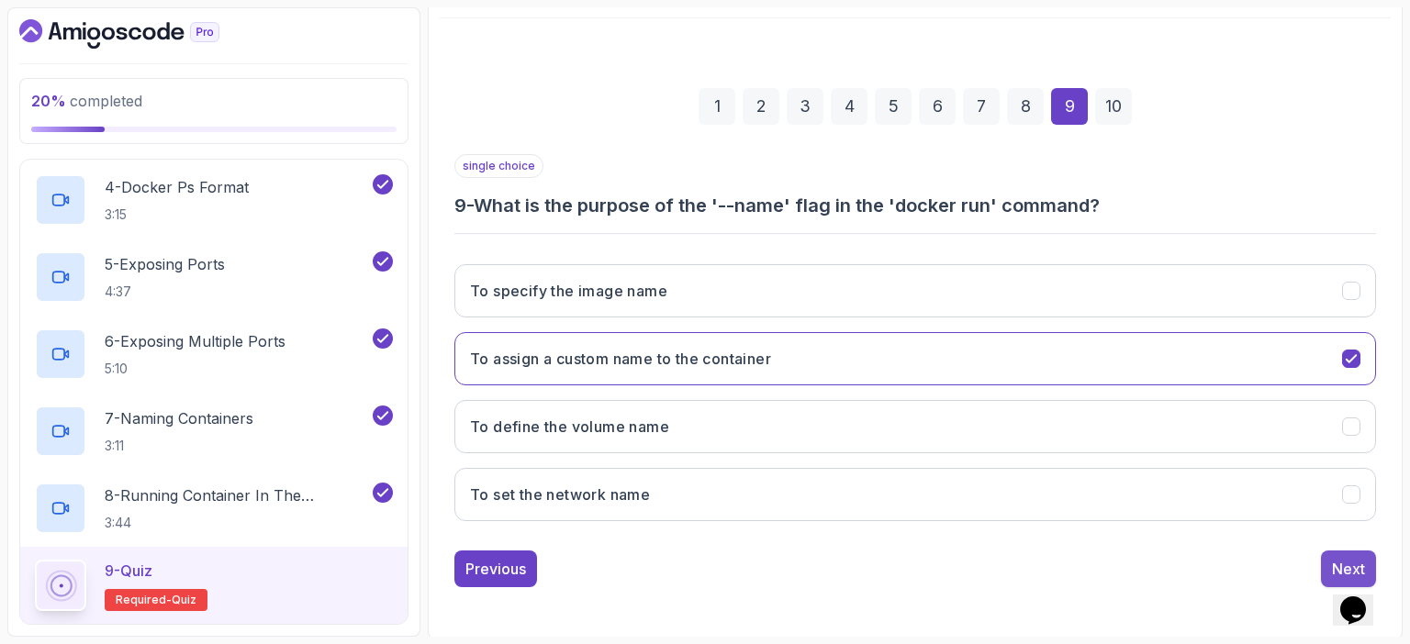
click at [1337, 558] on div "Next" at bounding box center [1348, 569] width 33 height 22
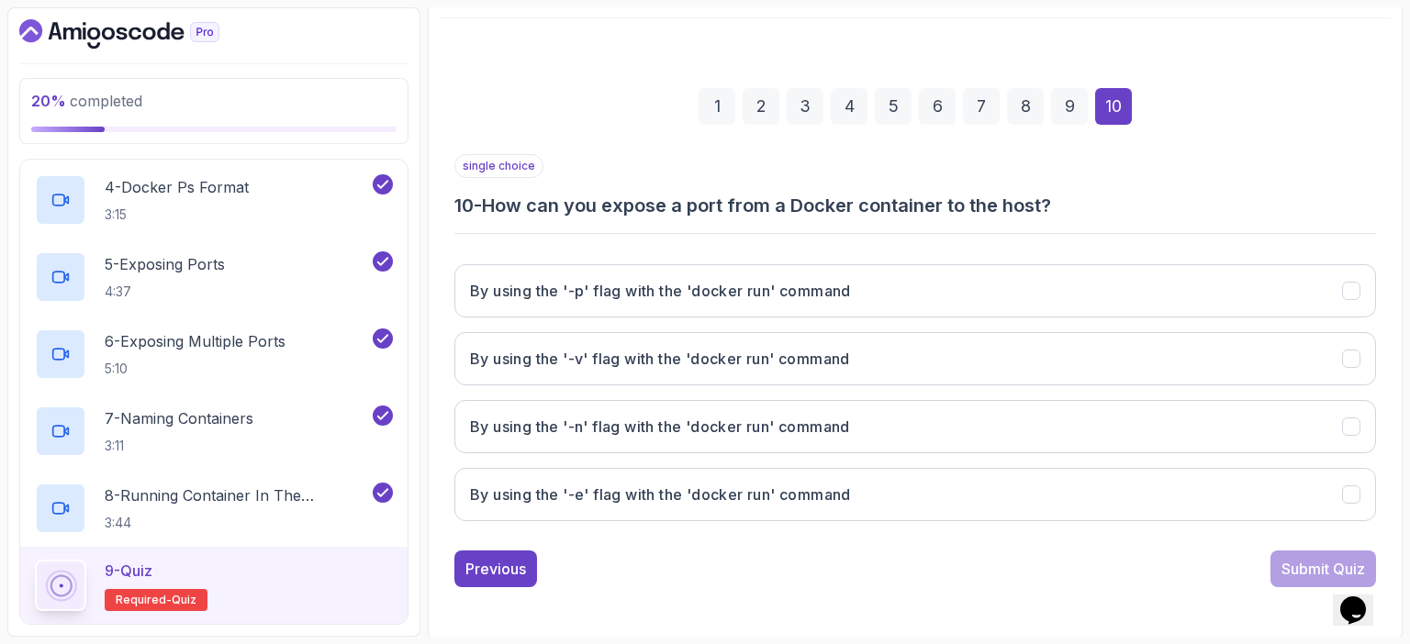
click at [912, 591] on div "1 2 3 4 5 6 7 8 9 10 single choice 10 - How can you expose a port from a Docker…" at bounding box center [915, 323] width 951 height 558
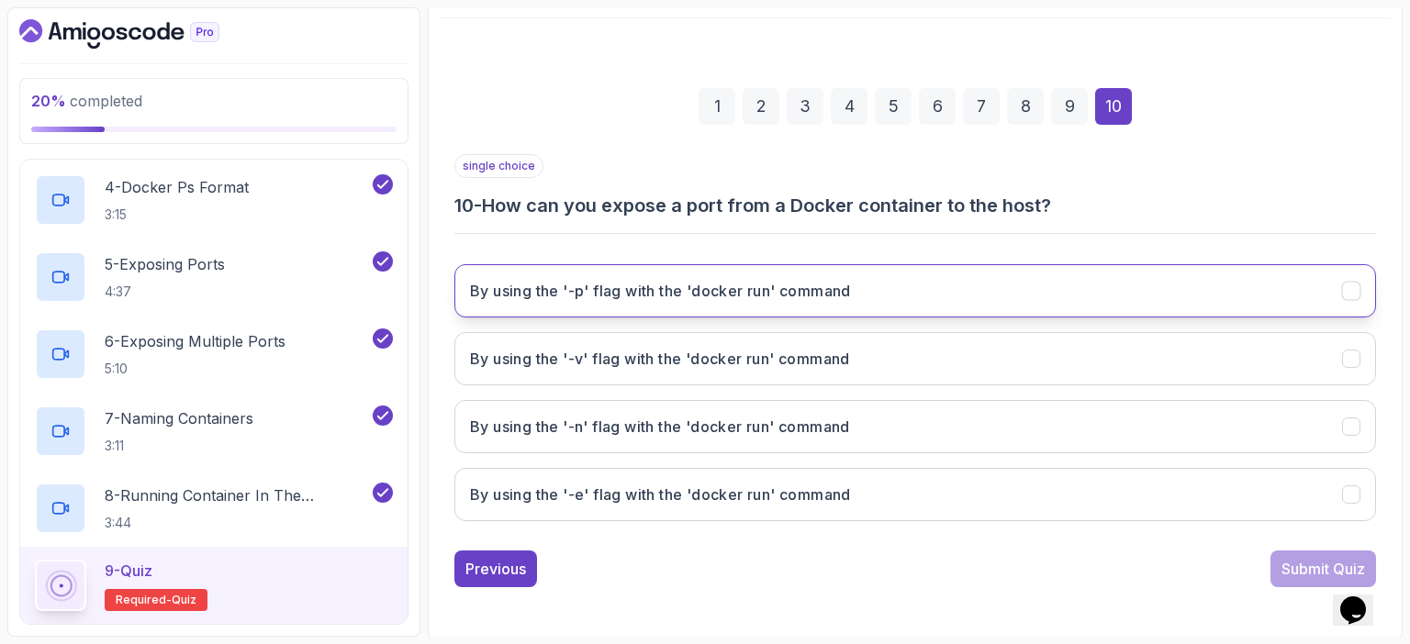
click at [712, 287] on h3 "By using the '-p' flag with the 'docker run' command" at bounding box center [660, 291] width 381 height 22
click at [1296, 566] on div "Submit Quiz" at bounding box center [1323, 569] width 84 height 22
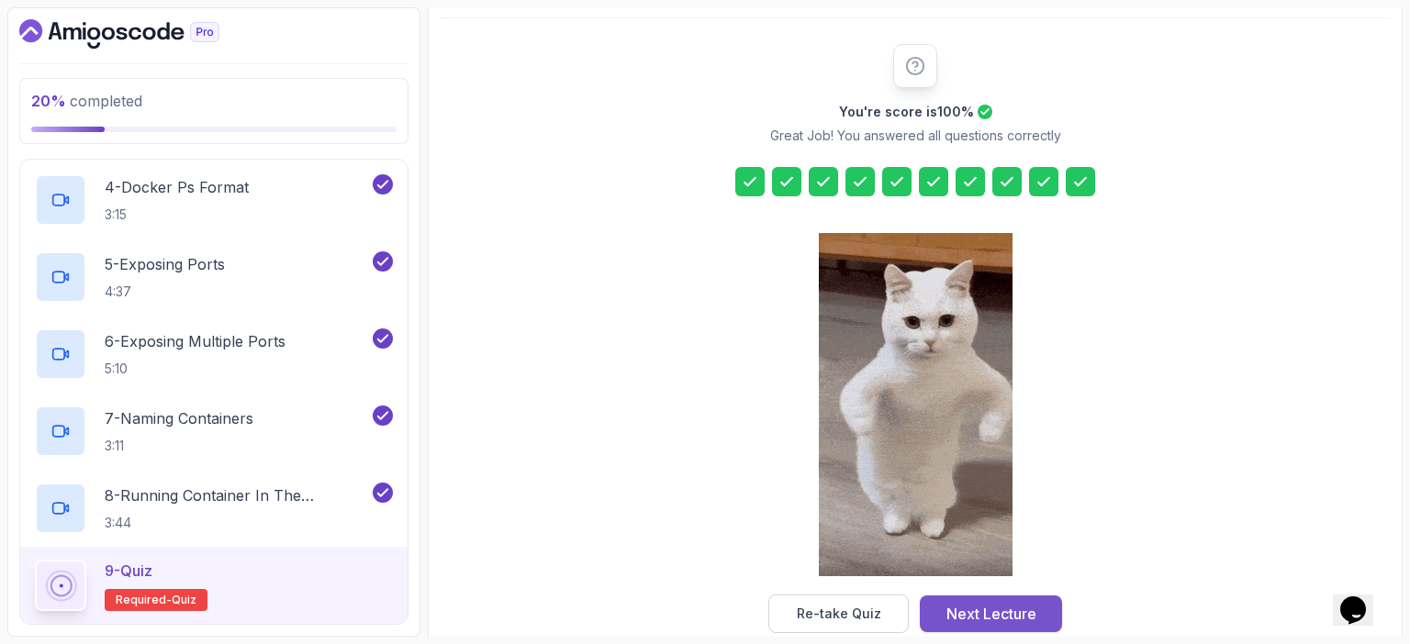
click at [1007, 617] on div "Next Lecture" at bounding box center [991, 614] width 90 height 22
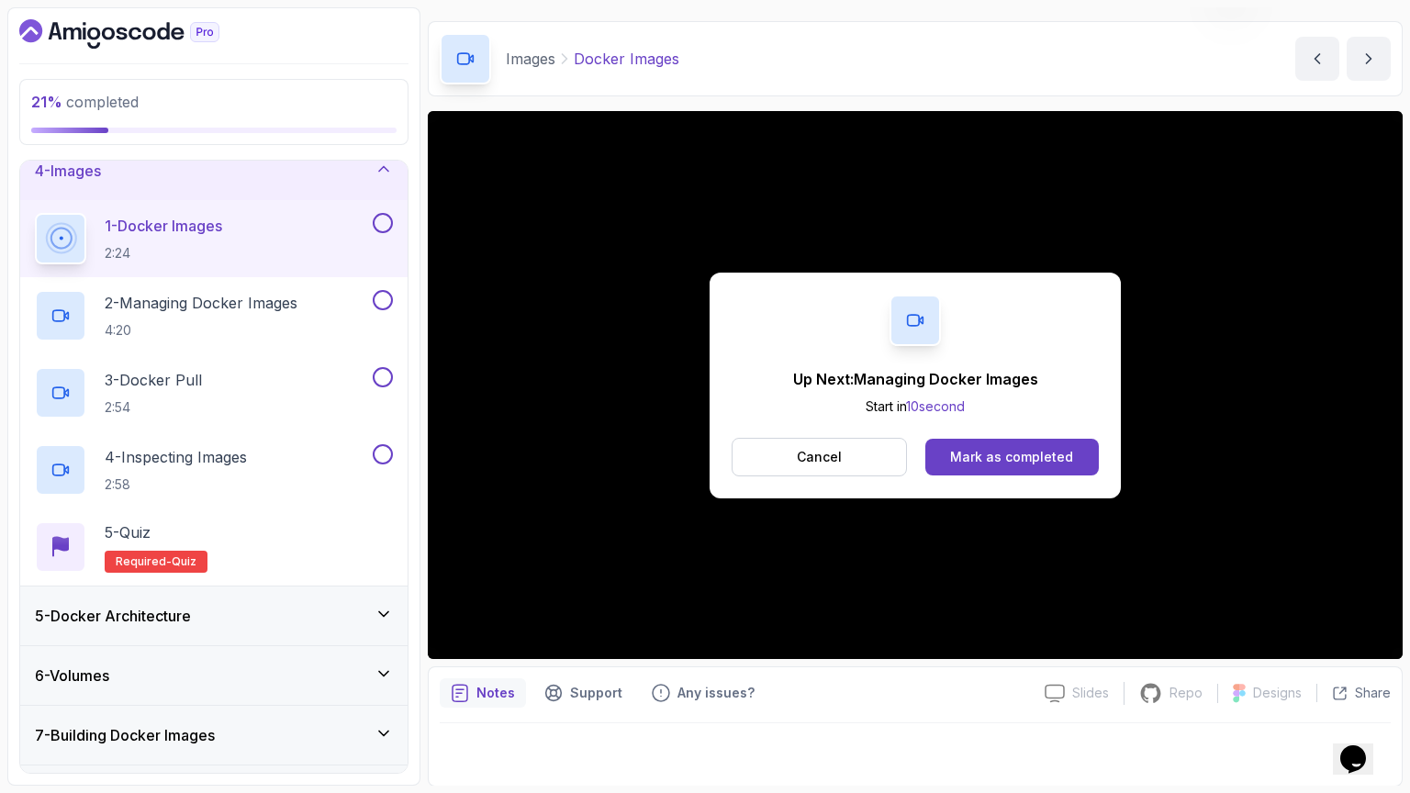
scroll to position [151, 0]
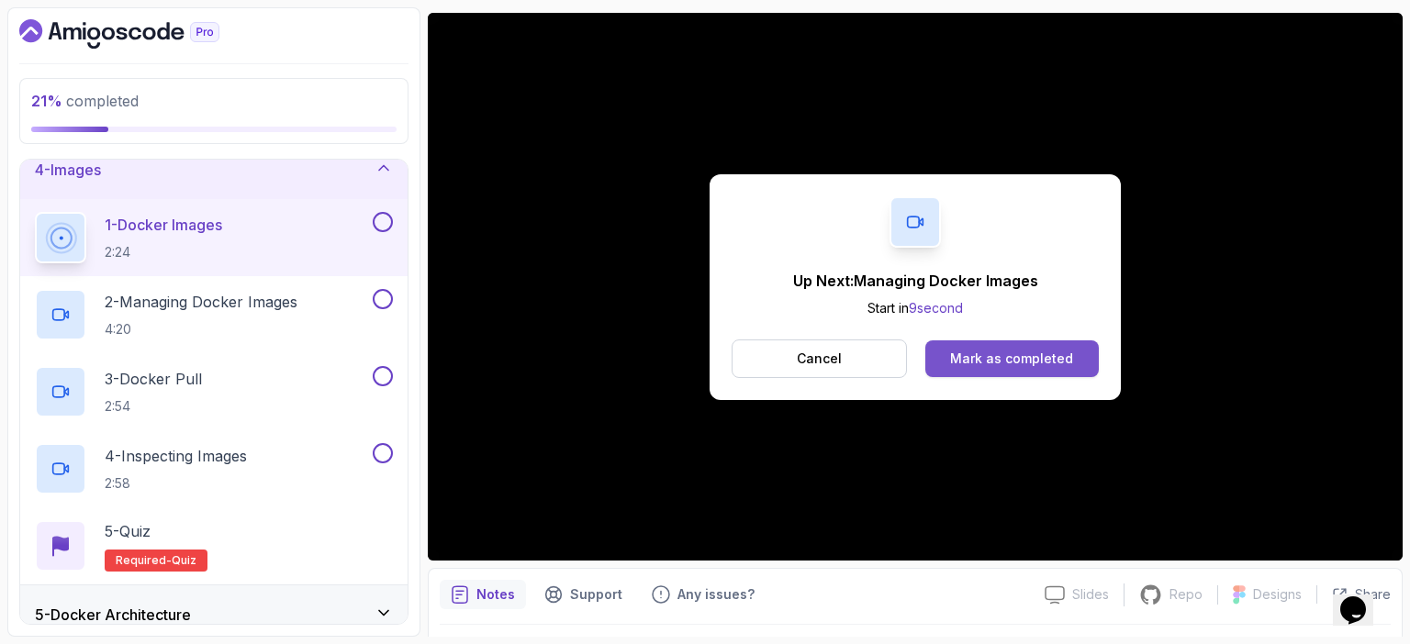
click at [1062, 360] on div "Mark as completed" at bounding box center [1011, 359] width 123 height 18
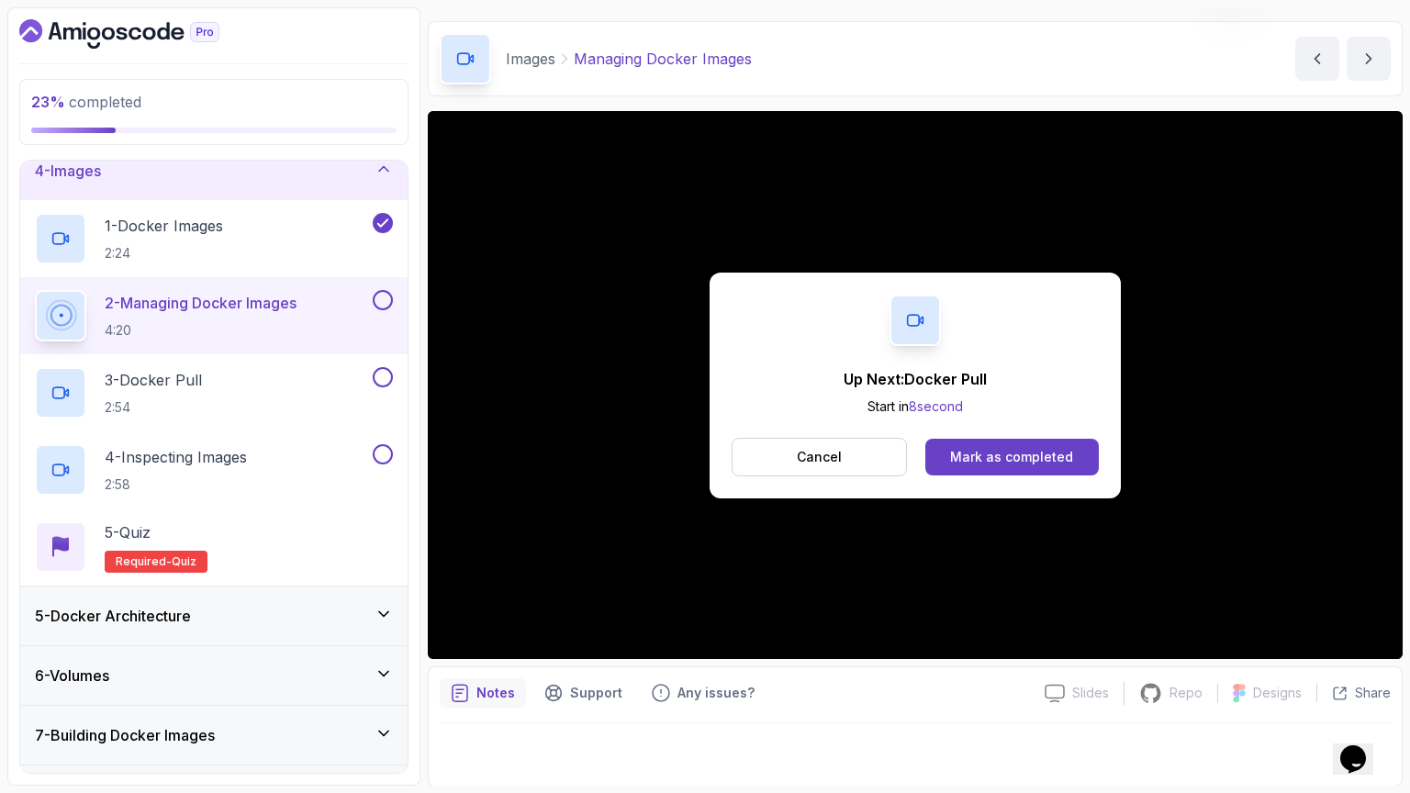
scroll to position [151, 0]
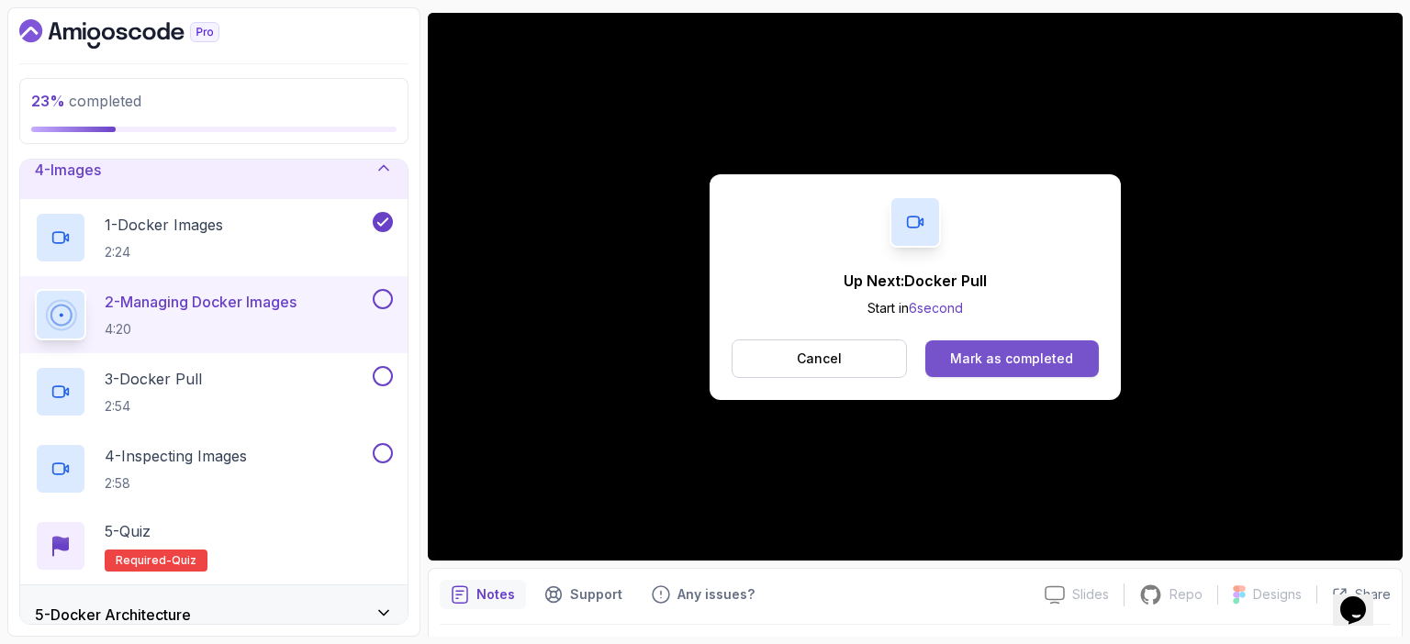
click at [1018, 360] on div "Mark as completed" at bounding box center [1011, 359] width 123 height 18
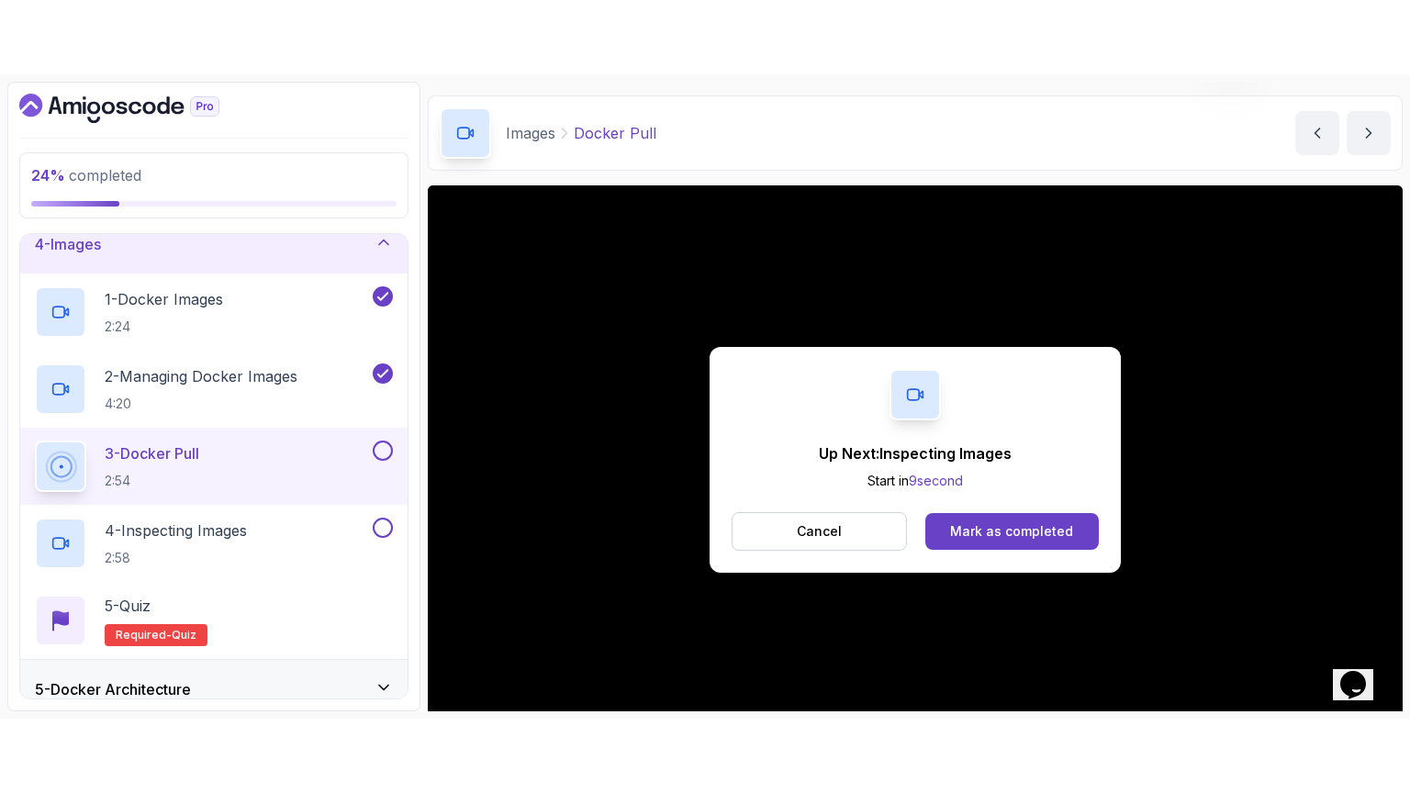
scroll to position [151, 0]
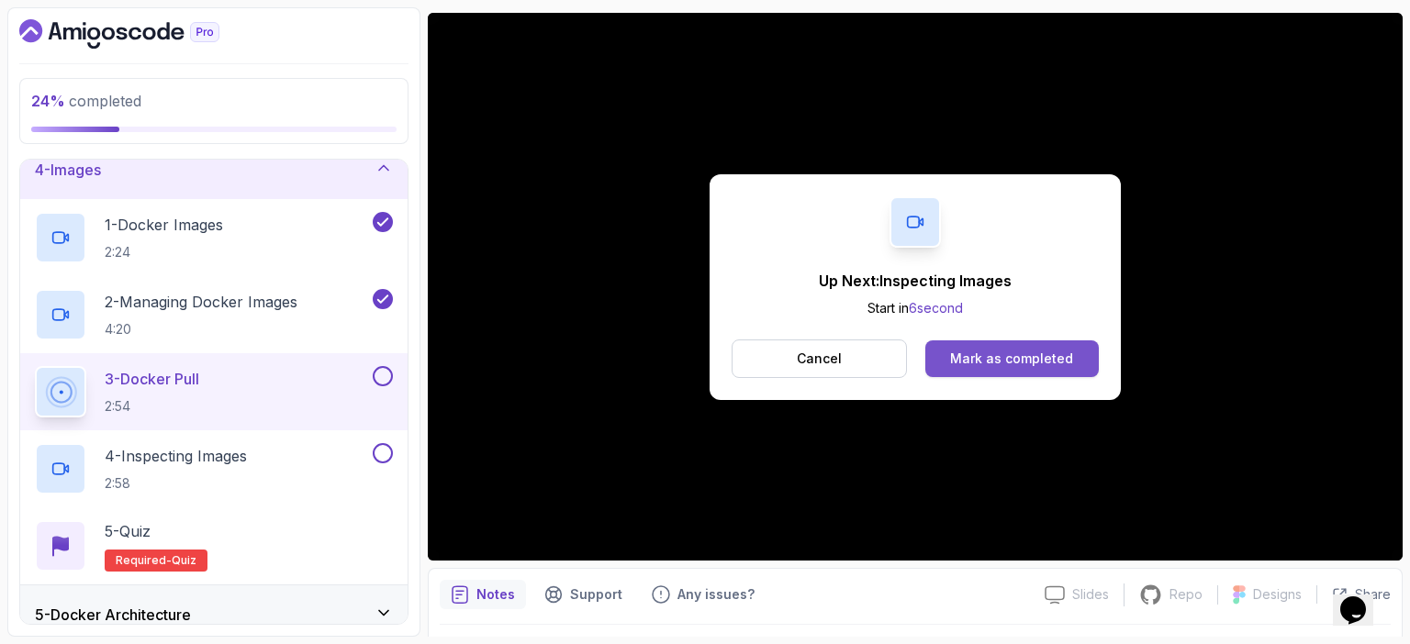
click at [1064, 357] on div "Mark as completed" at bounding box center [1011, 359] width 123 height 18
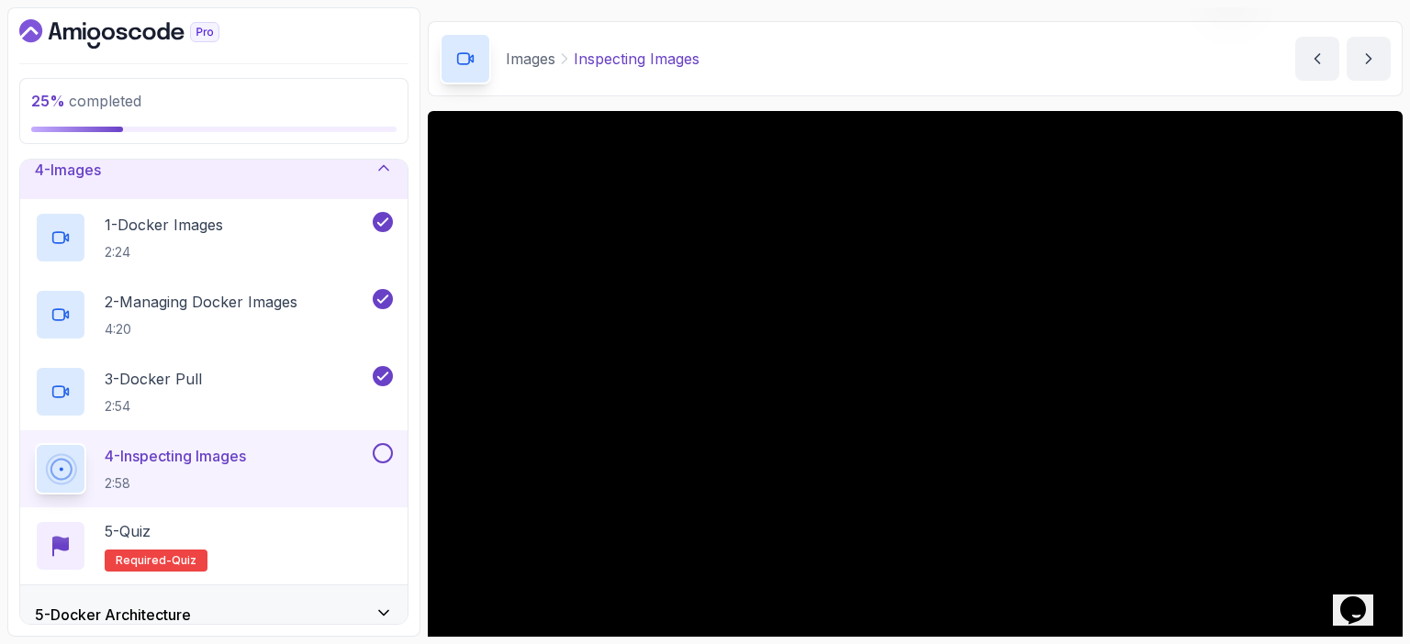
scroll to position [151, 0]
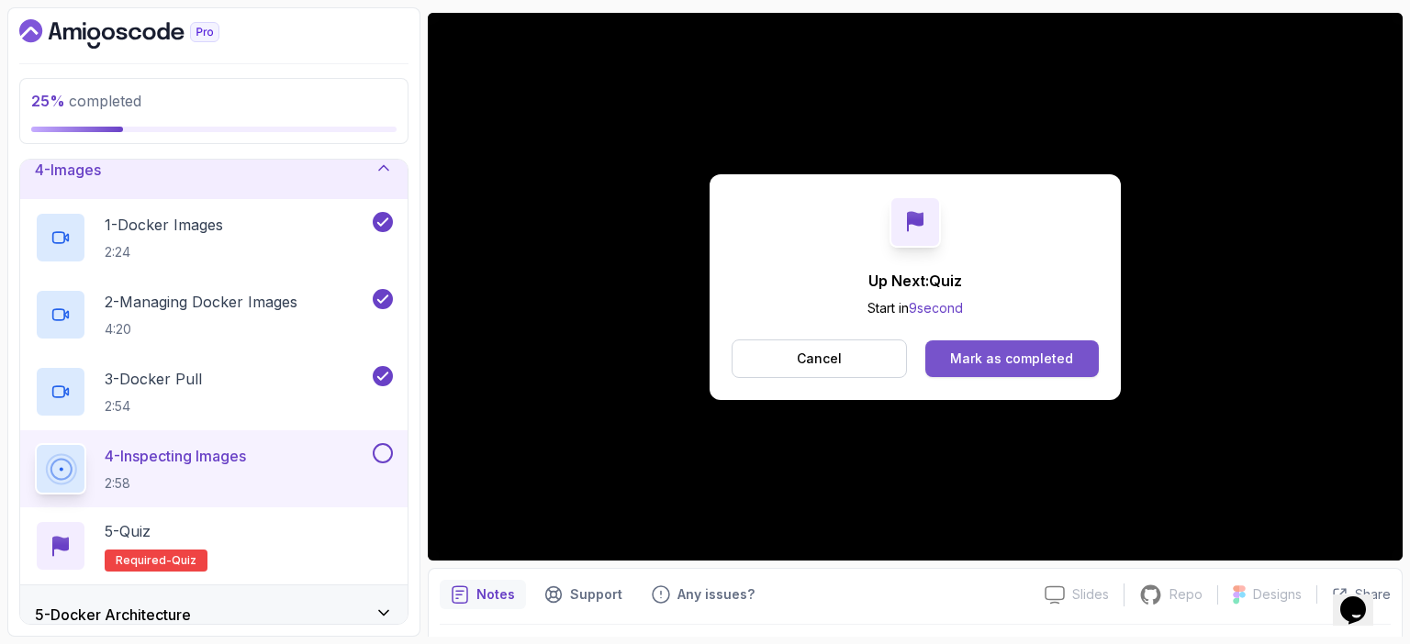
click at [1028, 360] on div "Mark as completed" at bounding box center [1011, 359] width 123 height 18
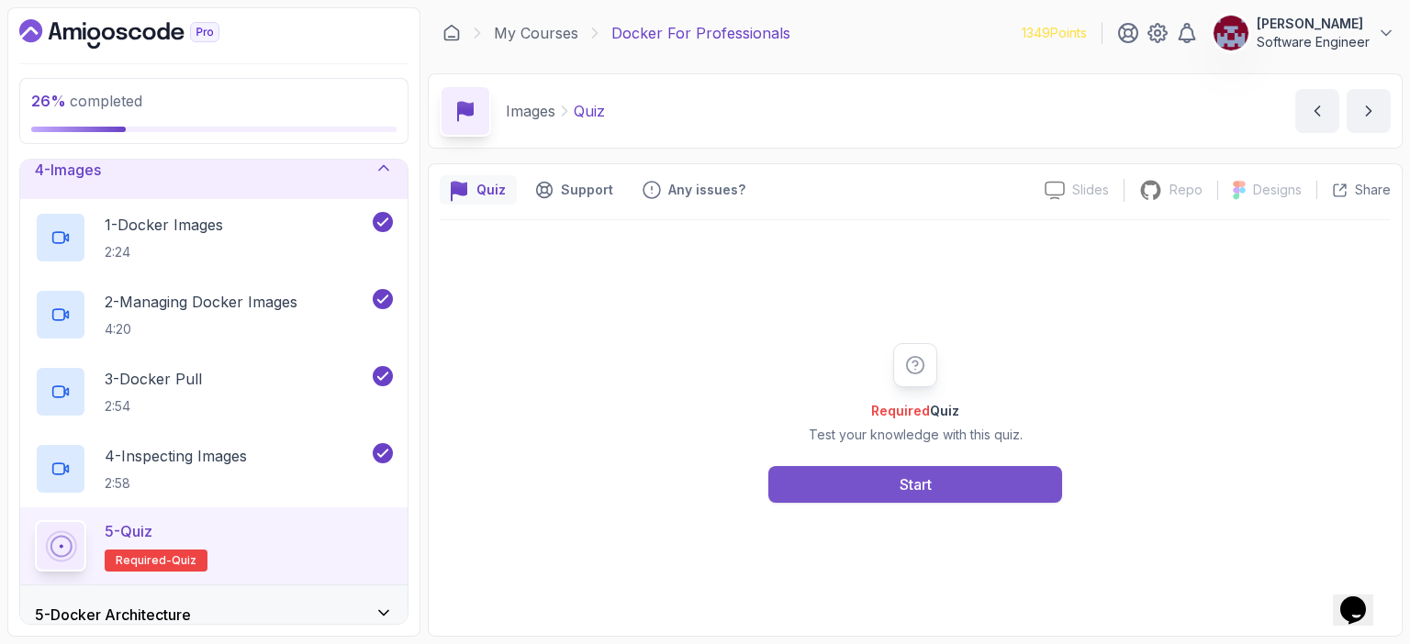
click at [914, 478] on div "Start" at bounding box center [916, 485] width 32 height 22
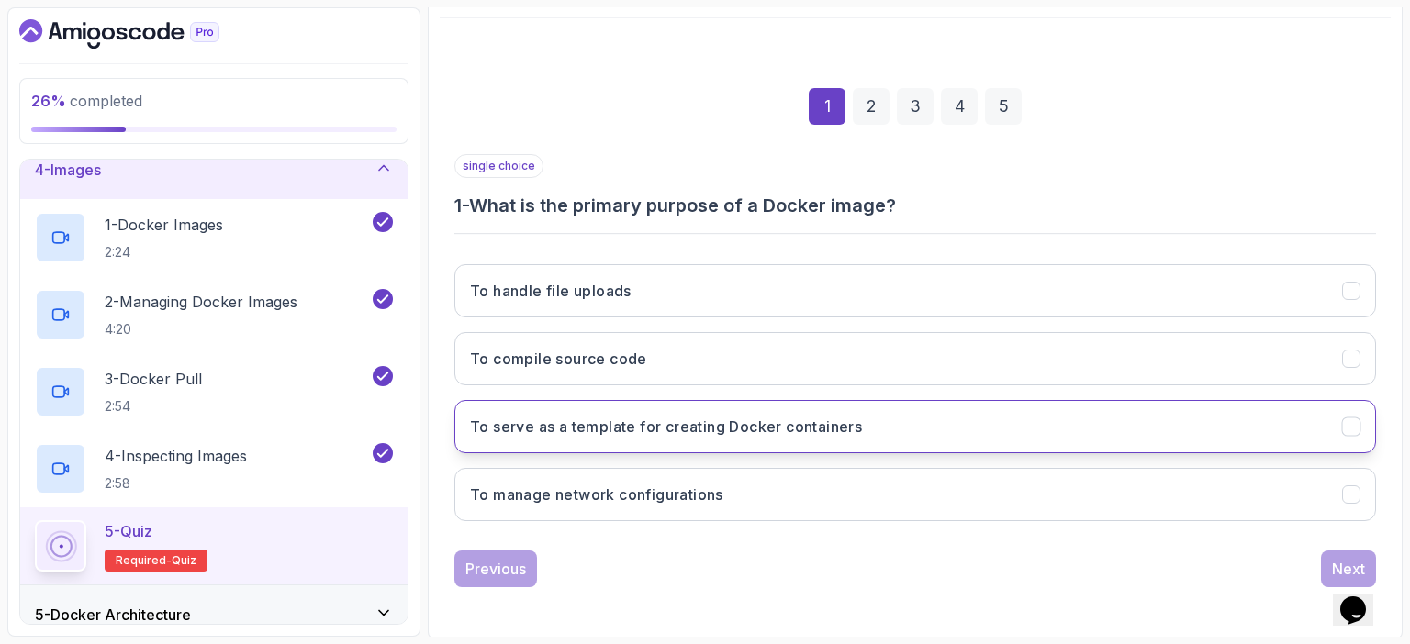
scroll to position [202, 0]
click at [640, 434] on h3 "To serve as a template for creating Docker containers" at bounding box center [666, 427] width 392 height 22
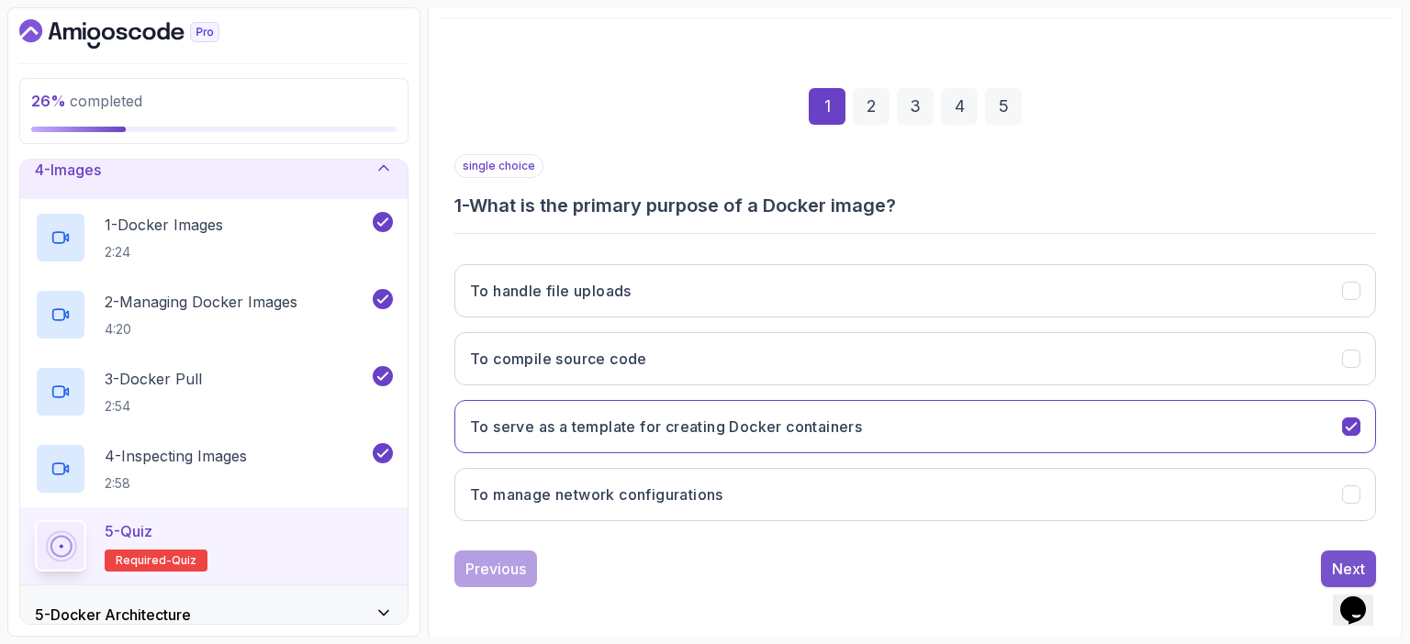
click at [1336, 558] on div "Next" at bounding box center [1348, 569] width 33 height 22
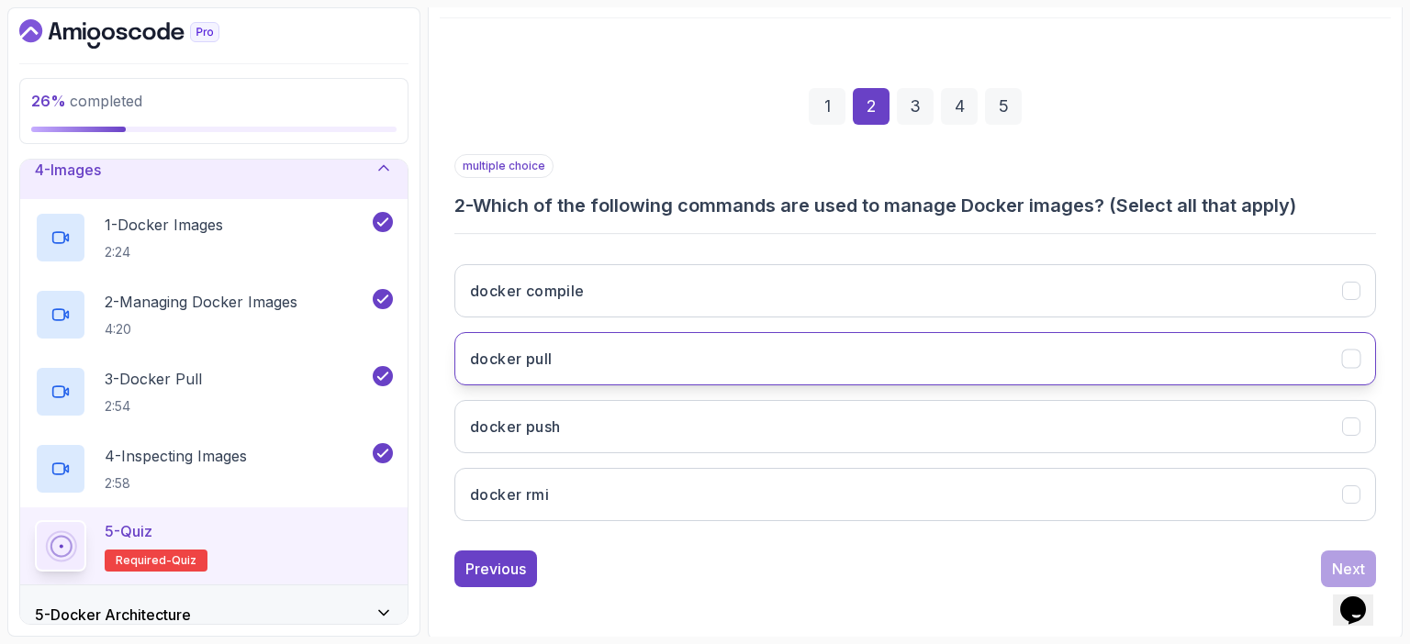
click at [580, 352] on button "docker pull" at bounding box center [915, 358] width 922 height 53
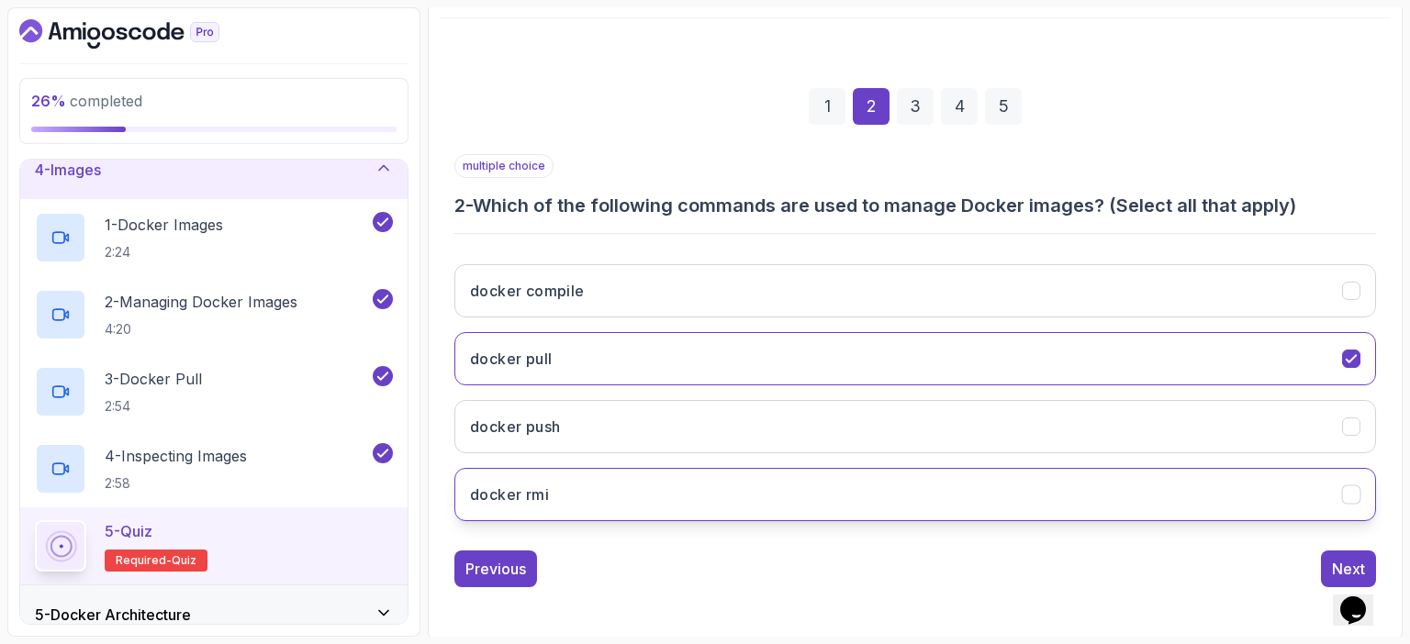
click at [550, 493] on button "docker rmi" at bounding box center [915, 494] width 922 height 53
click at [1342, 561] on div "Next" at bounding box center [1348, 569] width 33 height 22
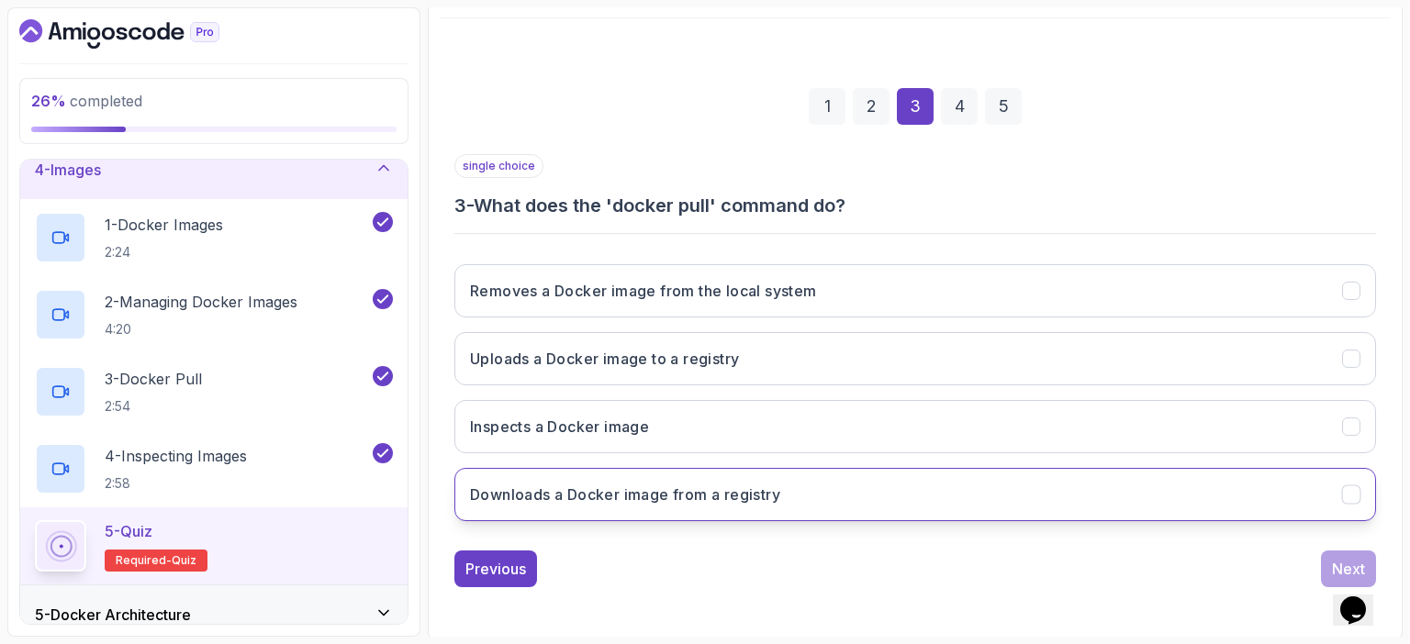
click at [649, 492] on h3 "Downloads a Docker image from a registry" at bounding box center [625, 495] width 310 height 22
click at [1329, 554] on button "Next" at bounding box center [1348, 569] width 55 height 37
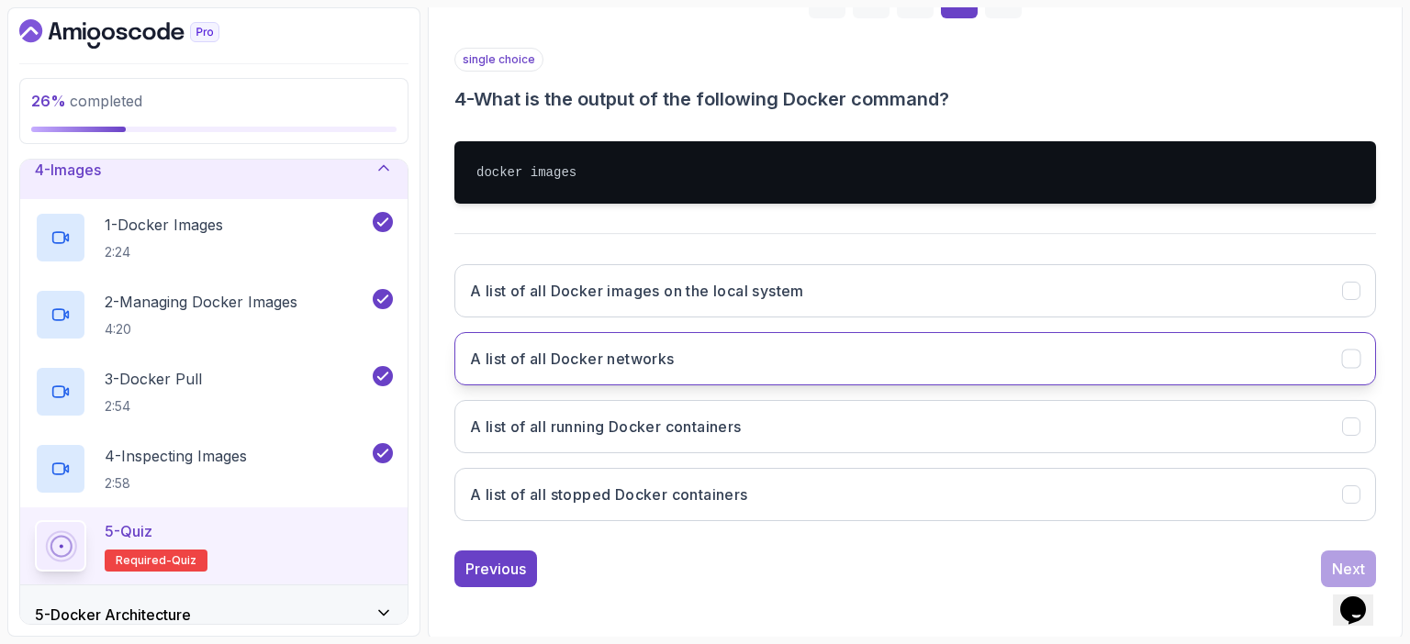
scroll to position [308, 0]
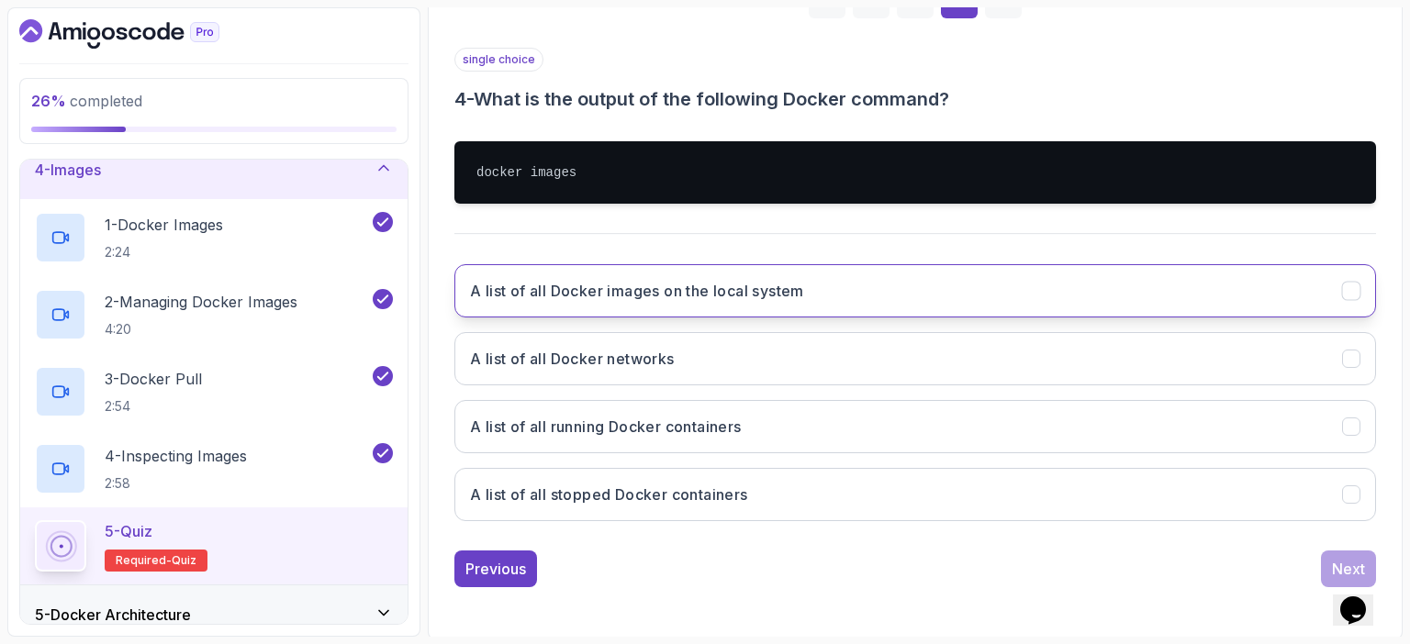
click at [550, 287] on h3 "A list of all Docker images on the local system" at bounding box center [637, 291] width 334 height 22
click at [1343, 558] on div "Next" at bounding box center [1348, 569] width 33 height 22
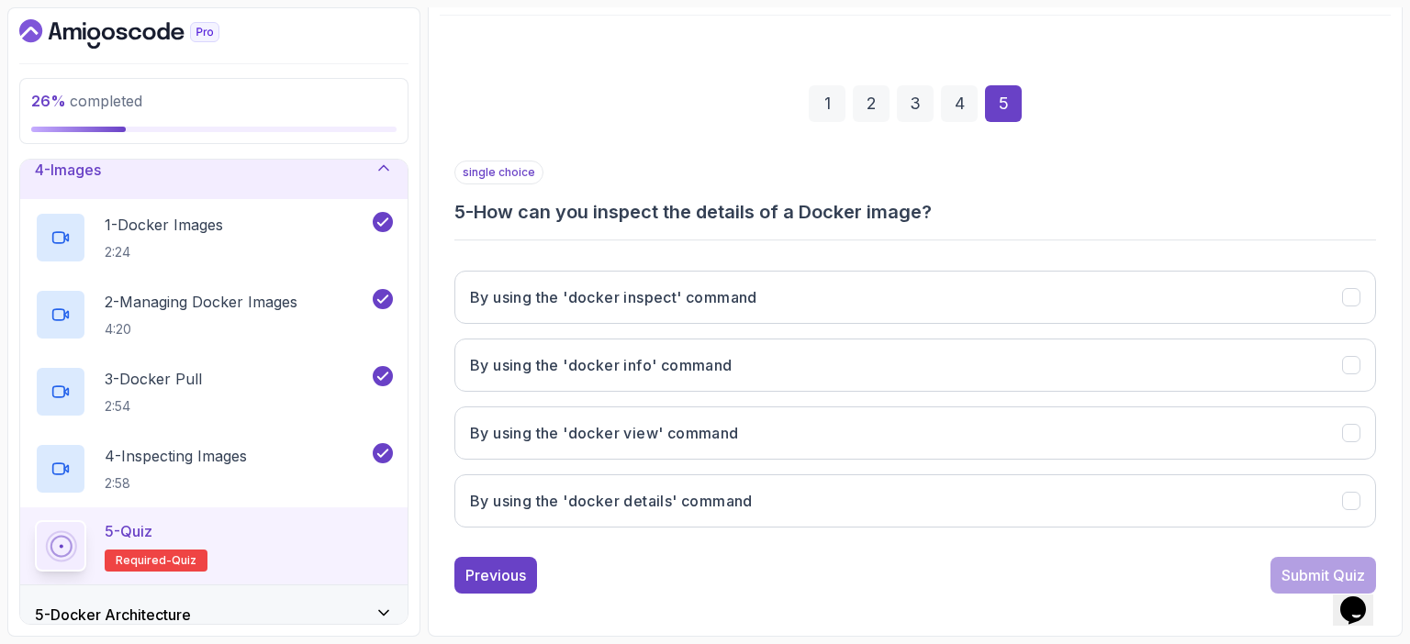
scroll to position [202, 0]
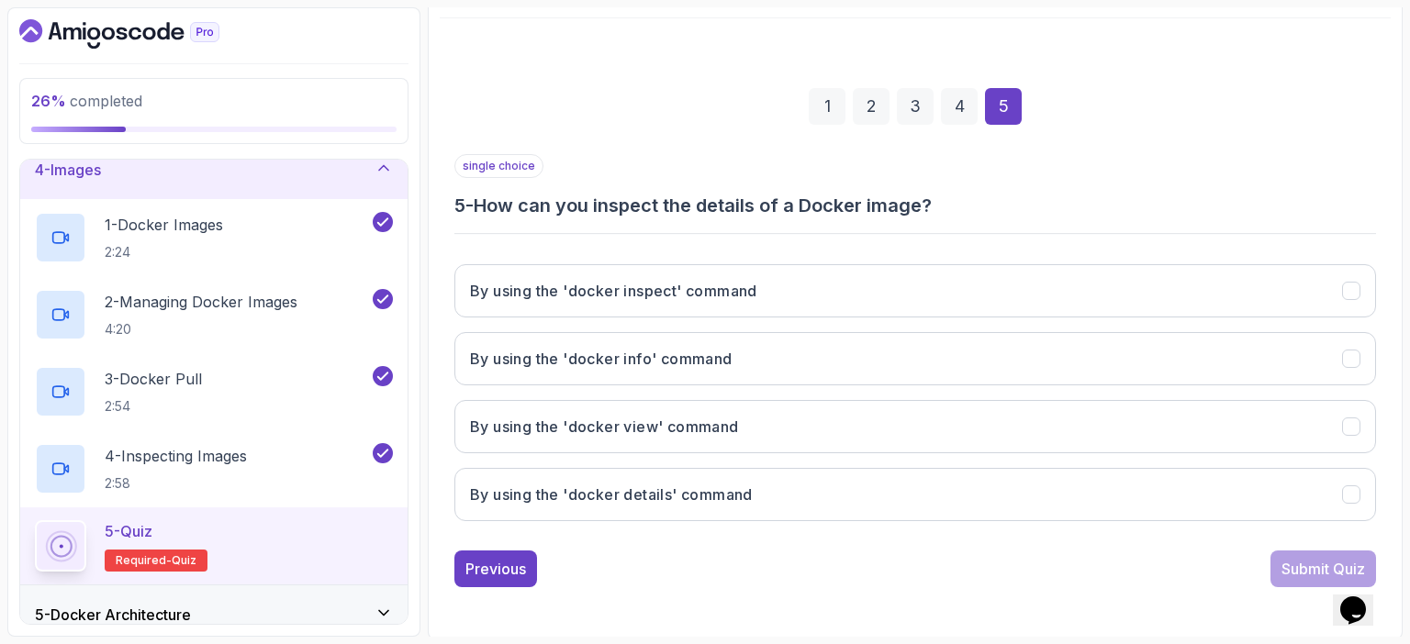
click at [1093, 178] on div "single choice 5 - How can you inspect the details of a Docker image?" at bounding box center [915, 186] width 922 height 64
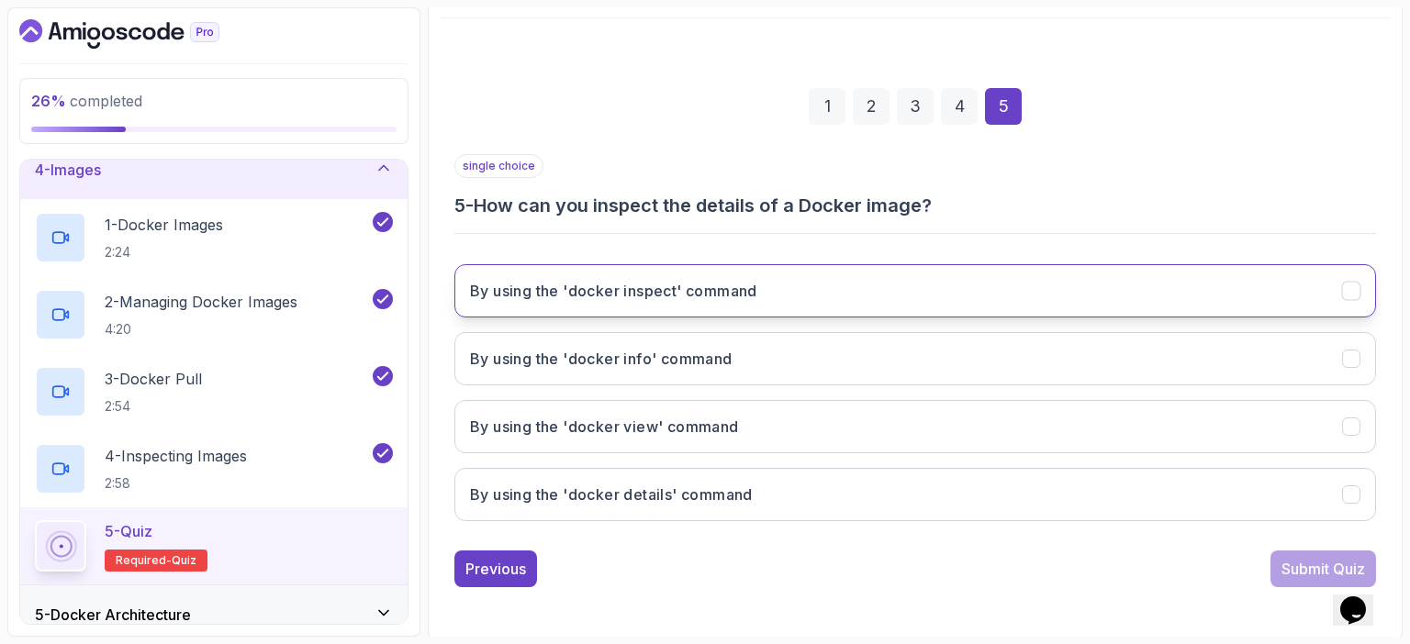
click at [662, 287] on h3 "By using the 'docker inspect' command" at bounding box center [613, 291] width 287 height 22
click at [1307, 567] on div "Submit Quiz" at bounding box center [1323, 569] width 84 height 22
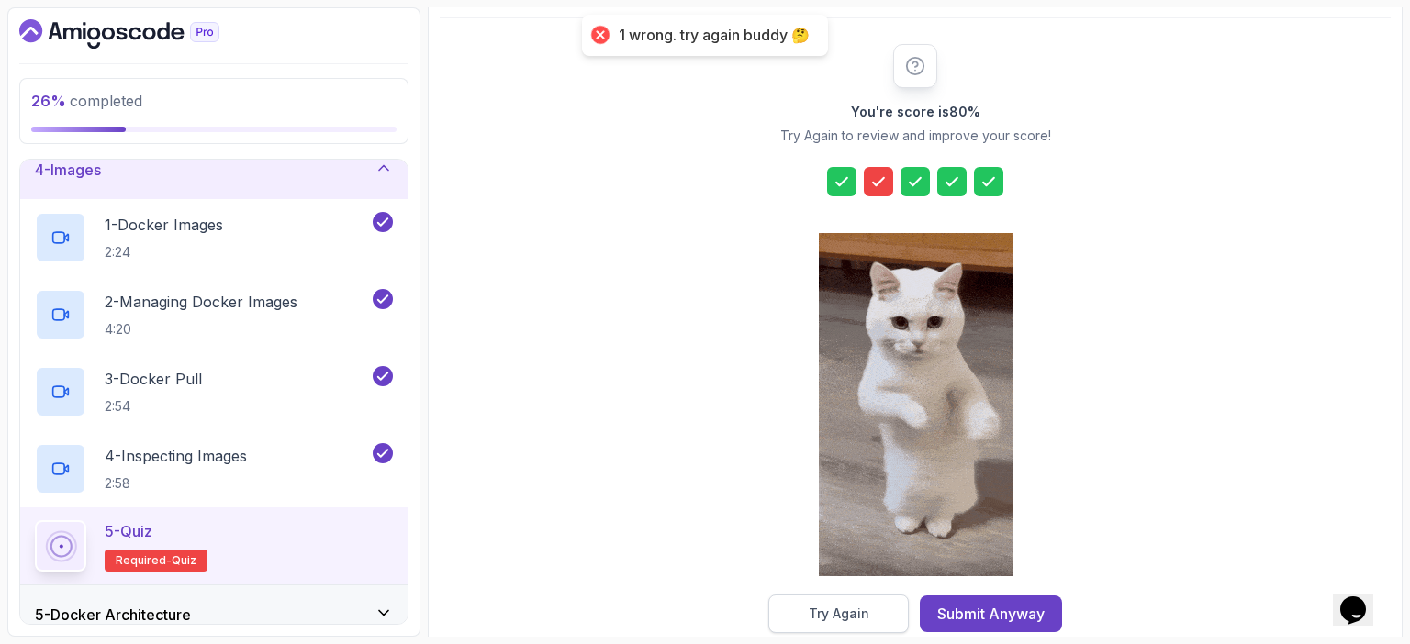
click at [875, 610] on button "Try Again" at bounding box center [838, 614] width 140 height 39
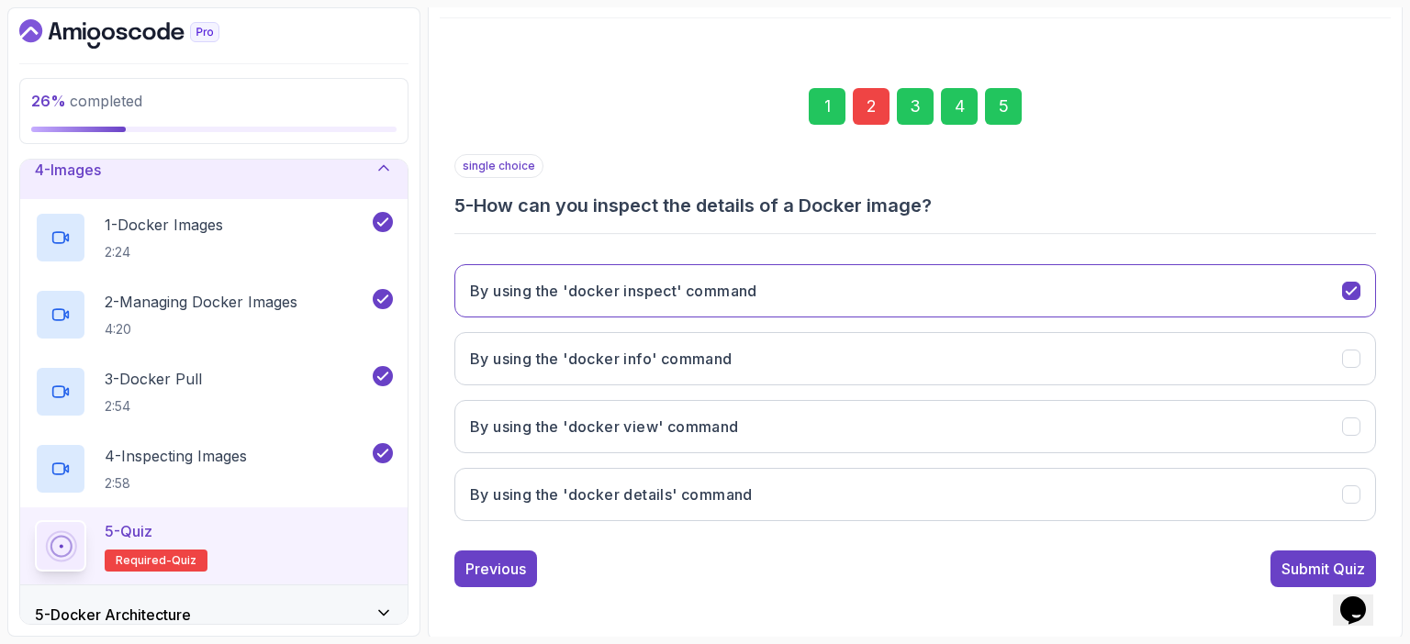
click at [871, 107] on div "2" at bounding box center [871, 106] width 37 height 37
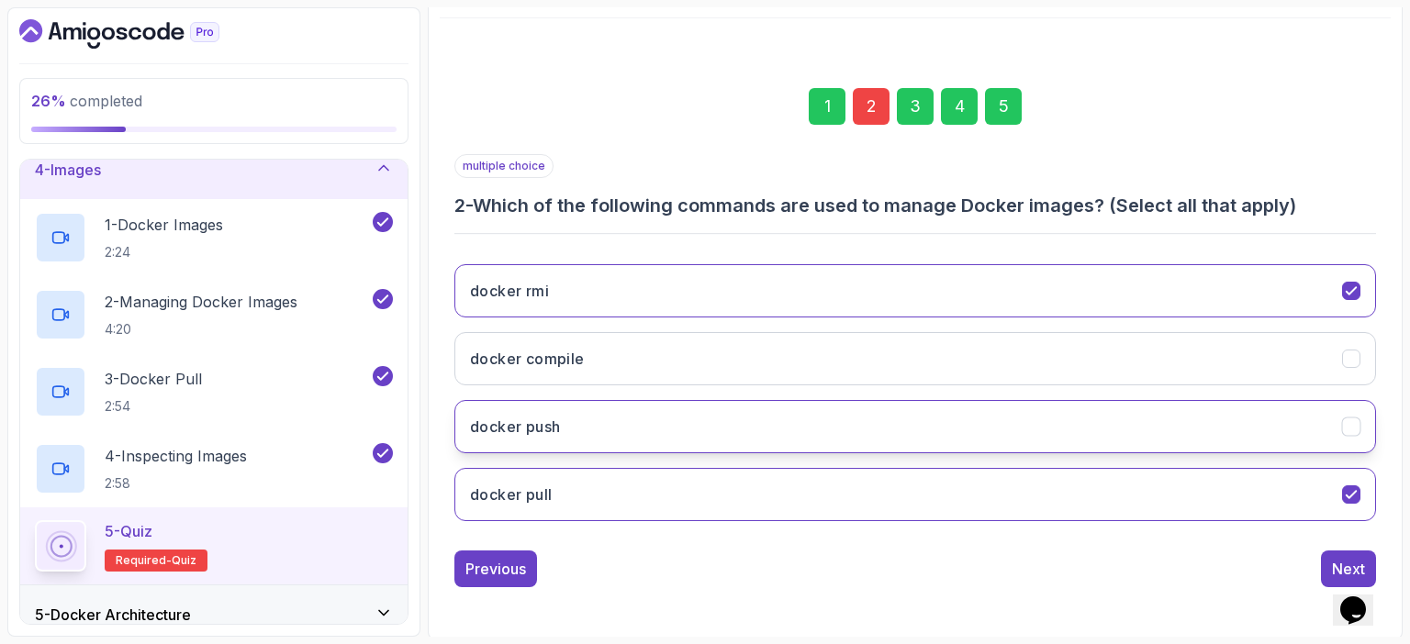
click at [557, 420] on h3 "docker push" at bounding box center [515, 427] width 90 height 22
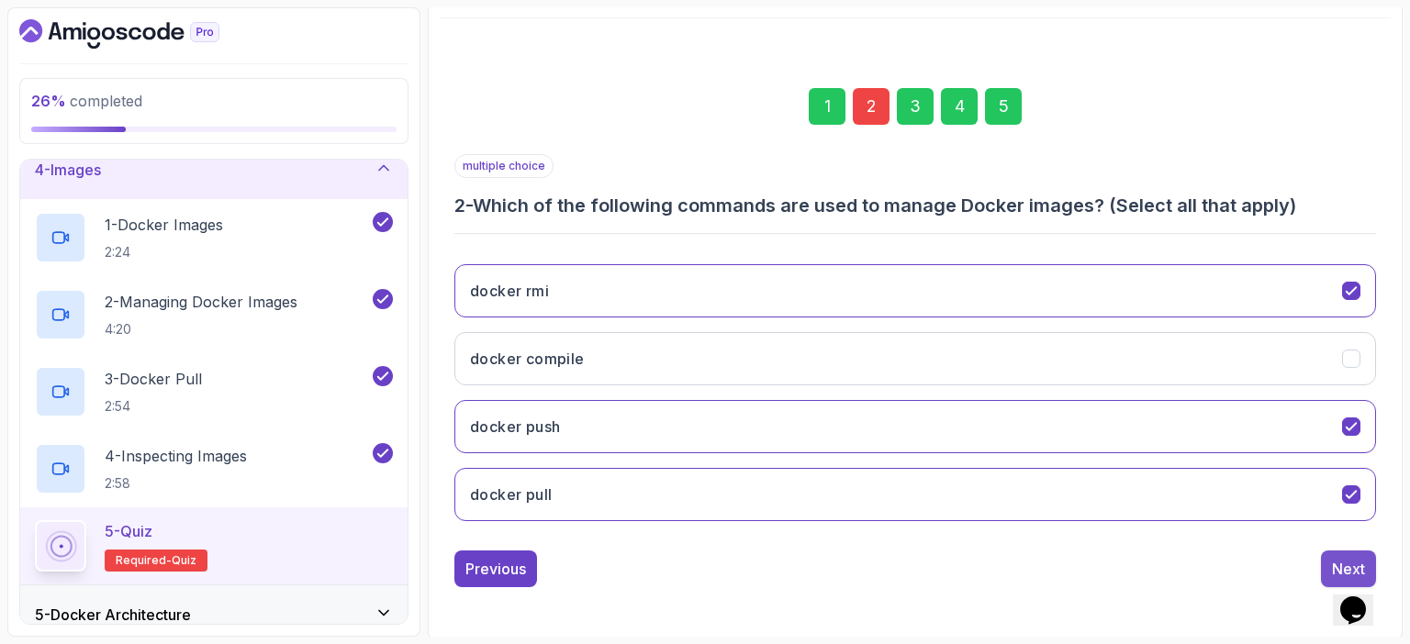
click at [1341, 558] on div "Next" at bounding box center [1348, 569] width 33 height 22
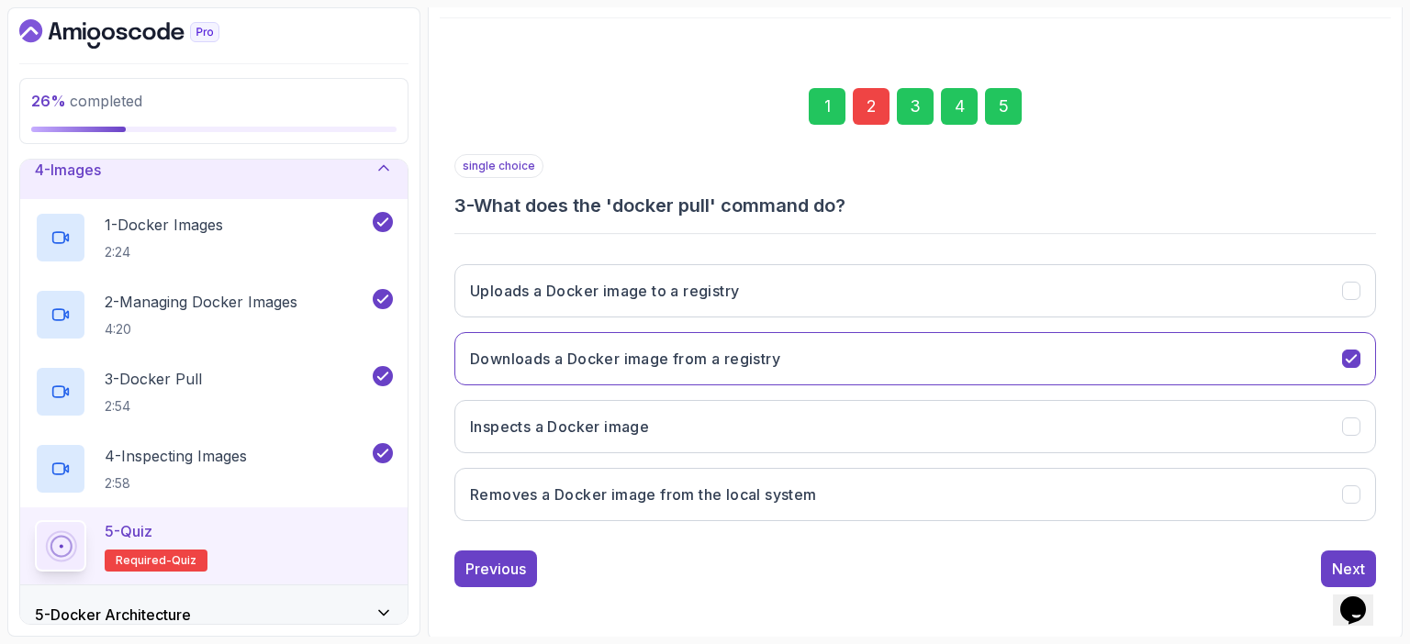
click at [1007, 101] on div "5" at bounding box center [1003, 106] width 37 height 37
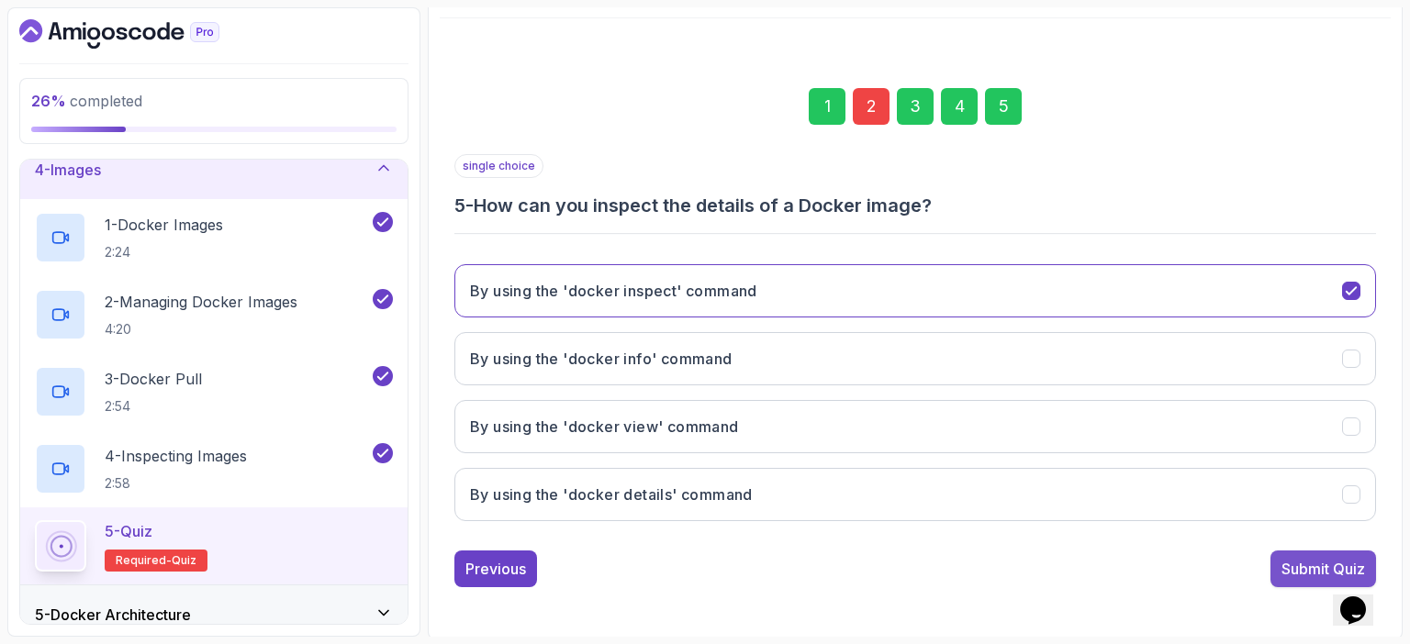
click at [1293, 558] on div "Submit Quiz" at bounding box center [1323, 569] width 84 height 22
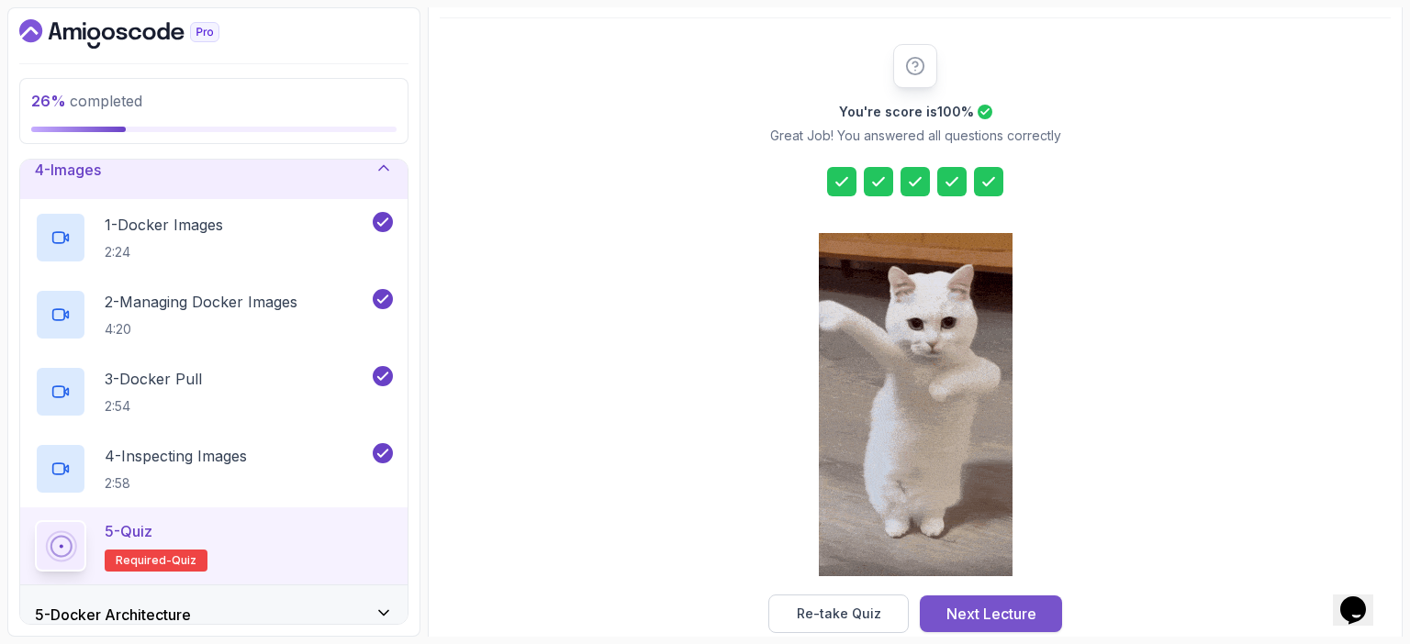
click at [999, 610] on div "Next Lecture" at bounding box center [991, 614] width 90 height 22
